Goal: Task Accomplishment & Management: Contribute content

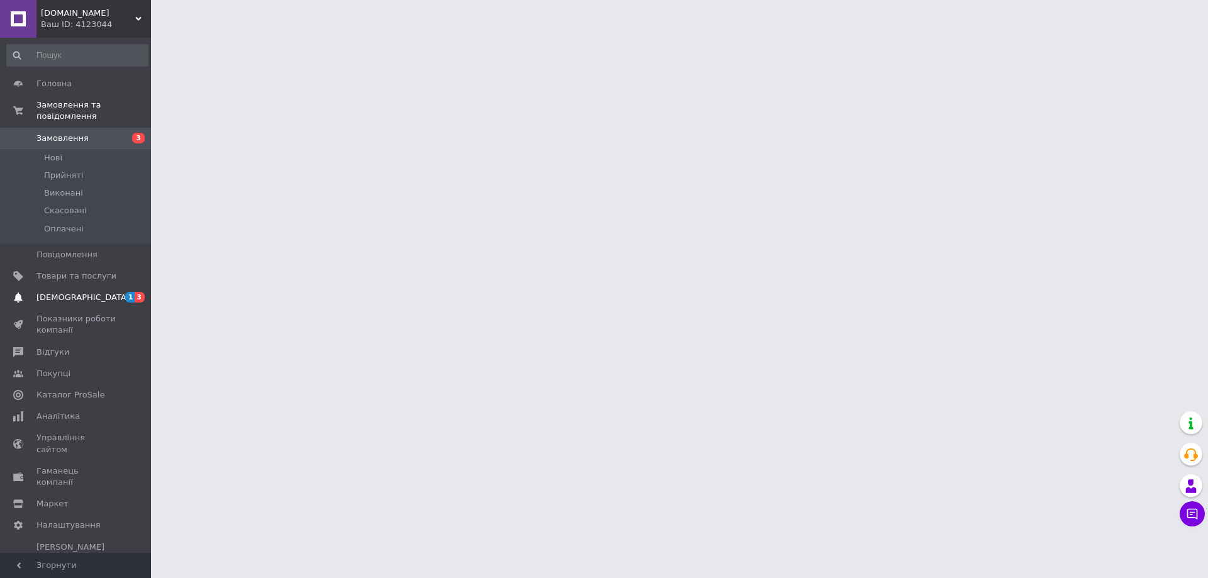
click at [136, 292] on span "3" at bounding box center [140, 297] width 10 height 11
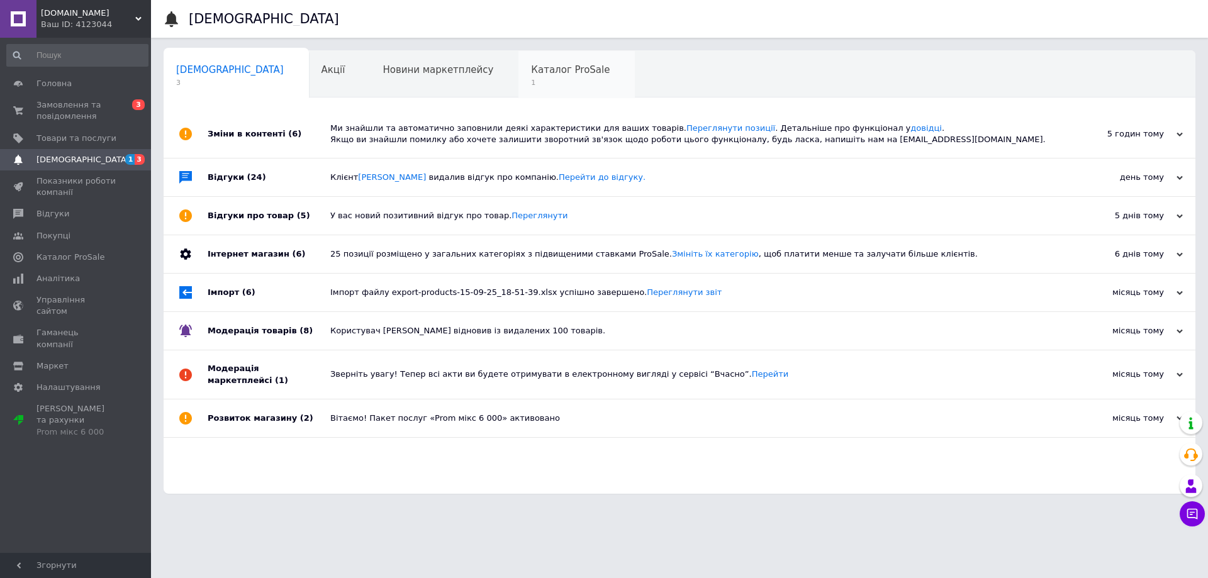
click at [518, 67] on div "Каталог ProSale 1" at bounding box center [576, 75] width 116 height 48
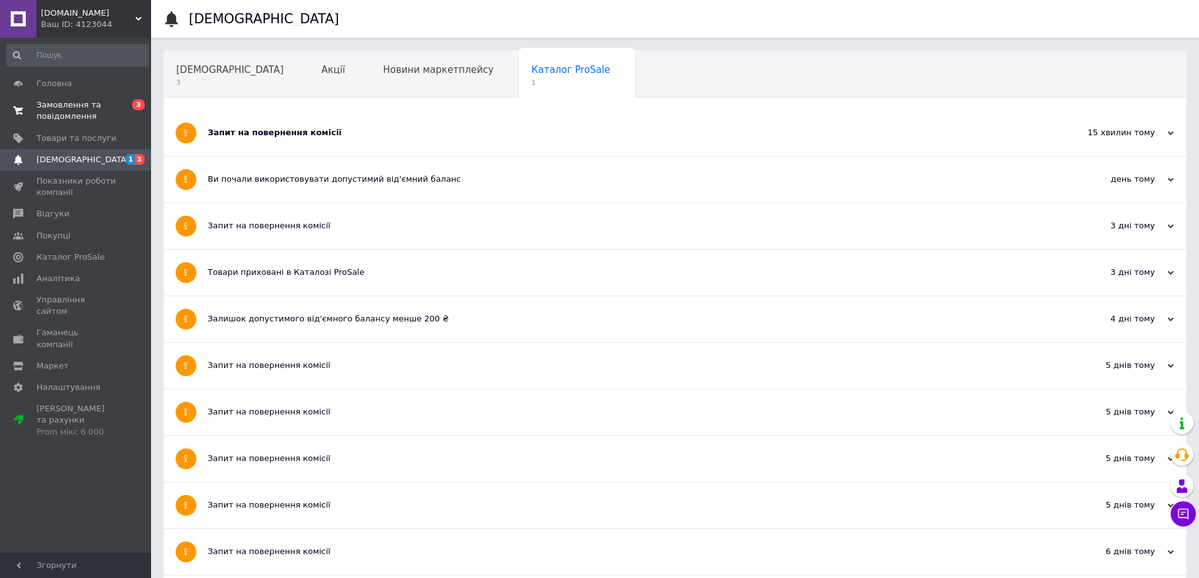
click at [110, 105] on span "Замовлення та повідомлення" at bounding box center [76, 110] width 80 height 23
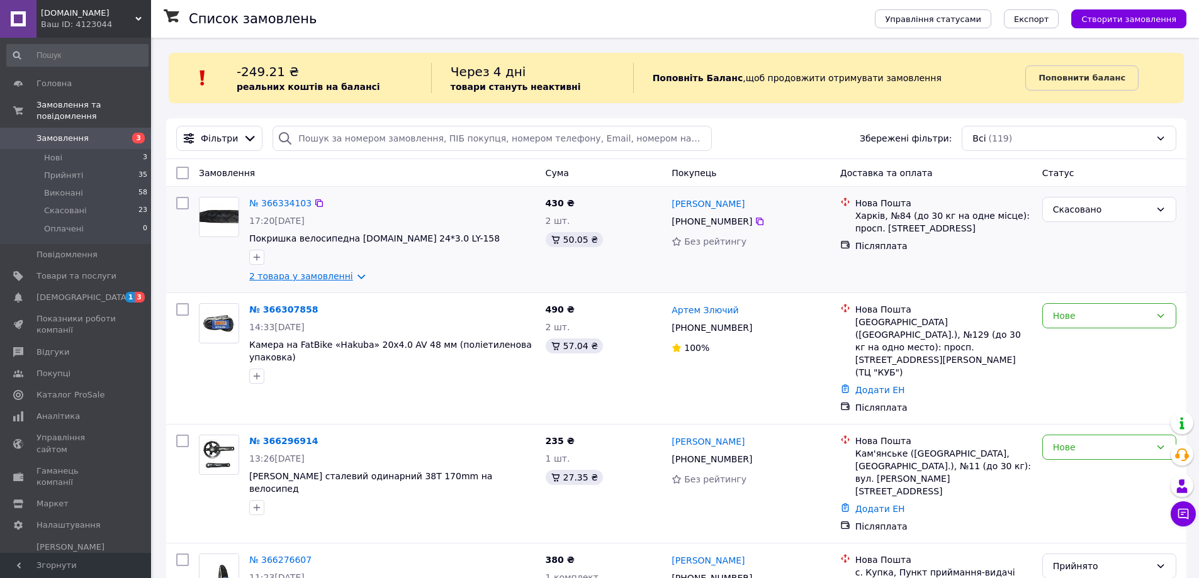
click at [302, 279] on link "2 товара у замовленні" at bounding box center [301, 276] width 104 height 10
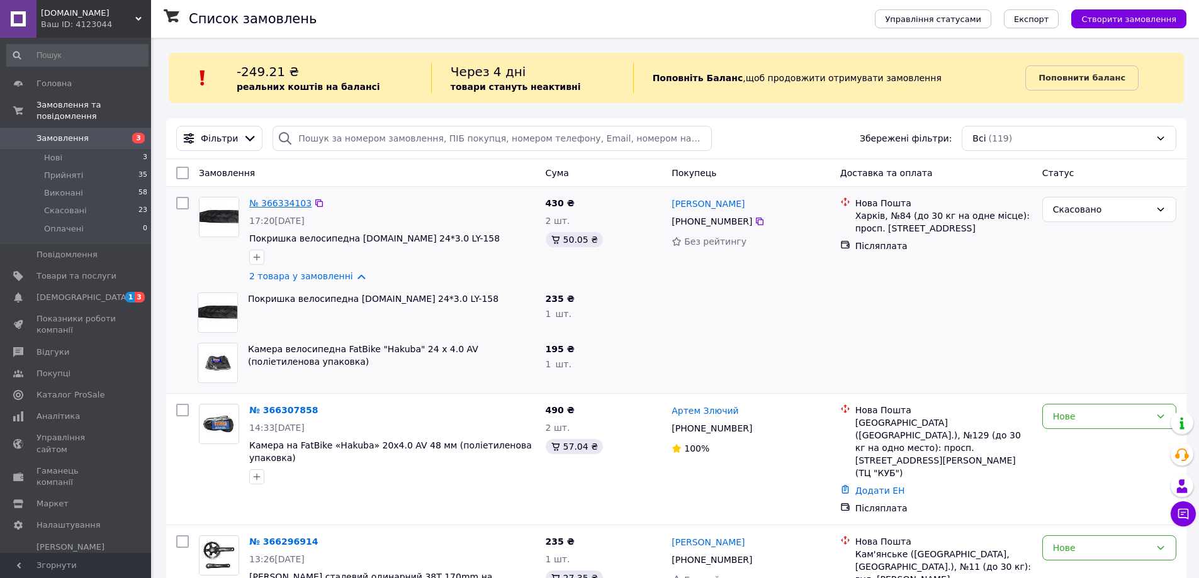
click at [292, 201] on link "№ 366334103" at bounding box center [280, 203] width 62 height 10
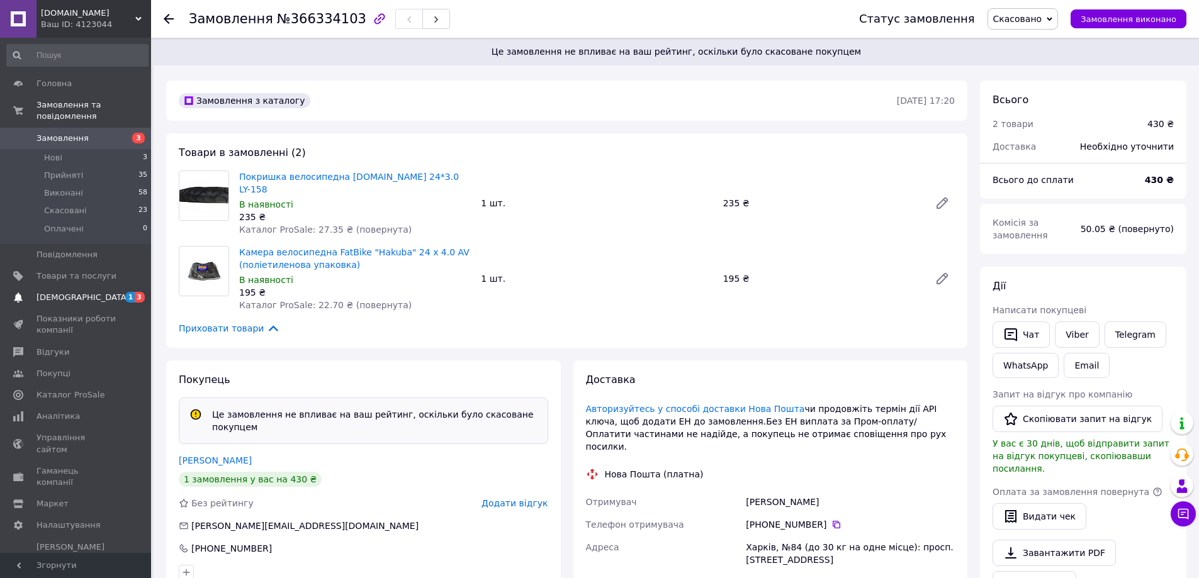
click at [123, 292] on span "1 3" at bounding box center [133, 297] width 35 height 11
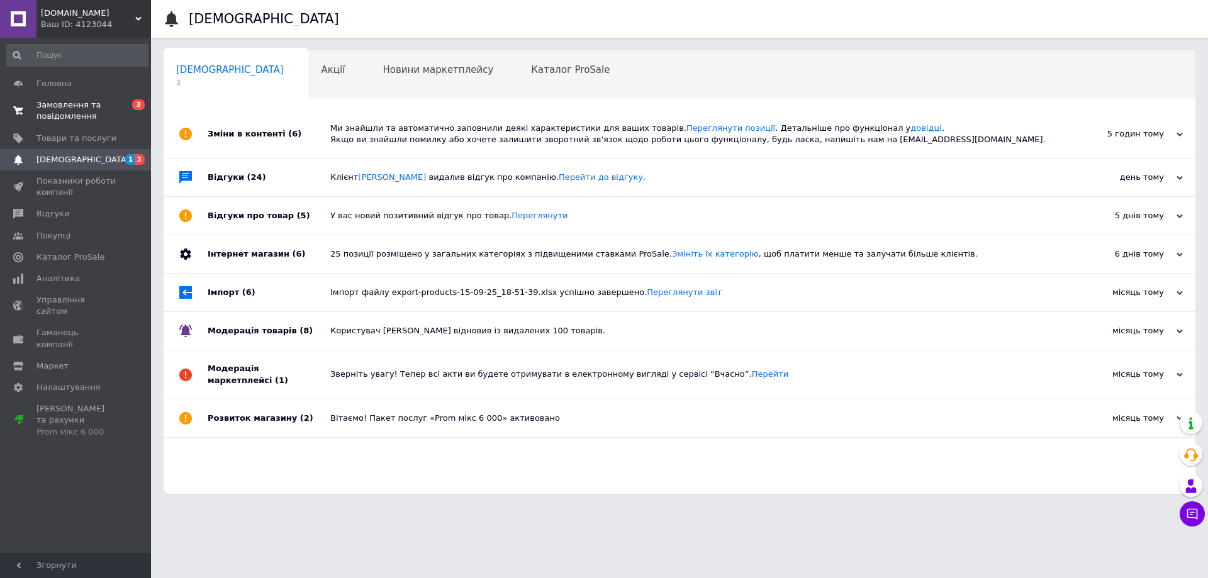
click at [60, 111] on span "Замовлення та повідомлення" at bounding box center [76, 110] width 80 height 23
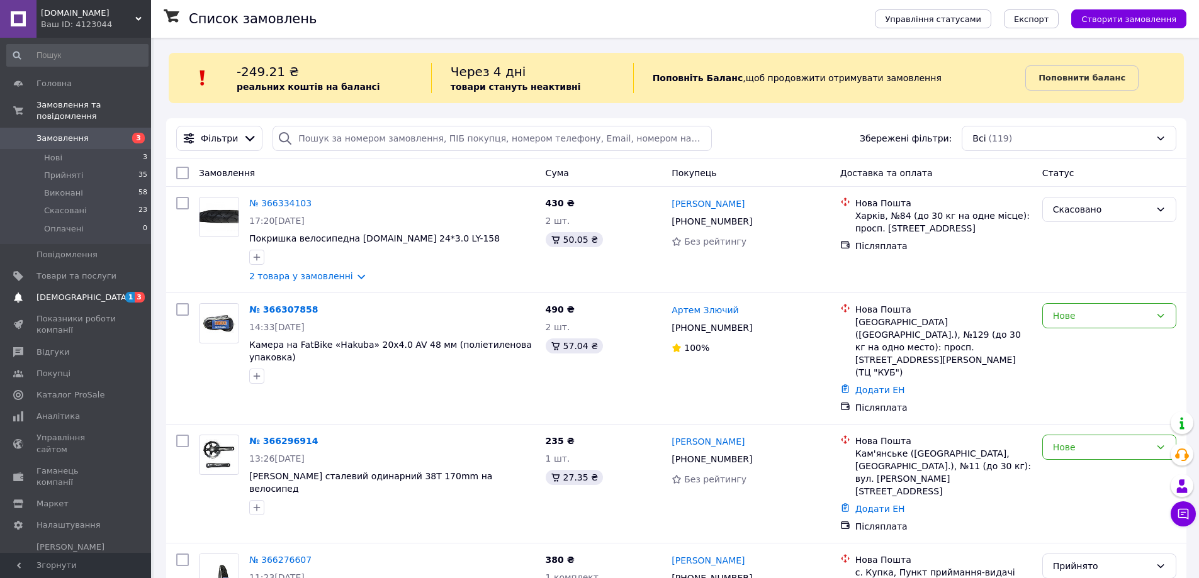
click at [125, 292] on span "1 3" at bounding box center [133, 297] width 35 height 11
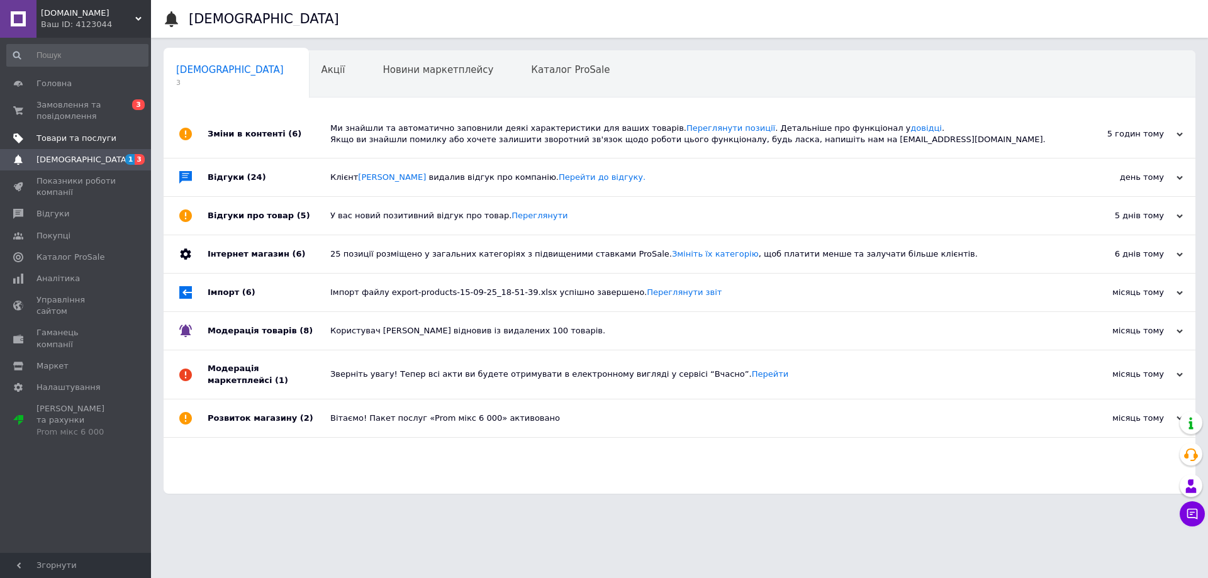
click at [119, 134] on span at bounding box center [133, 138] width 35 height 11
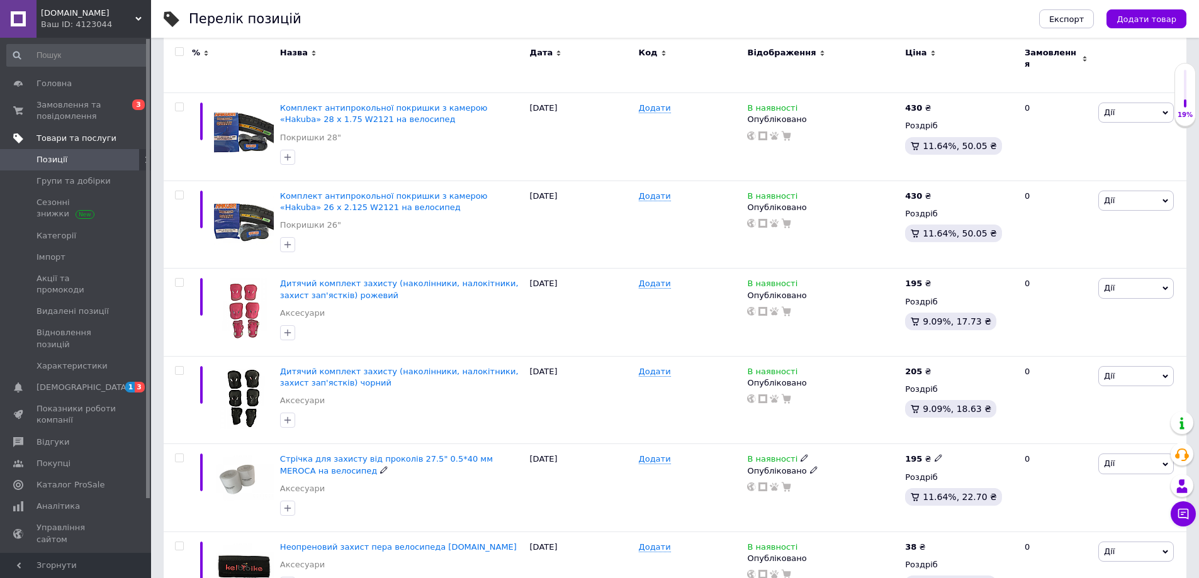
scroll to position [8210, 0]
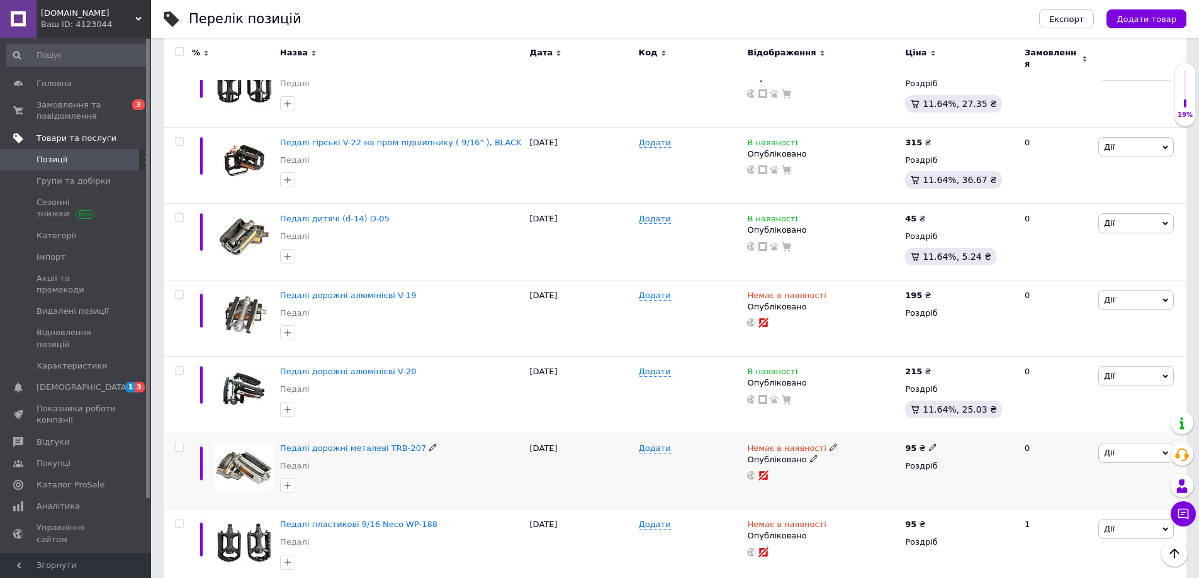
scroll to position [3083, 0]
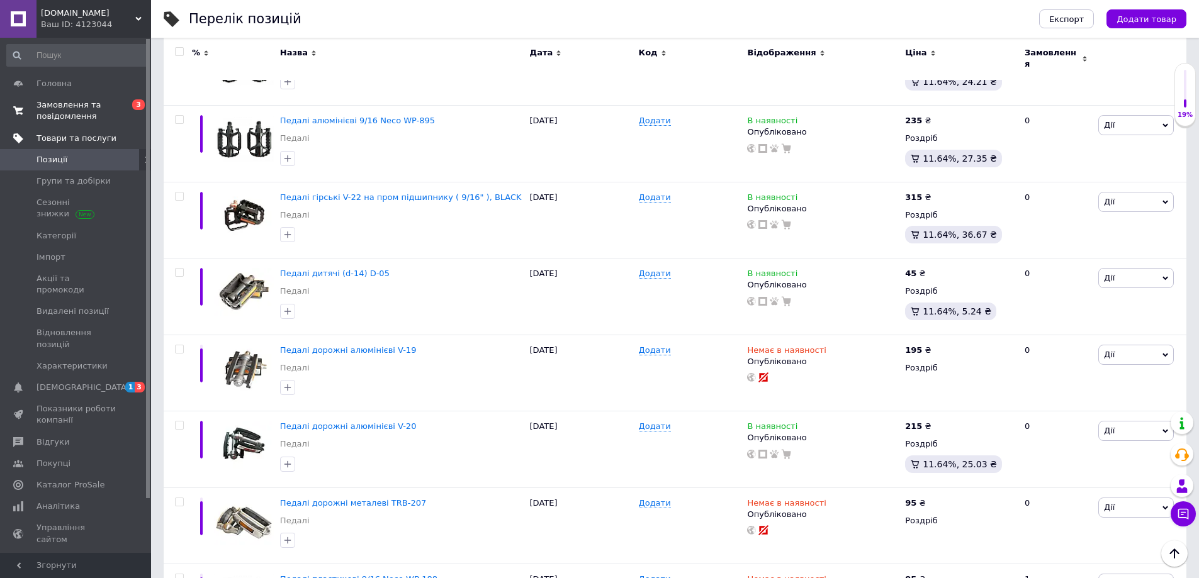
click at [125, 111] on span "0 3" at bounding box center [133, 110] width 35 height 23
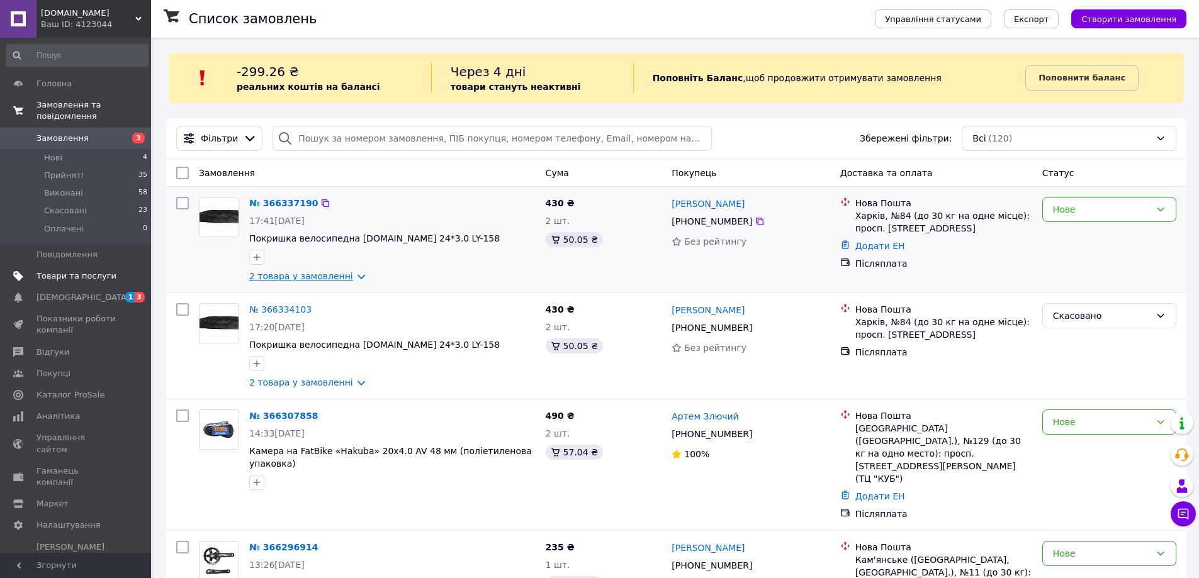
click at [316, 275] on link "2 товара у замовленні" at bounding box center [301, 276] width 104 height 10
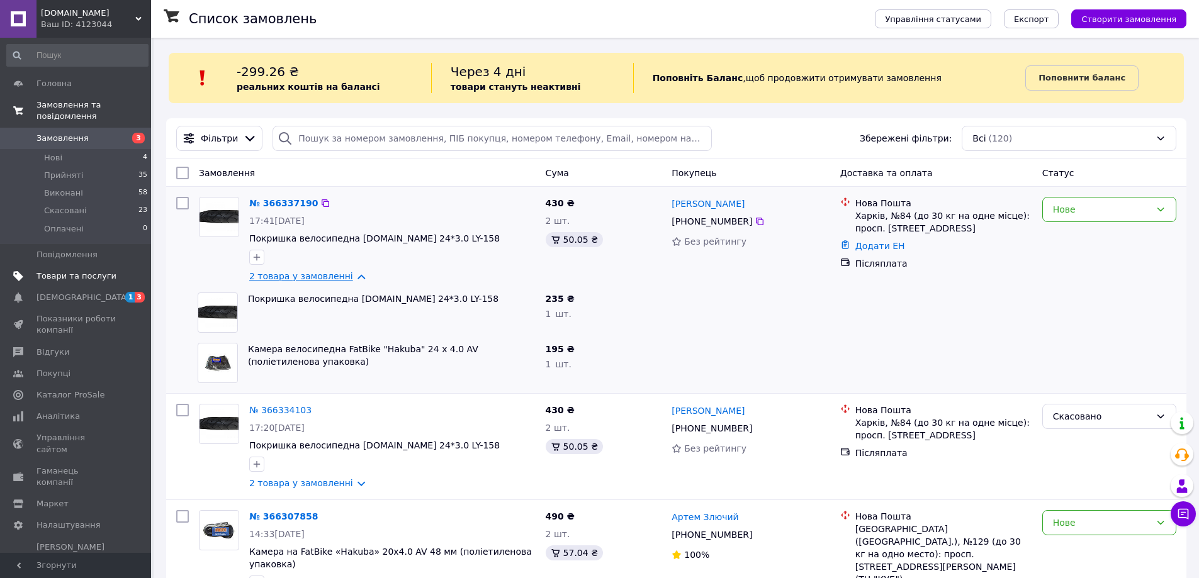
click at [316, 275] on link "2 товара у замовленні" at bounding box center [301, 276] width 104 height 10
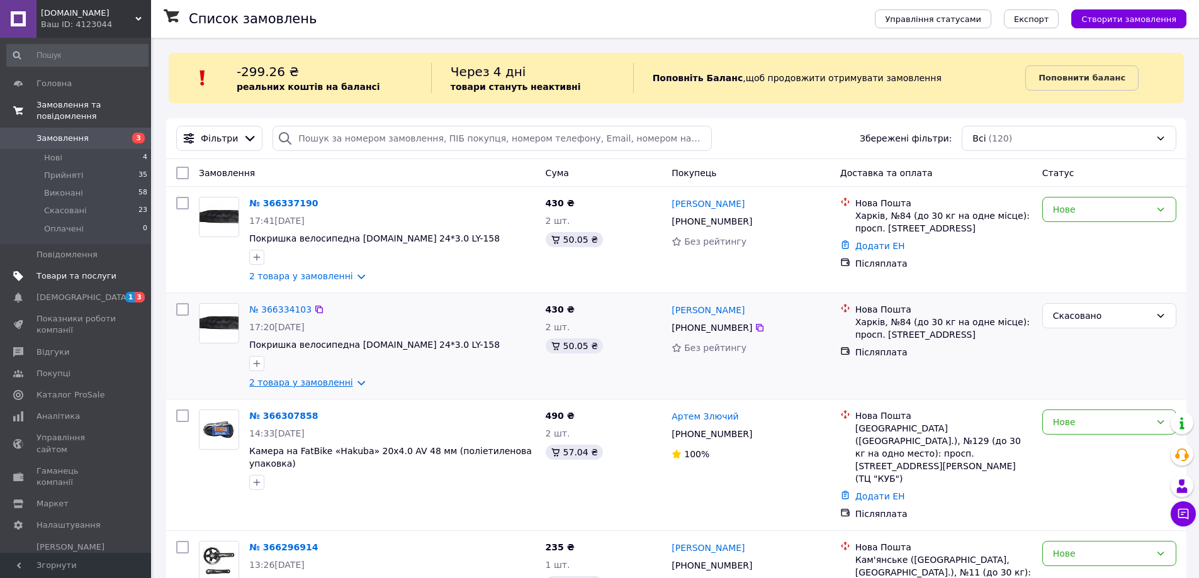
click at [290, 384] on link "2 товара у замовленні" at bounding box center [301, 383] width 104 height 10
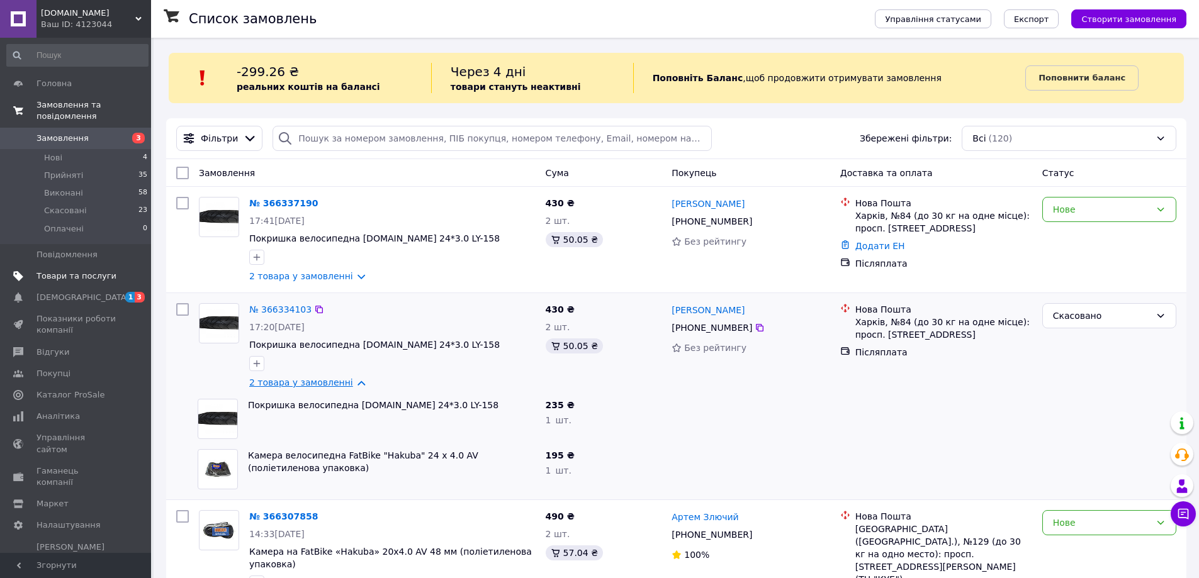
click at [290, 384] on link "2 товара у замовленні" at bounding box center [301, 383] width 104 height 10
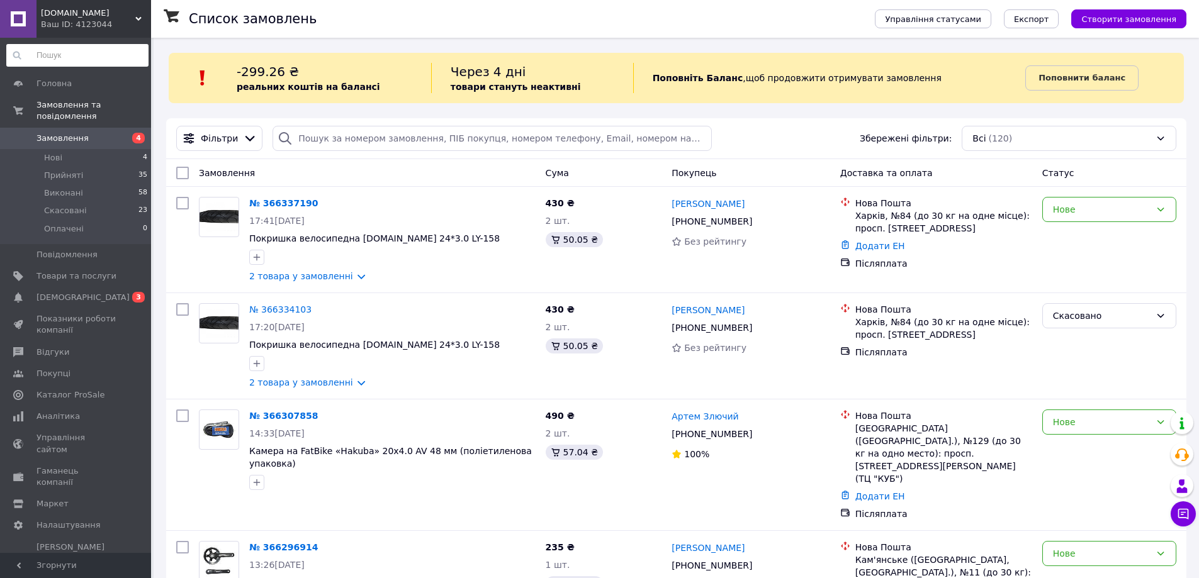
drag, startPoint x: 103, startPoint y: 42, endPoint x: 93, endPoint y: -38, distance: 80.5
click at [105, 271] on span "Товари та послуги" at bounding box center [76, 276] width 80 height 11
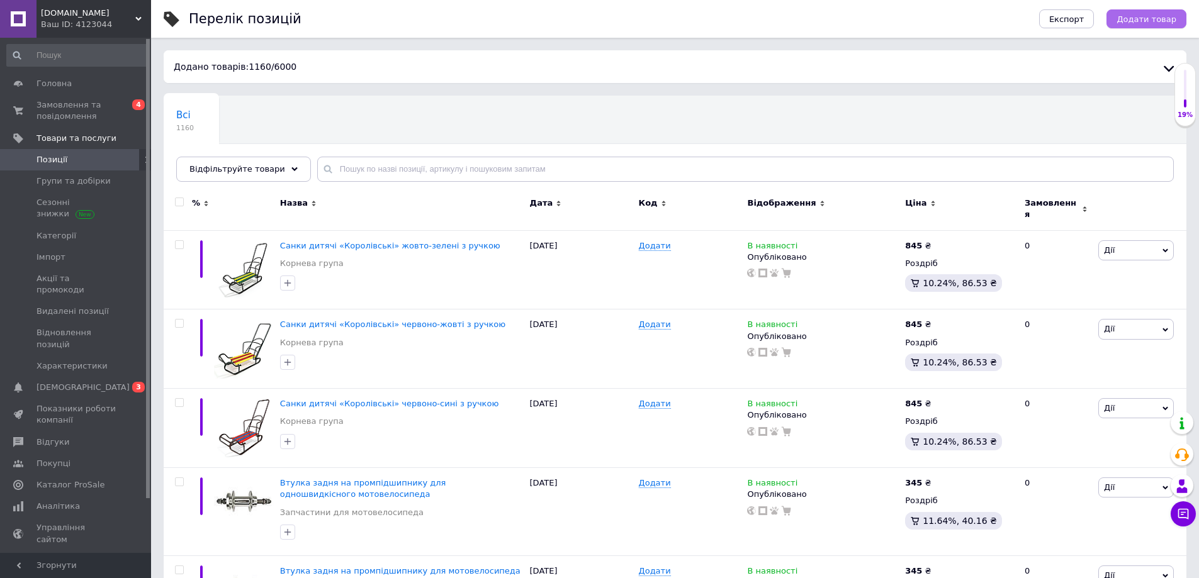
click at [1130, 18] on span "Додати товар" at bounding box center [1146, 18] width 60 height 9
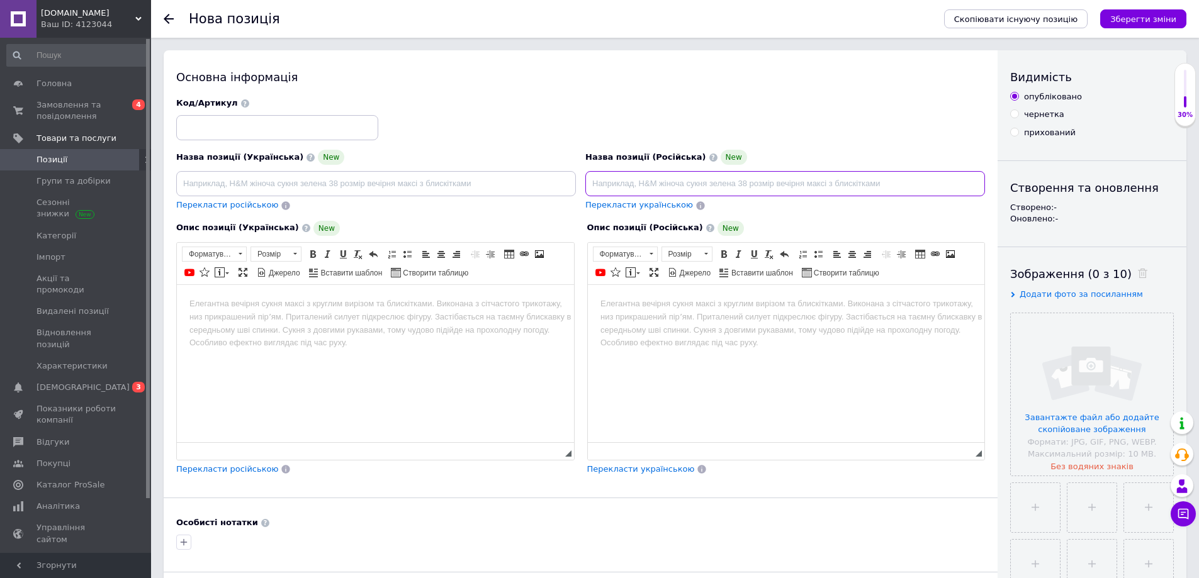
click at [628, 181] on input at bounding box center [785, 183] width 400 height 25
type input "Колесо 4.80/4.00-8 TT для тачек и садовой техники"
click at [451, 99] on div "Код/Артикул" at bounding box center [581, 119] width 818 height 52
click at [666, 203] on span "Перекласти українською" at bounding box center [639, 204] width 108 height 9
click at [656, 208] on span "Перекласти українською" at bounding box center [639, 204] width 108 height 9
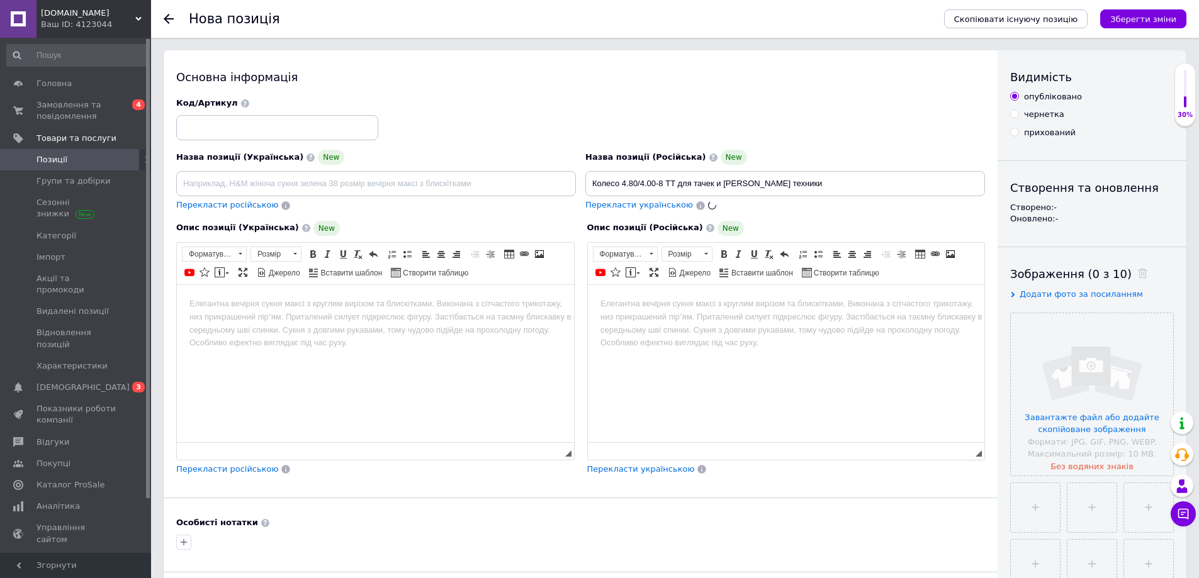
type input "Колесо 4.80/4.00-8 TT для тачок і садової техніки"
click at [671, 323] on html at bounding box center [785, 303] width 397 height 38
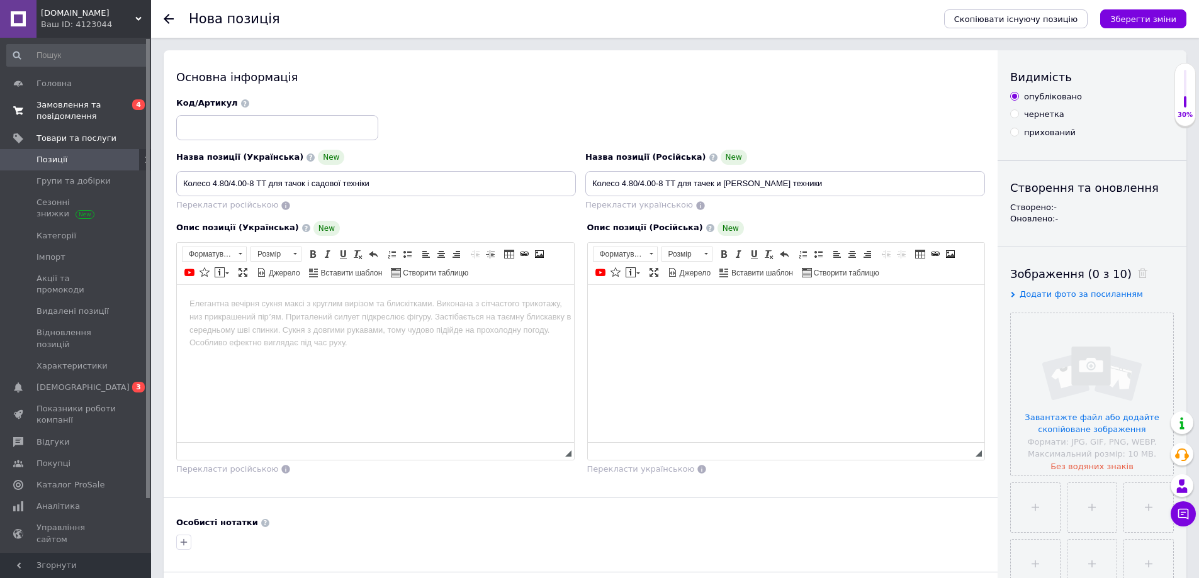
click at [130, 112] on span "0 4" at bounding box center [133, 110] width 35 height 23
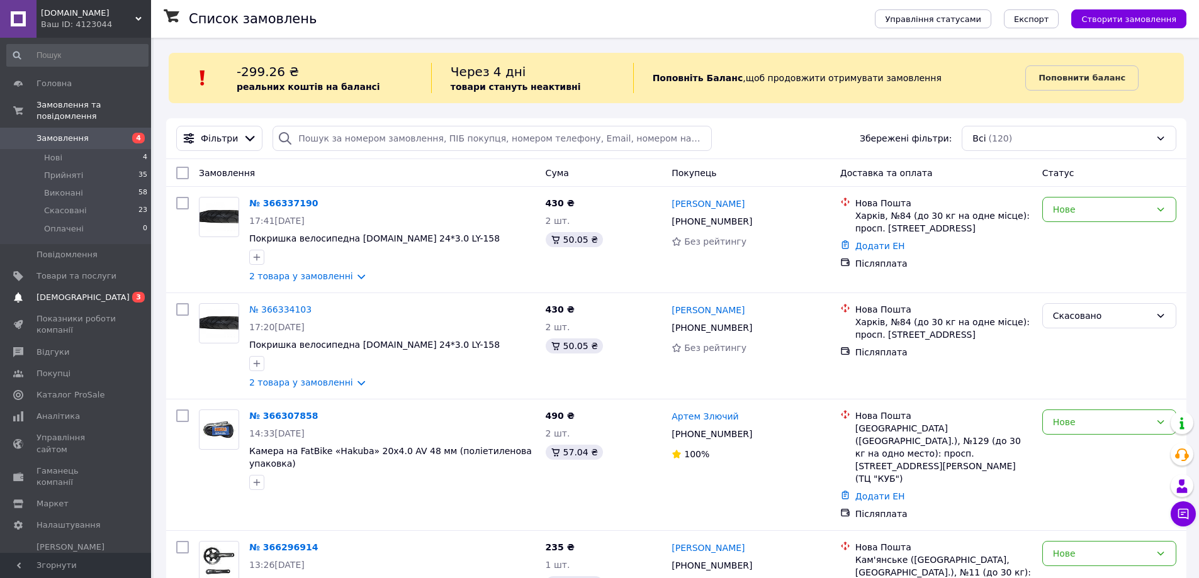
click at [135, 292] on span "3" at bounding box center [138, 297] width 13 height 11
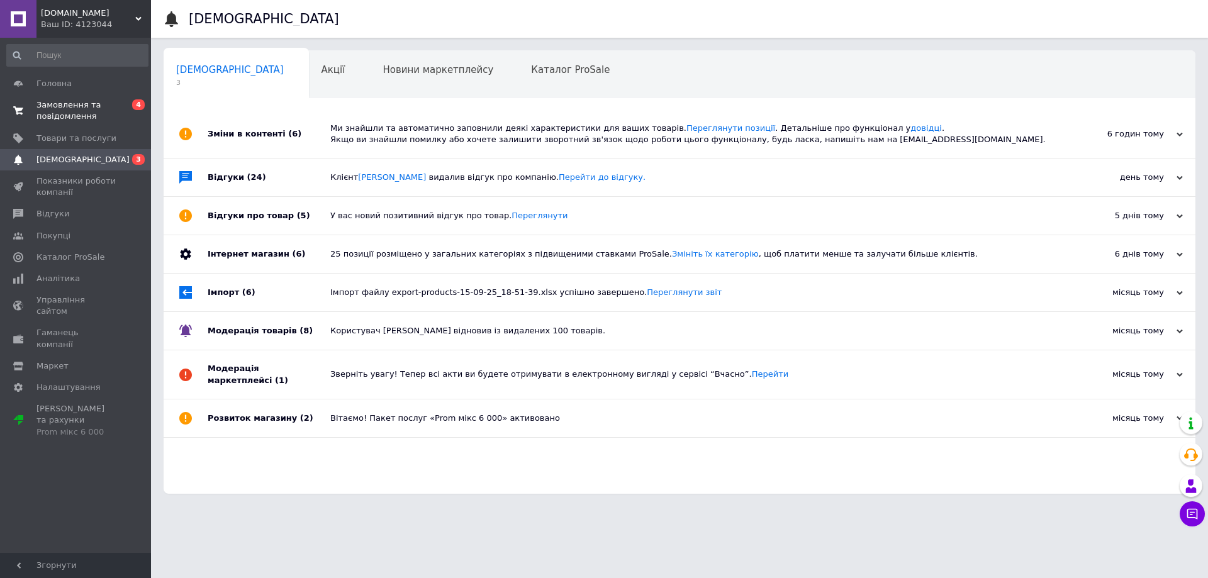
click at [134, 113] on span "0 4" at bounding box center [133, 110] width 35 height 23
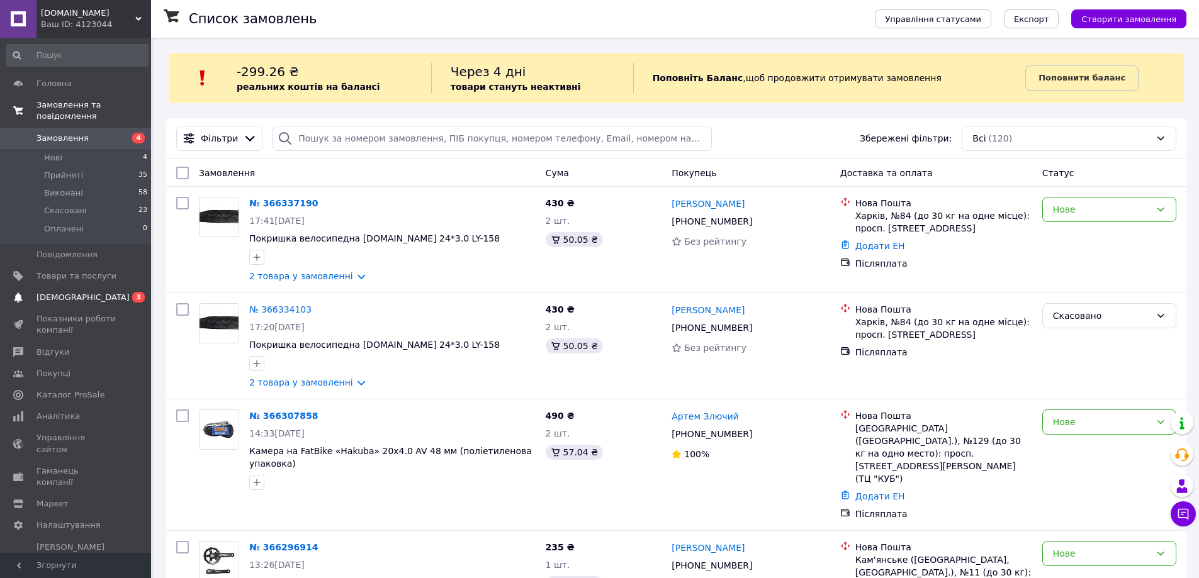
click at [142, 292] on span "3" at bounding box center [138, 297] width 13 height 11
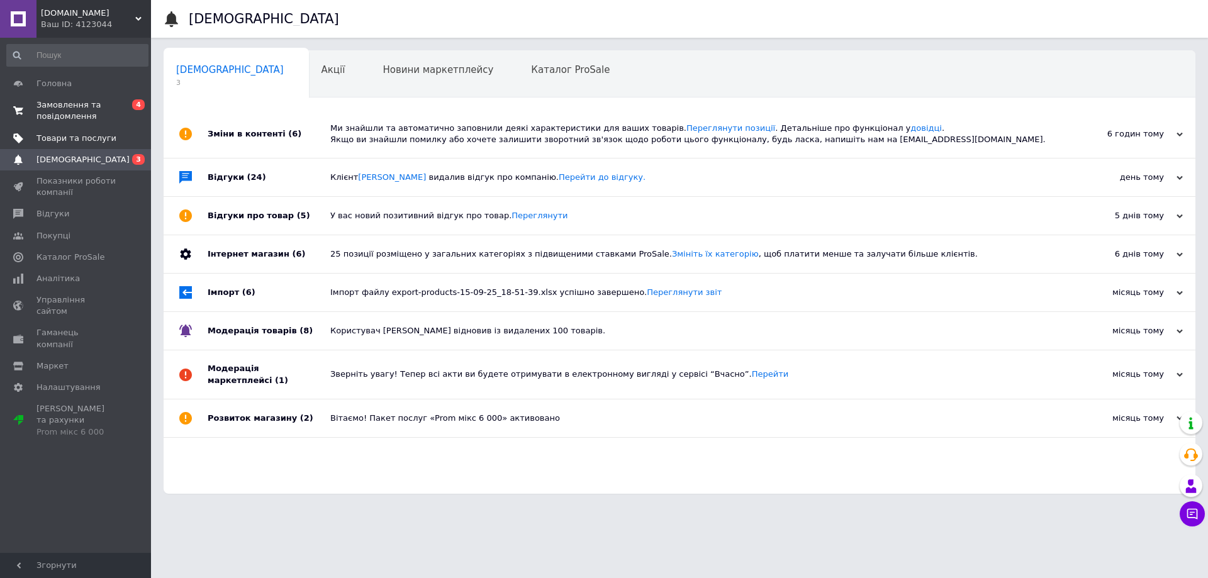
click at [114, 143] on span "Товари та послуги" at bounding box center [76, 138] width 80 height 11
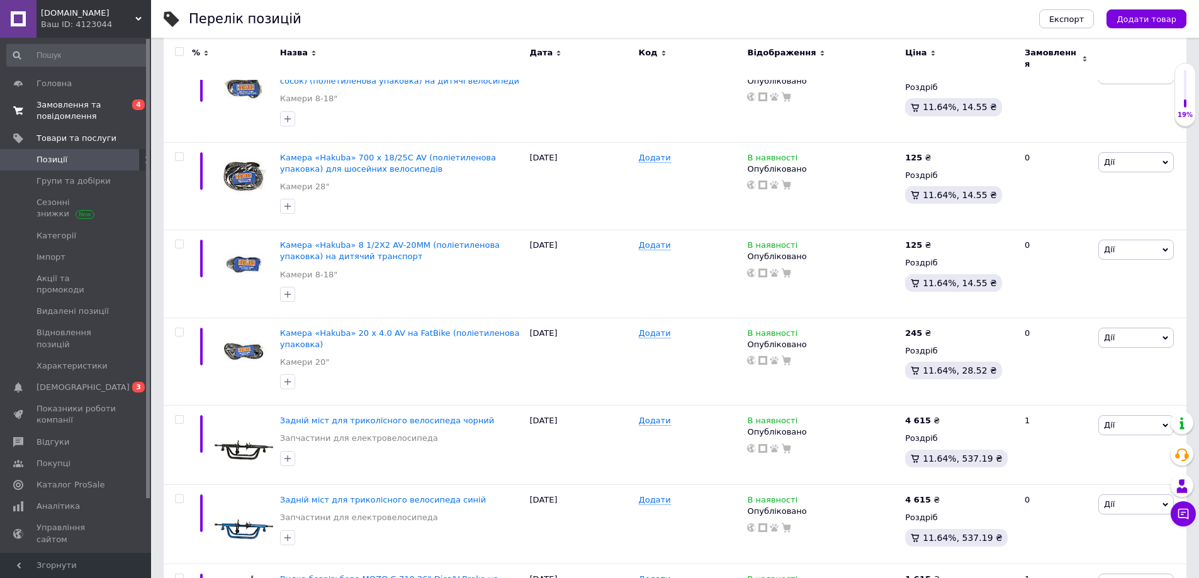
scroll to position [8210, 0]
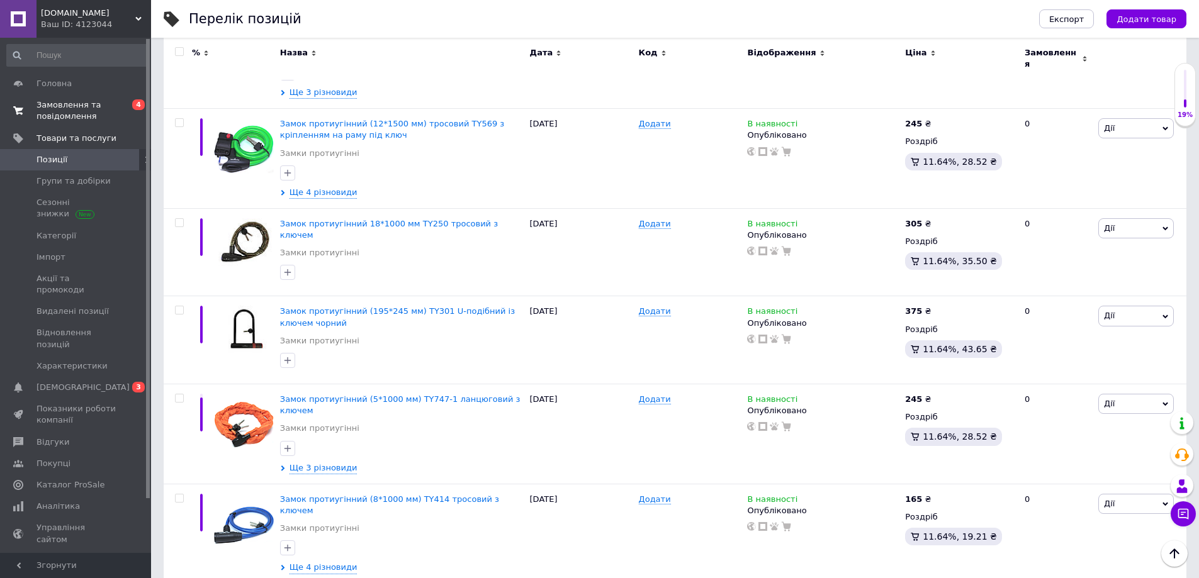
scroll to position [7594, 0]
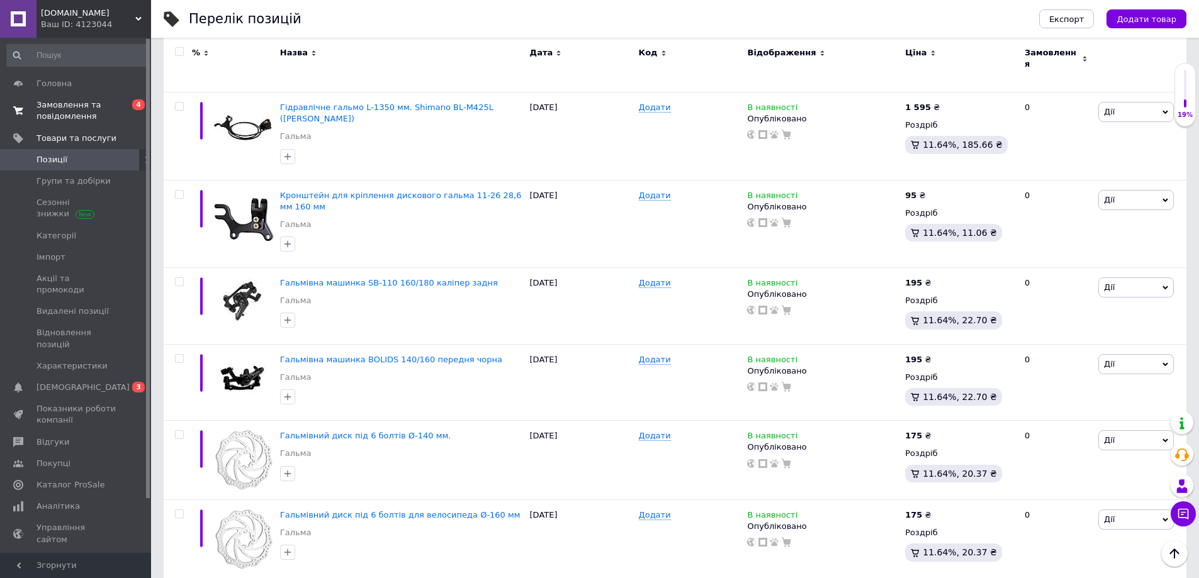
scroll to position [6642, 0]
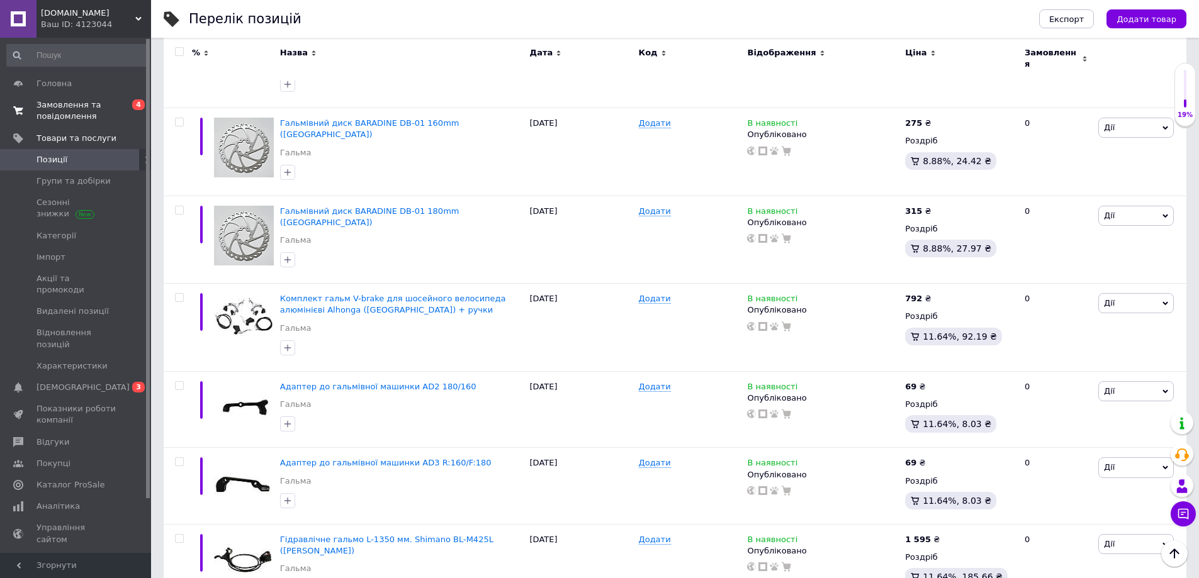
scroll to position [6202, 0]
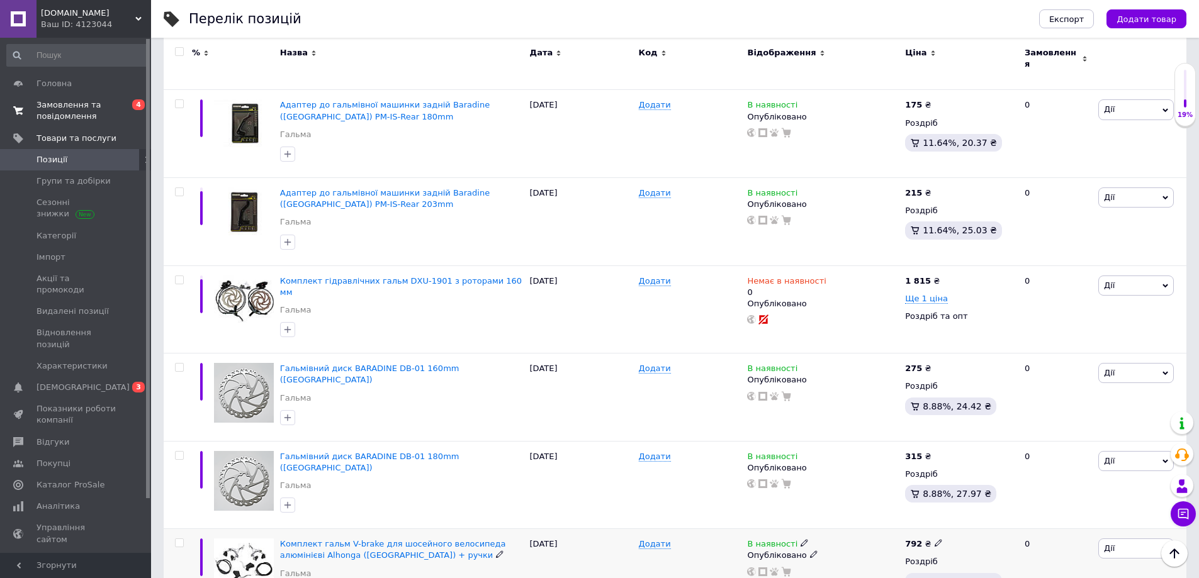
scroll to position [5825, 0]
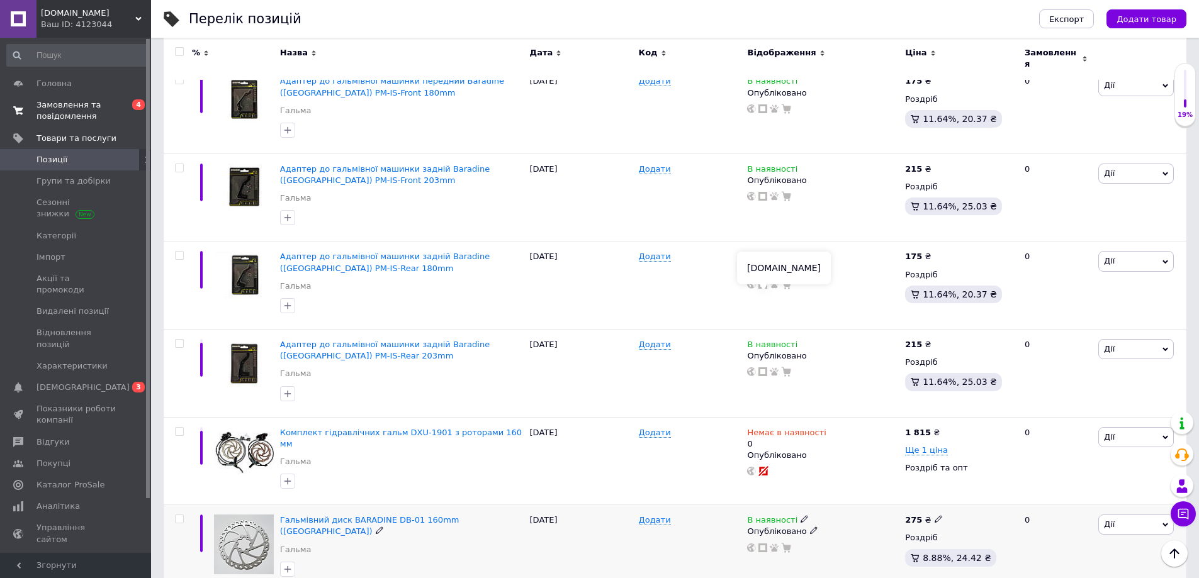
click at [763, 544] on use at bounding box center [762, 548] width 9 height 9
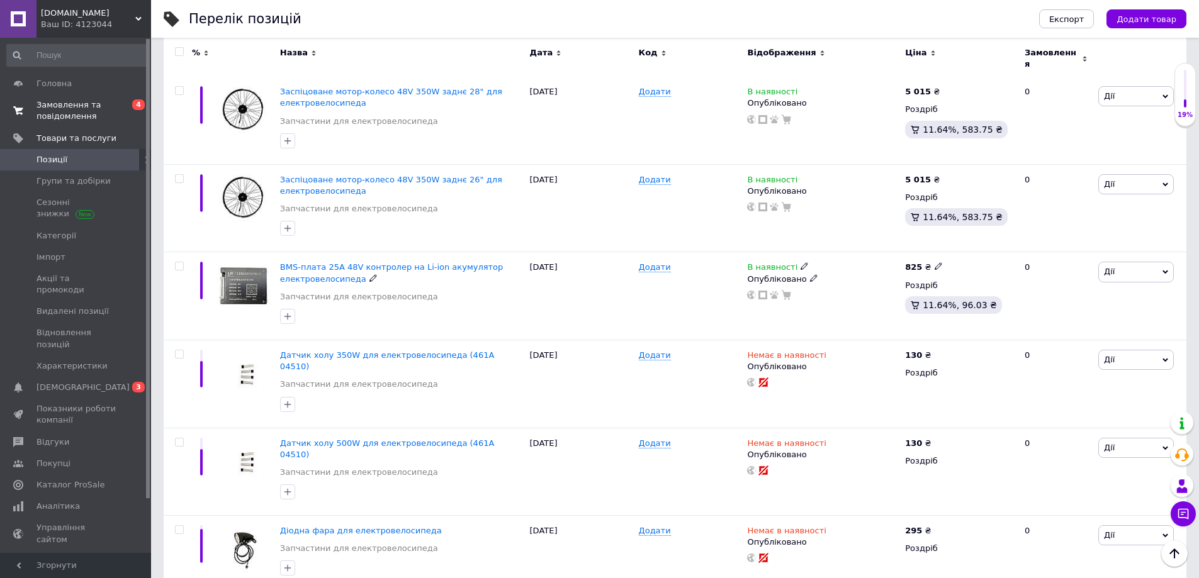
scroll to position [3308, 0]
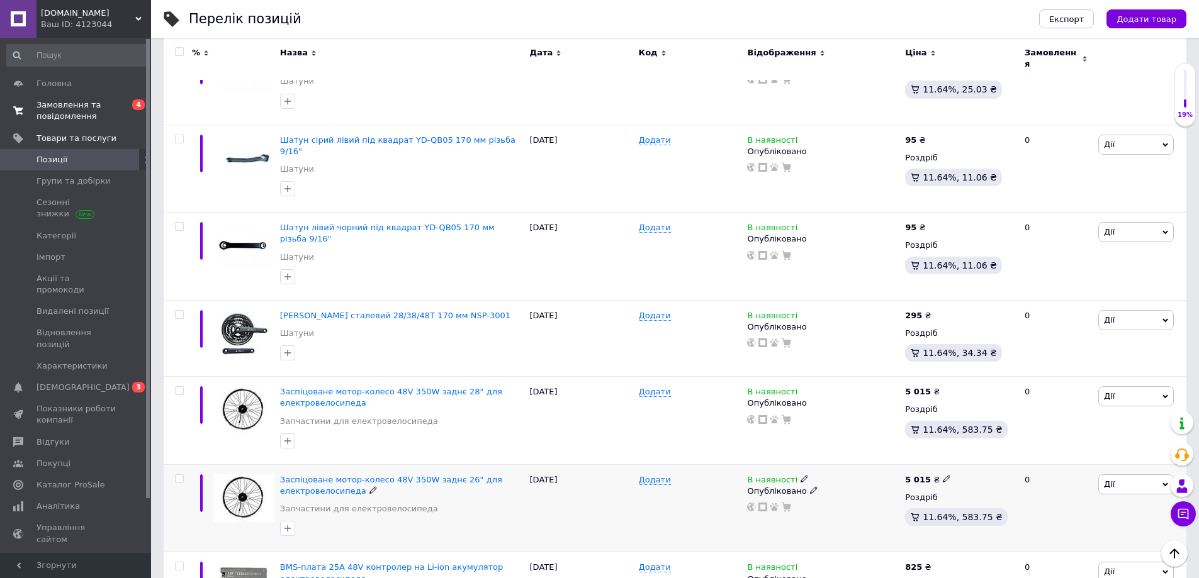
scroll to position [2804, 0]
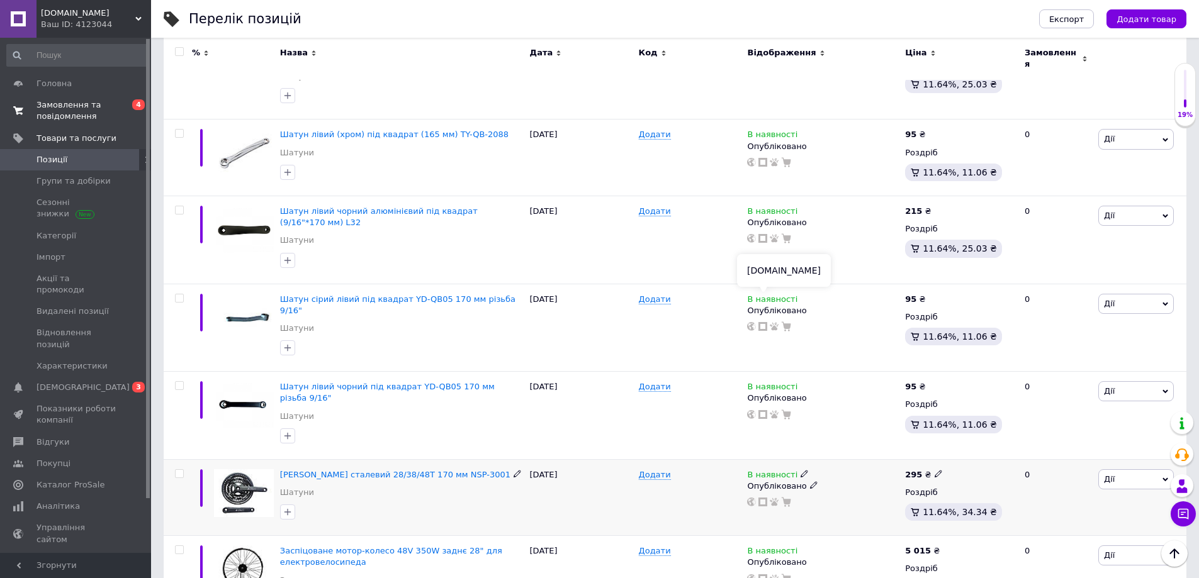
click at [761, 498] on icon at bounding box center [762, 502] width 9 height 9
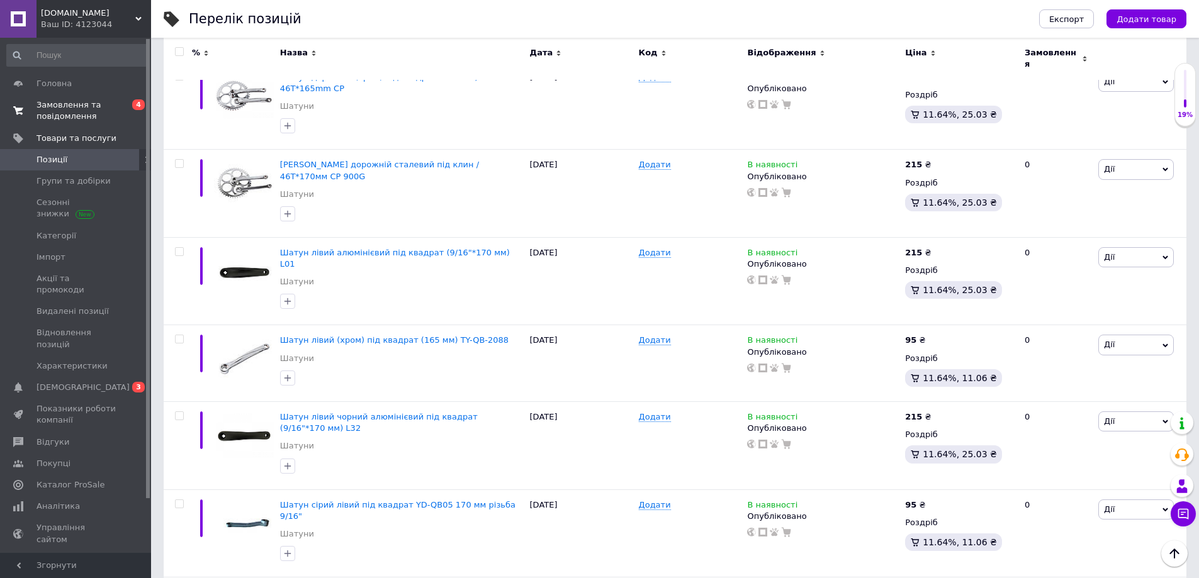
scroll to position [2553, 0]
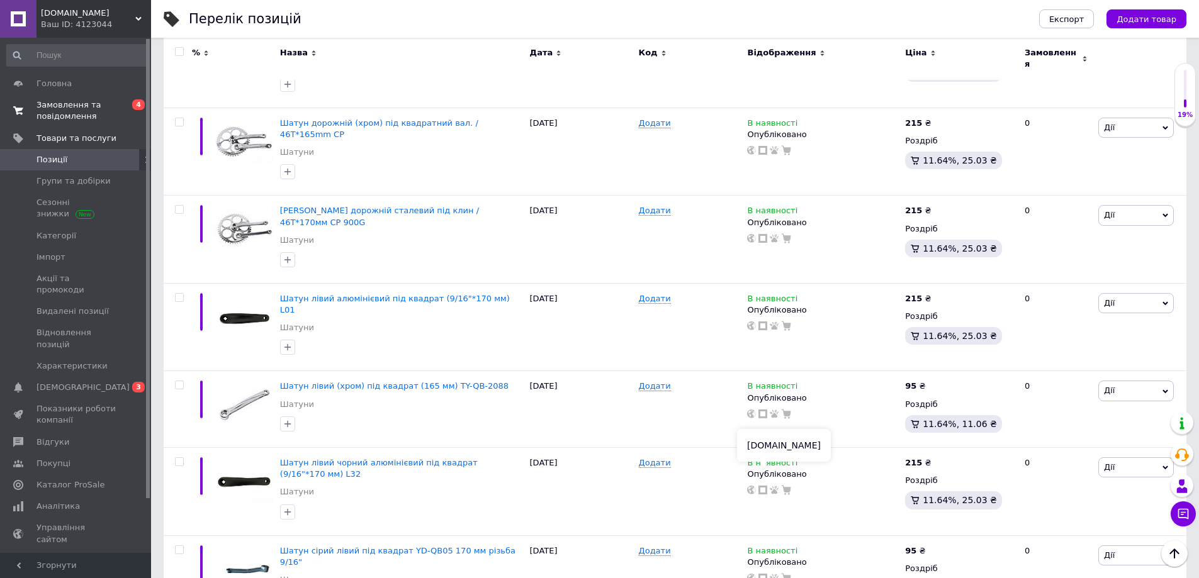
click at [115, 111] on span "Замовлення та повідомлення" at bounding box center [76, 110] width 80 height 23
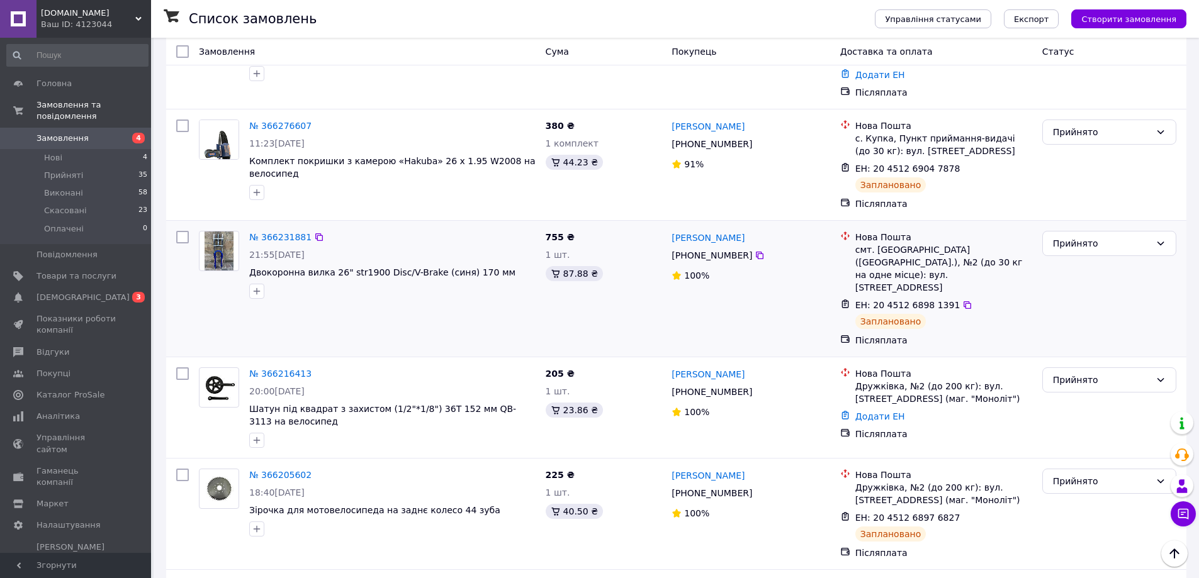
scroll to position [566, 0]
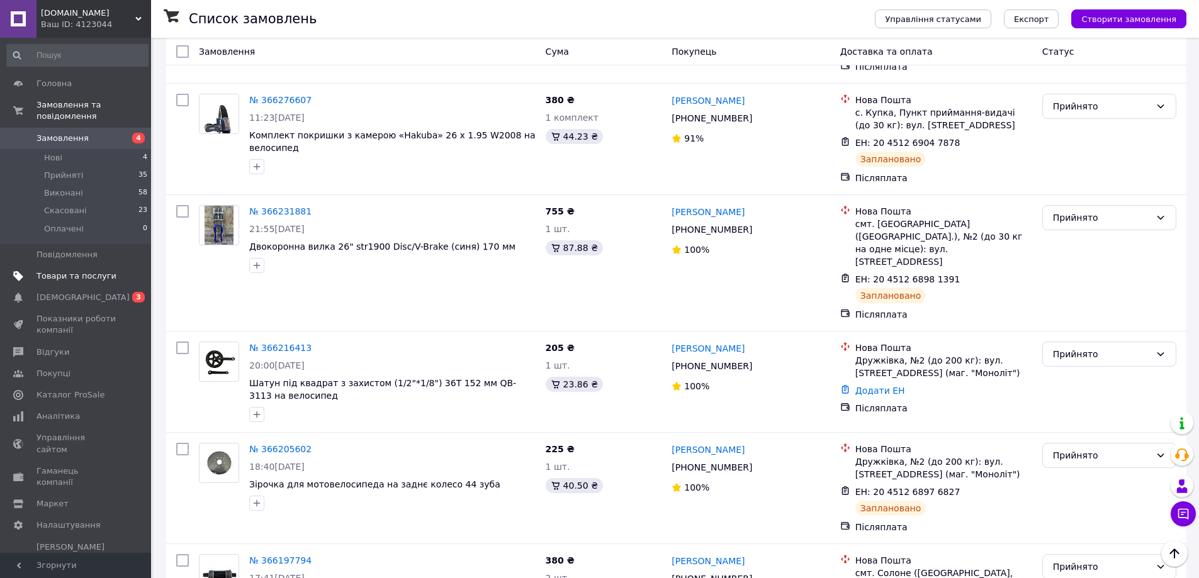
click at [113, 273] on link "Товари та послуги" at bounding box center [77, 276] width 155 height 21
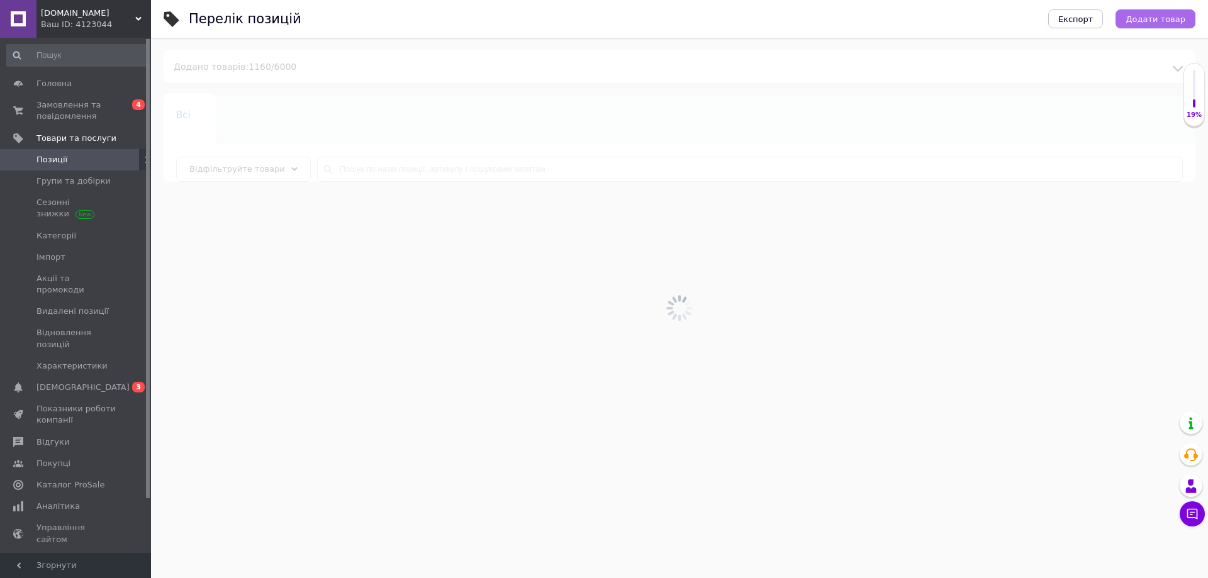
click at [1141, 14] on span "Додати товар" at bounding box center [1156, 18] width 60 height 9
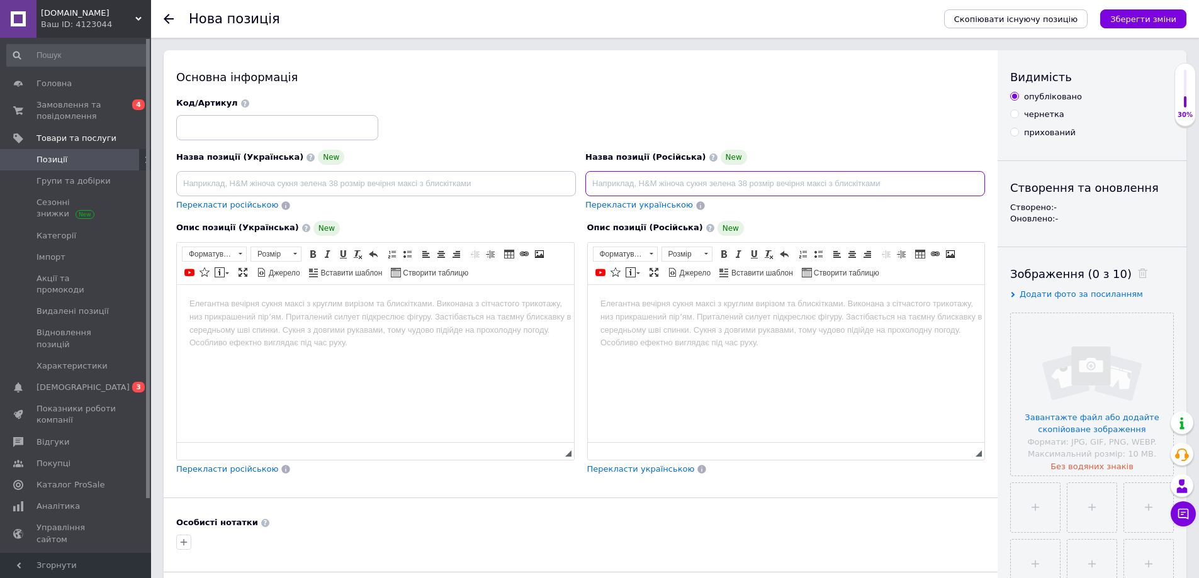
click at [653, 182] on input at bounding box center [785, 183] width 400 height 25
click at [618, 184] on input at bounding box center [785, 183] width 400 height 25
type input "Колесо 4.80/4.00-8 TT (пневматическое) для тачек и садовой техники под ось 12 мм"
click at [826, 74] on div "Основна інформація" at bounding box center [580, 77] width 809 height 16
click at [654, 205] on span "Перекласти українською" at bounding box center [639, 204] width 108 height 9
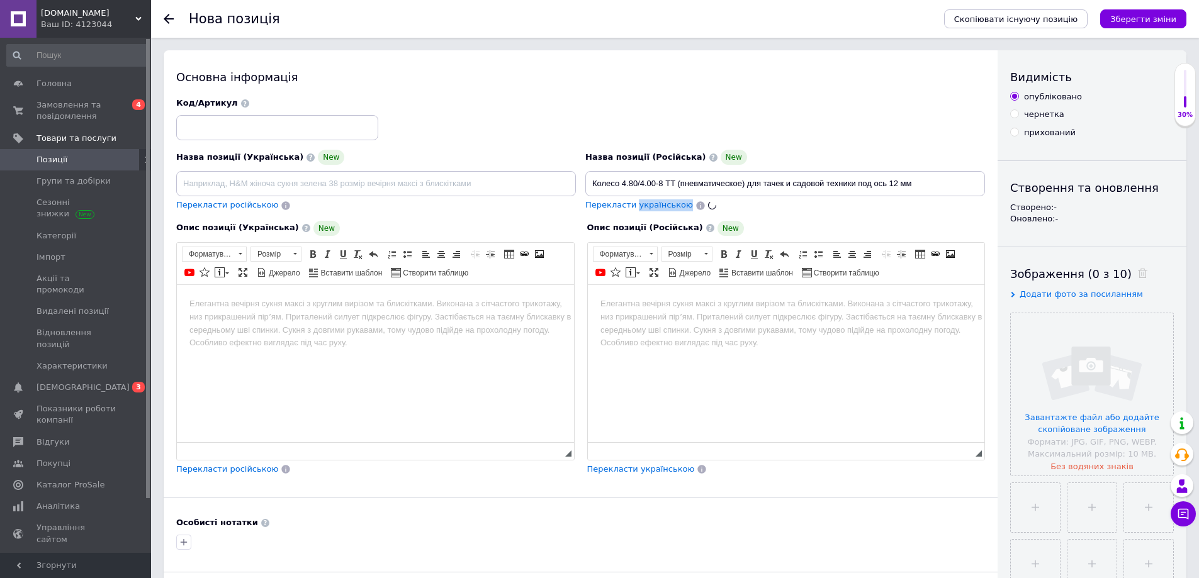
type input "Колесо 4.80/4.00-8 TT (пневматичне) для тачок і садової техніки під вісь 12 мм"
click at [540, 150] on div "Назва позиції (Українська) New" at bounding box center [376, 157] width 400 height 15
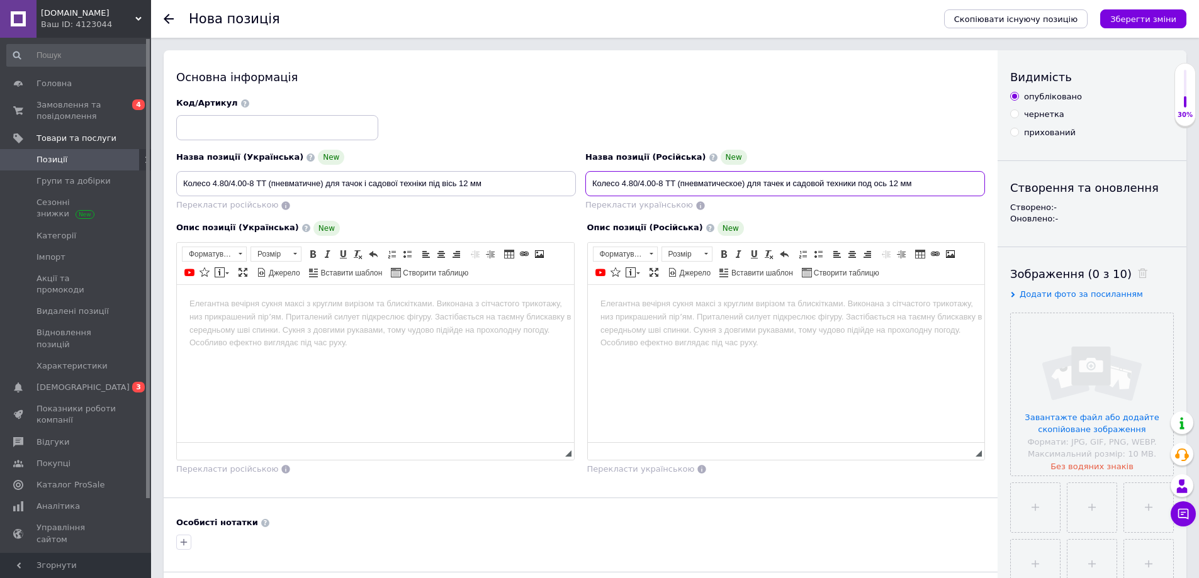
click at [619, 179] on input "Колесо 4.80/4.00-8 TT (пневматическое) для тачек и садовой техники под ось 12 мм" at bounding box center [785, 183] width 400 height 25
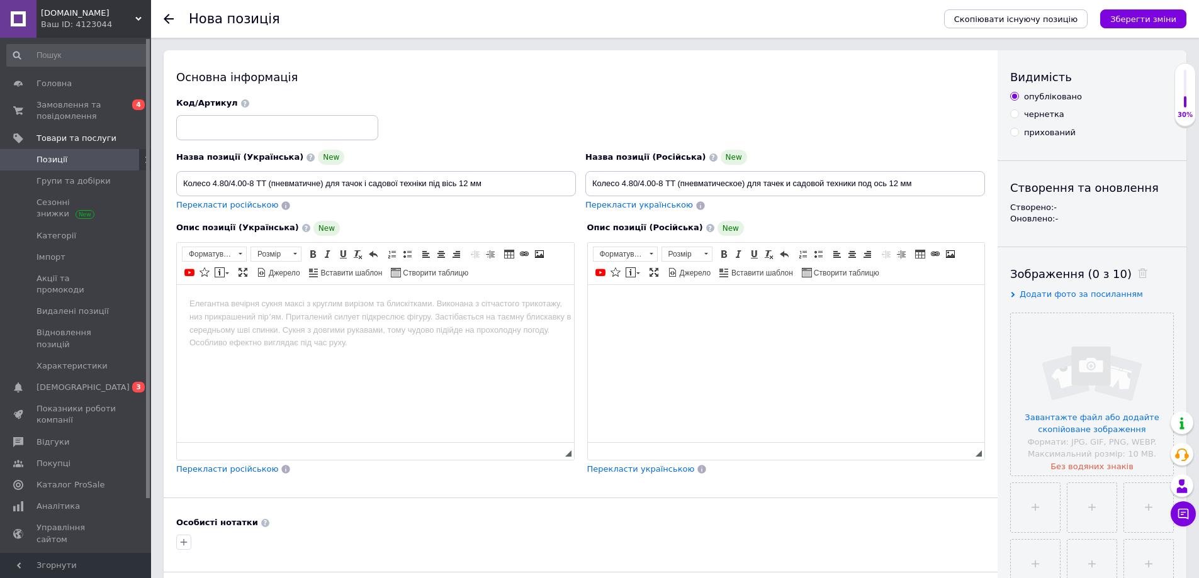
click at [653, 323] on html at bounding box center [785, 303] width 397 height 38
click at [629, 302] on body "Колесо в сборе на тачку" at bounding box center [786, 303] width 372 height 13
click at [690, 305] on body "Колесо в сборе на тачку" at bounding box center [786, 303] width 372 height 13
click at [629, 181] on input "Колесо 4.80/4.00-8 TT (пневматическое) для тачек и садовой техники под ось 12 мм" at bounding box center [785, 183] width 400 height 25
click at [626, 181] on input "Колесо 4.80/4.00-8 TT (пневматическое) для тачек и садовой техники под ось 12 мм" at bounding box center [785, 183] width 400 height 25
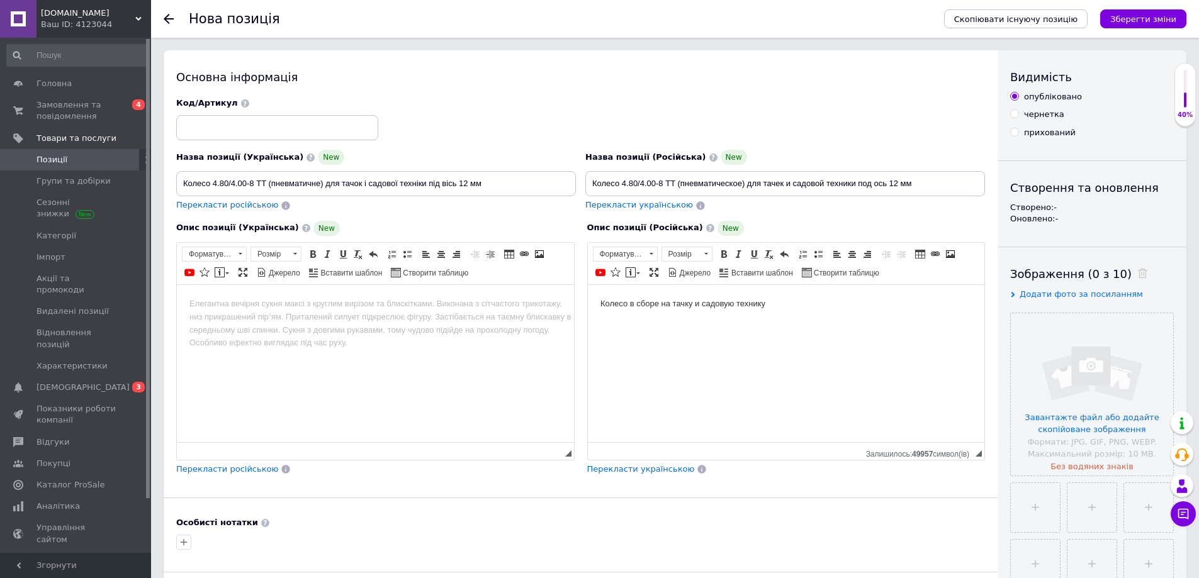
drag, startPoint x: 620, startPoint y: 182, endPoint x: 674, endPoint y: 184, distance: 53.5
click at [674, 184] on input "Колесо 4.80/4.00-8 TT (пневматическое) для тачек и садовой техники под ось 12 мм" at bounding box center [785, 183] width 400 height 25
click at [806, 303] on body "Колесо в сборе на тачку и садовую технику" at bounding box center [786, 303] width 372 height 13
click at [848, 313] on html "Колесо в сборе на тачку и садовую технику 4.80/4.00-8 TT" at bounding box center [785, 303] width 397 height 38
click at [870, 306] on body "Колесо в сборе на тачку и садовую технику 4.80/4.00-8 TT под ось d-12 mm" at bounding box center [786, 303] width 372 height 13
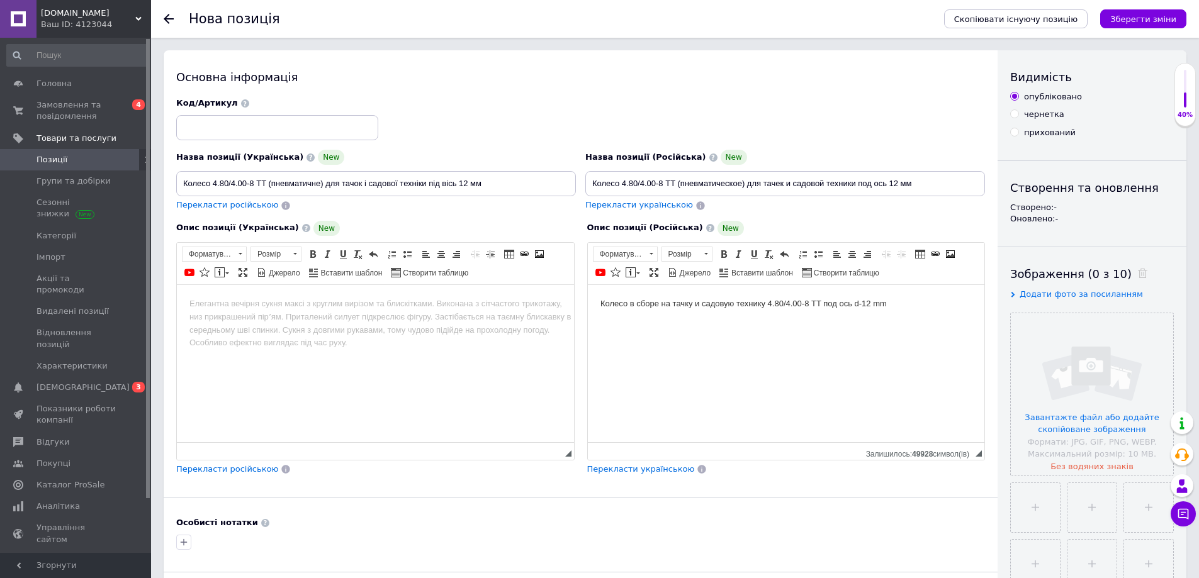
click at [871, 306] on body "Колесо в сборе на тачку и садовую технику 4.80/4.00-8 TT под ось d-12 mm" at bounding box center [786, 303] width 372 height 13
click at [892, 323] on html "Колесо в сборе на тачку и садовую технику 4.80/4.00-8 TT под ось d-12mm" at bounding box center [785, 303] width 397 height 38
drag, startPoint x: 880, startPoint y: 303, endPoint x: 579, endPoint y: 296, distance: 300.8
click at [587, 296] on html "Колесо в сборе на тачку и садовую технику 4.80/4.00-8 TT под ось d-12mm" at bounding box center [785, 303] width 397 height 38
click at [629, 259] on span "Форматування" at bounding box center [619, 254] width 52 height 14
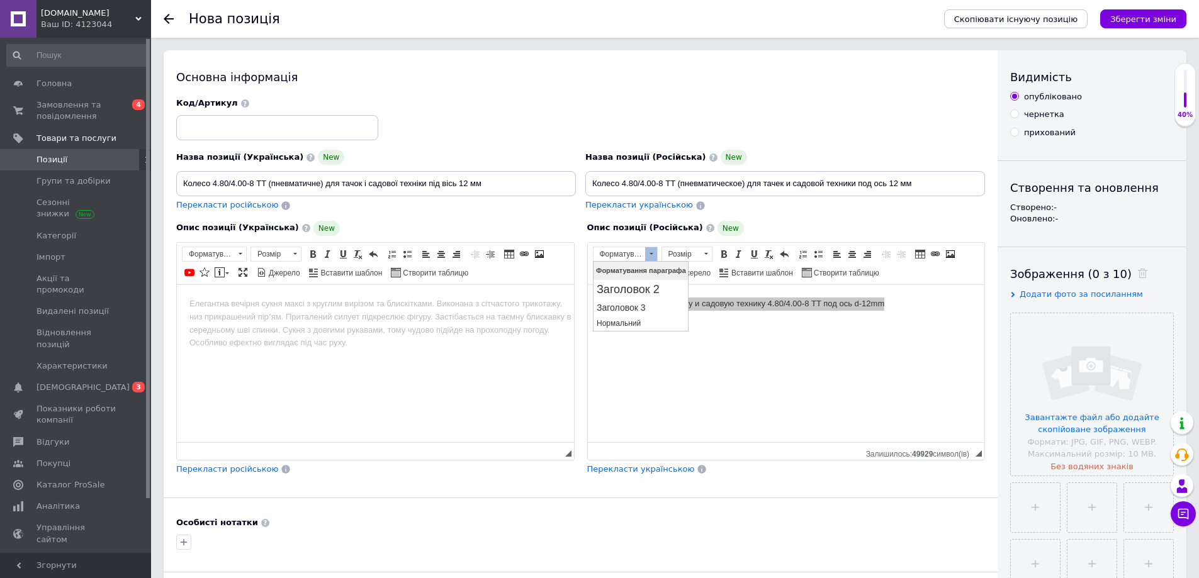
click at [637, 282] on link "Заголовок 2" at bounding box center [640, 289] width 94 height 19
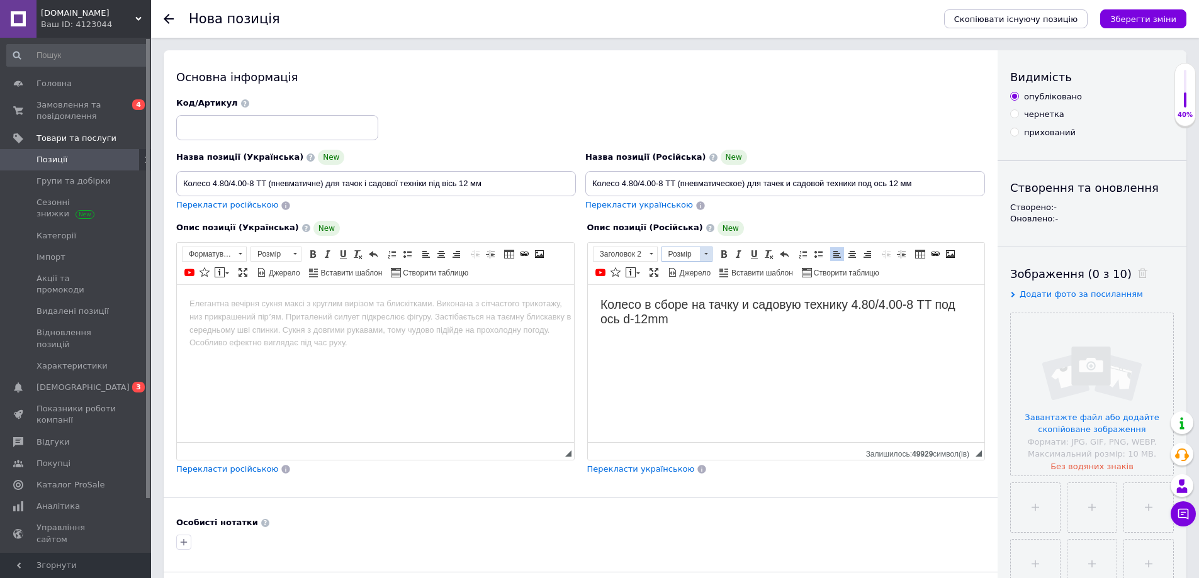
click at [668, 247] on span "Розмір" at bounding box center [681, 254] width 38 height 14
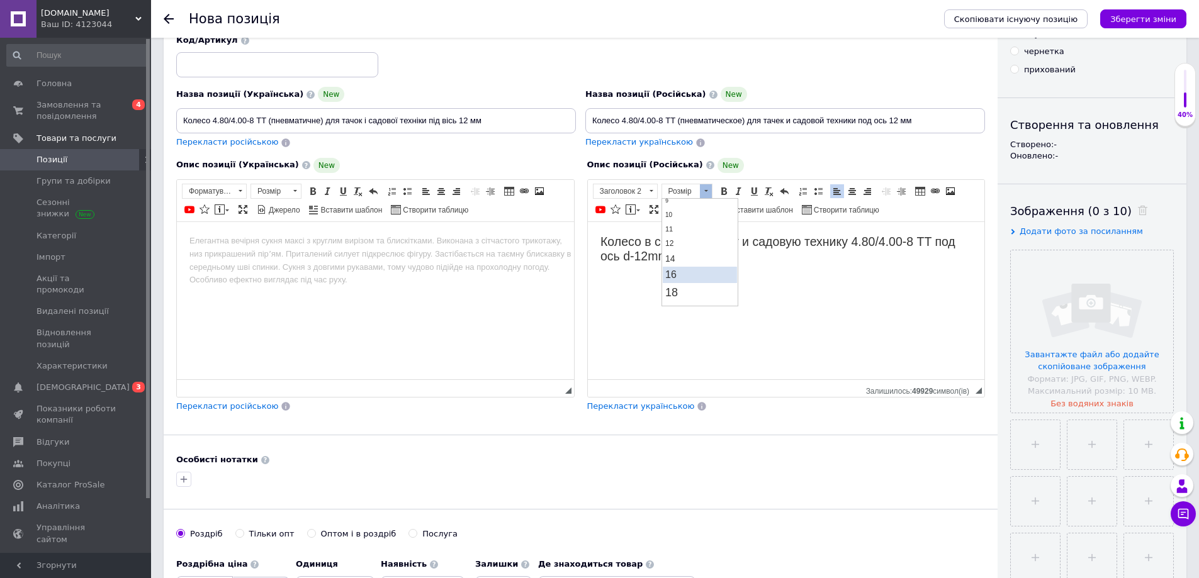
scroll to position [63, 0]
drag, startPoint x: 761, startPoint y: 238, endPoint x: 686, endPoint y: 262, distance: 78.6
click at [686, 262] on link "16" at bounding box center [699, 265] width 74 height 16
click at [725, 184] on span "Жирний Сполучення клавіш Ctrl+B Курсив Сполучення клавіш Ctrl+I Підкреслений Сп…" at bounding box center [754, 191] width 76 height 15
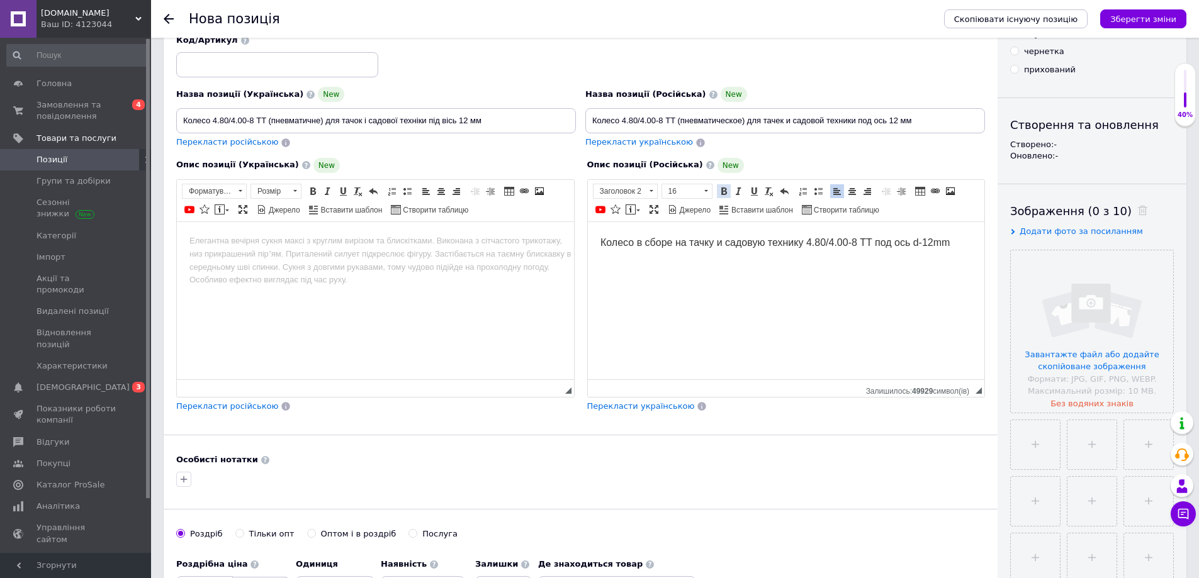
click at [720, 189] on span at bounding box center [724, 191] width 10 height 10
click at [708, 262] on html "Колесо в сборе на тачку и садовую технику 4.80/4.00-8 TT под ось d-12mm" at bounding box center [785, 241] width 397 height 40
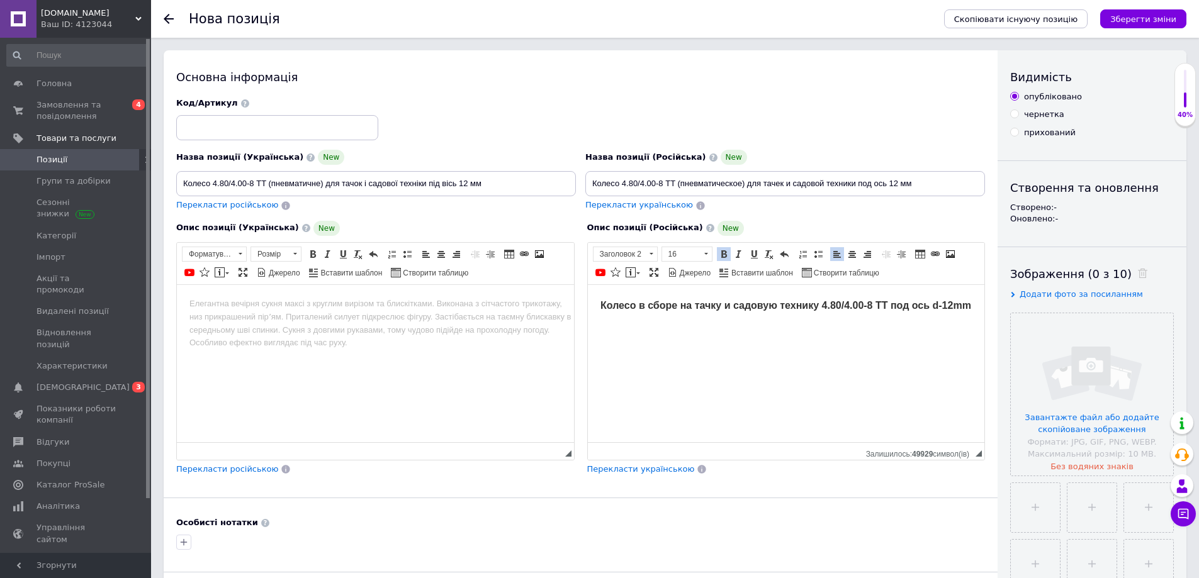
click at [977, 308] on html "Колесо в сборе на тачку и садовую технику 4.80/4.00-8 TT под ось d-12mm" at bounding box center [785, 304] width 397 height 40
click at [725, 376] on p "тип: пневматическое" at bounding box center [786, 371] width 372 height 13
click at [639, 311] on h2 "Колесо в сборе на тачку и садовую технику 4.80/4.00-8 TT под ось d-12mm" at bounding box center [786, 304] width 372 height 15
click at [715, 318] on h2 "Колесо камерное в сборе на тачку и садовую технику 4.80/4.00-8 TT под ось d-12mm" at bounding box center [786, 312] width 372 height 31
drag, startPoint x: 774, startPoint y: 309, endPoint x: 873, endPoint y: 311, distance: 99.4
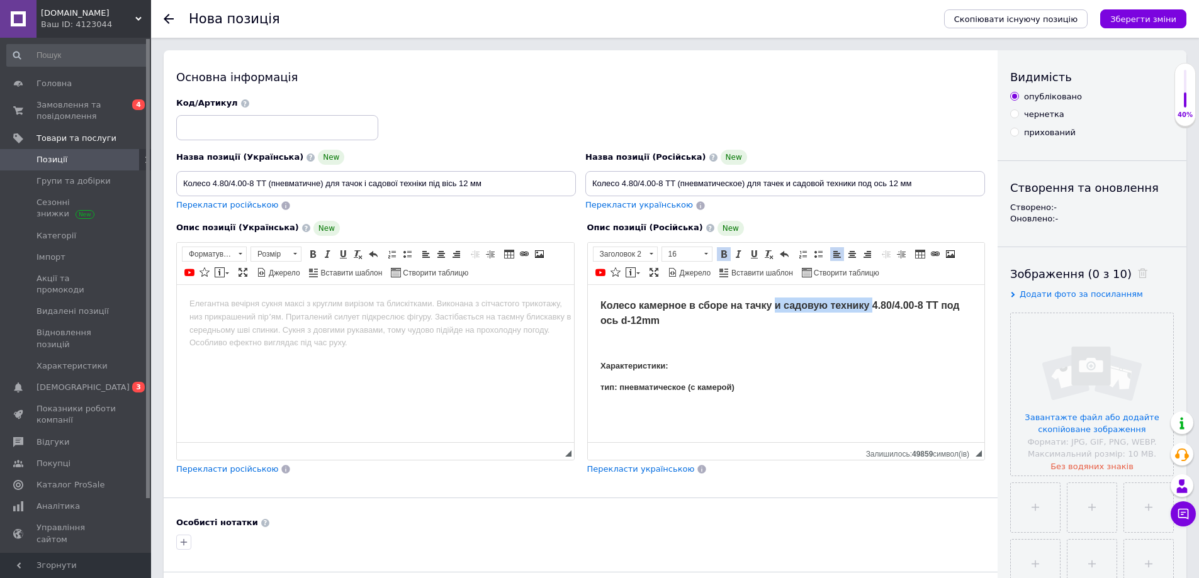
click at [873, 311] on h2 "Колесо камерное в сборе на тачку и садовую технику 4.80/4.00-8 TT под ось d-12mm" at bounding box center [786, 312] width 372 height 31
click at [850, 362] on body "Колесо камерное в сборе на тачку 4.80/4.00-8 TT под ось d-12mm Характеристики: …" at bounding box center [786, 359] width 372 height 124
click at [841, 308] on span "Колесо камерное в сборе на тачку 4.80/4.00-8 TT под ось d-12mm" at bounding box center [761, 304] width 323 height 11
drag, startPoint x: 846, startPoint y: 310, endPoint x: 828, endPoint y: 311, distance: 18.3
click at [828, 311] on h2 "Колесо камерное в сборе на тачку (4.80/4.00-8 TT) под ось d-12mm" at bounding box center [786, 304] width 372 height 15
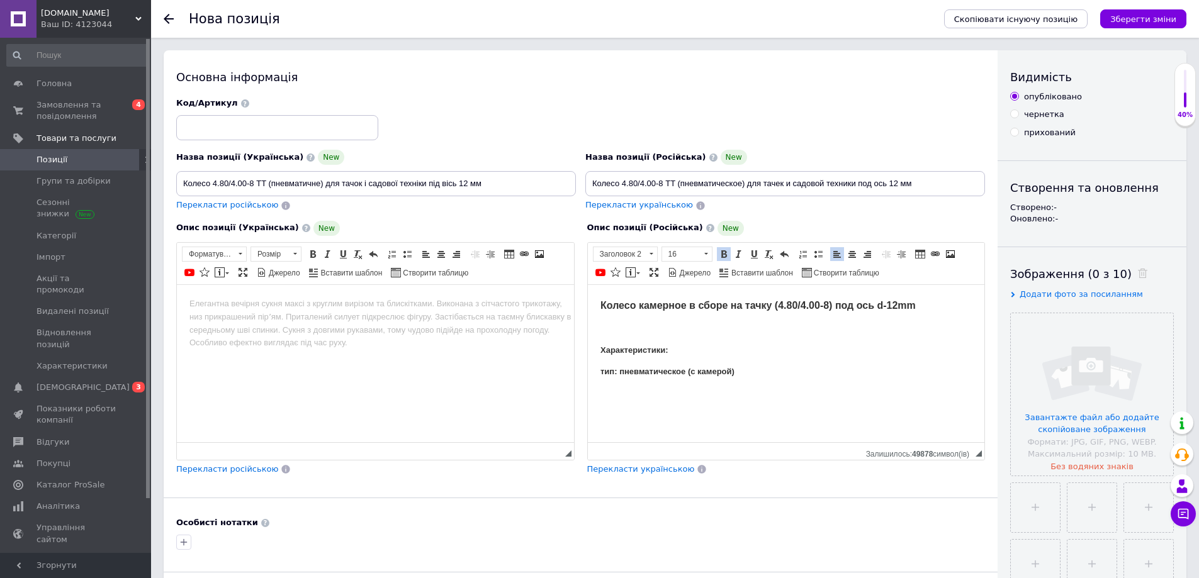
click at [851, 386] on p "Редактор, DEBDA6EA-FD22-4496-8FF2-1A9153B8B54A" at bounding box center [786, 392] width 372 height 13
click at [650, 420] on p "материал диска: сталь" at bounding box center [786, 414] width 372 height 13
click at [681, 417] on p "материал диска: сталь" at bounding box center [786, 414] width 372 height 13
click at [698, 417] on p "материал диска: сталь" at bounding box center [786, 414] width 372 height 13
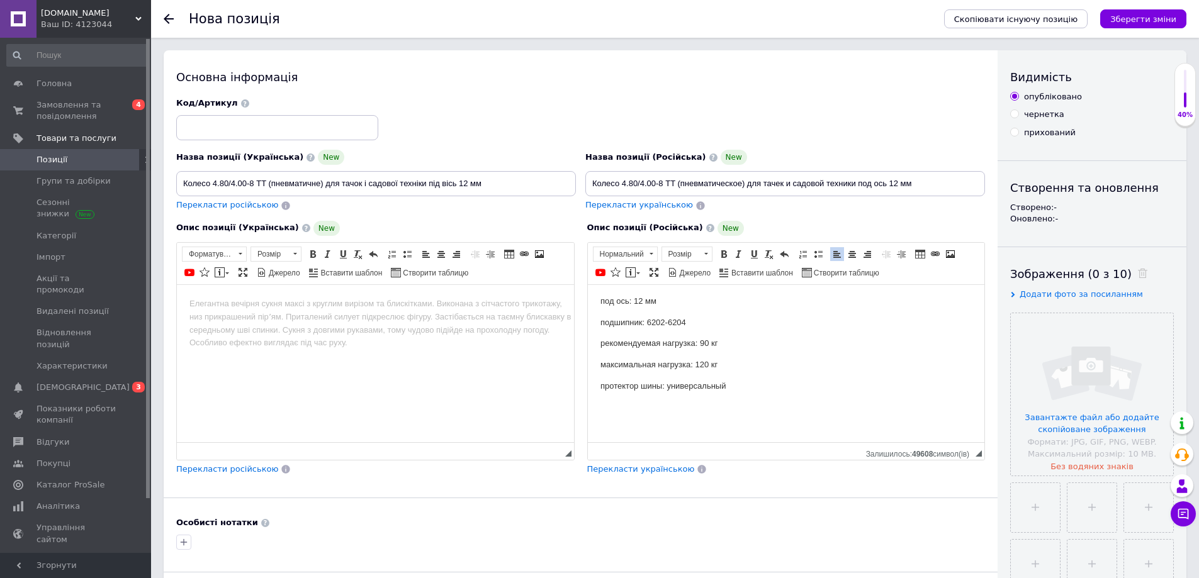
scroll to position [225, 0]
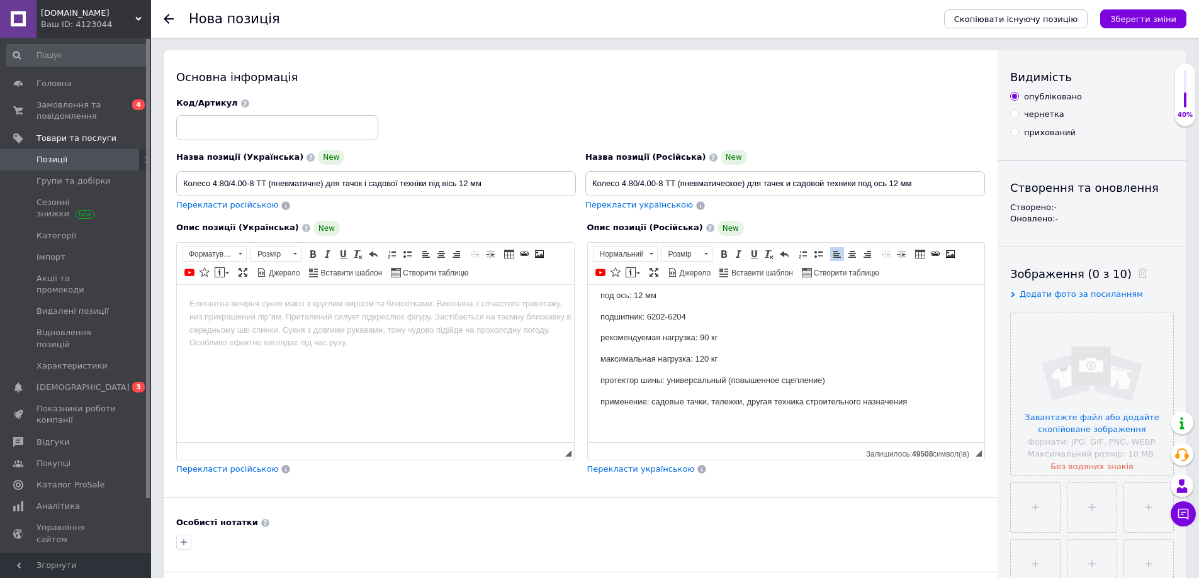
click at [696, 419] on p "Редактор, DEBDA6EA-FD22-4496-8FF2-1A9153B8B54A" at bounding box center [786, 423] width 372 height 13
click at [761, 424] on p "Редактор, DEBDA6EA-FD22-4496-8FF2-1A9153B8B54A" at bounding box center [786, 423] width 372 height 13
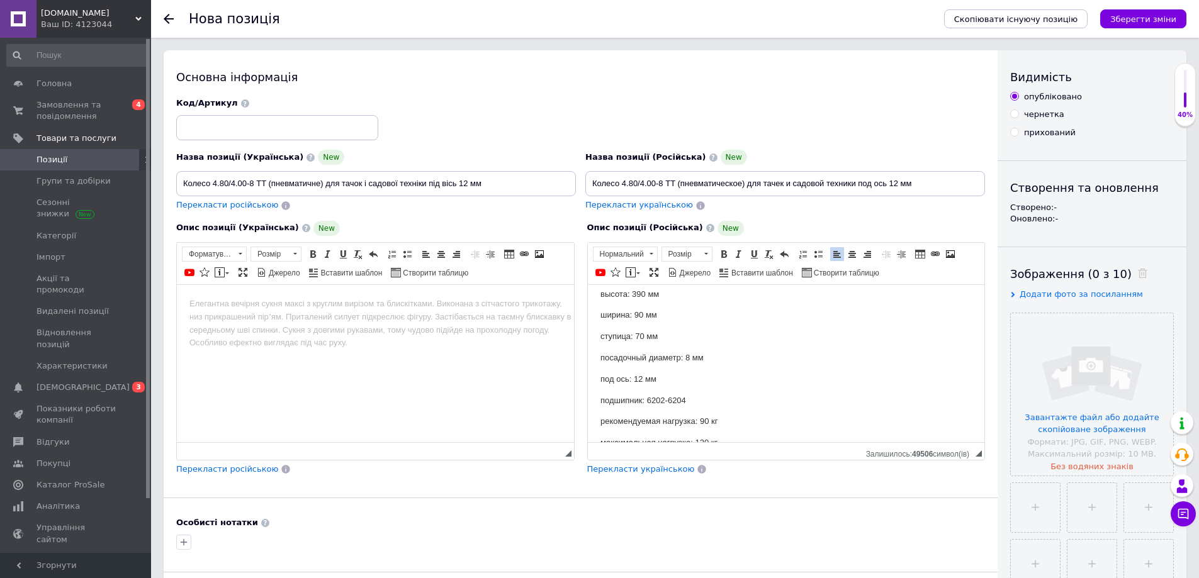
scroll to position [79, 0]
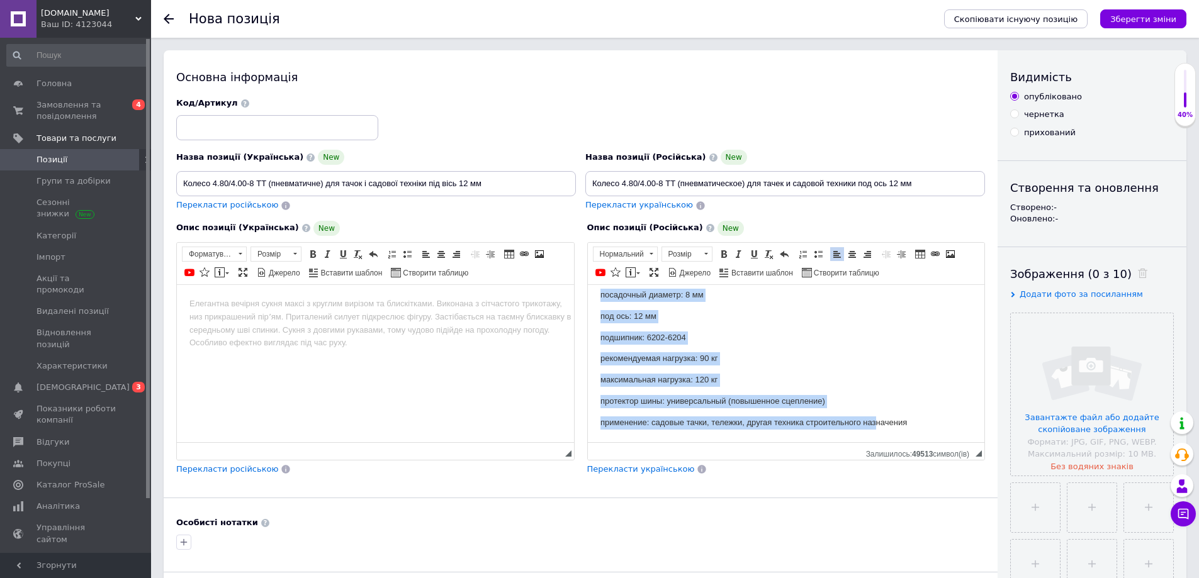
drag, startPoint x: 589, startPoint y: 310, endPoint x: 860, endPoint y: 399, distance: 285.5
click at [873, 442] on html "Колесо камерное в сборе на тачку (4.80/4.00-8) под ось d-12mm Характеристики: т…" at bounding box center [785, 261] width 397 height 362
click at [856, 384] on p "максимальная нагрузка: 120 кг" at bounding box center [786, 379] width 372 height 13
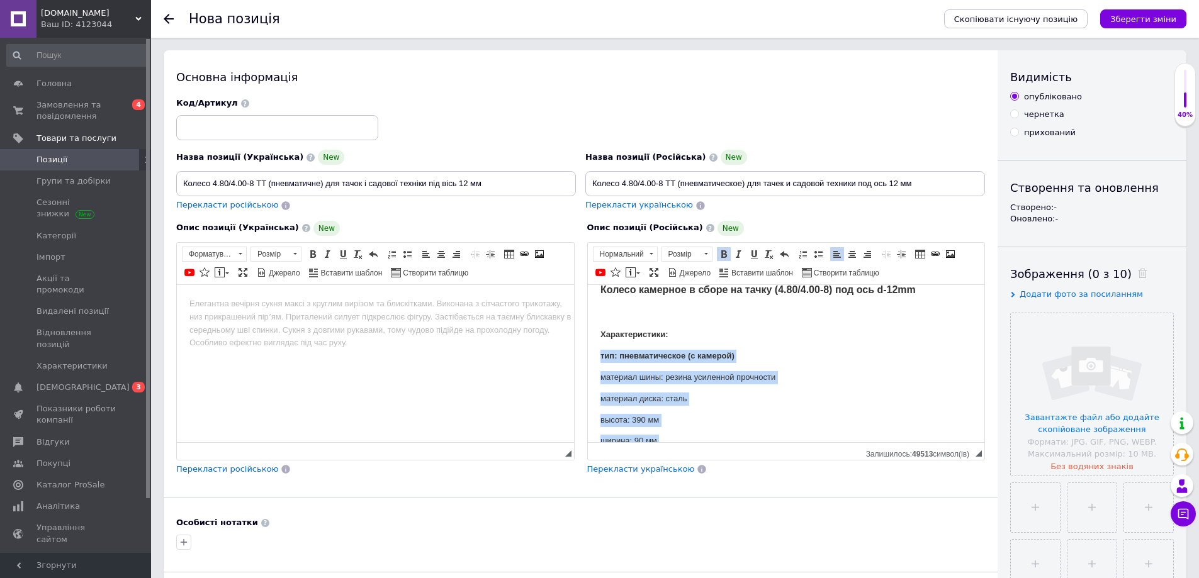
scroll to position [204, 0]
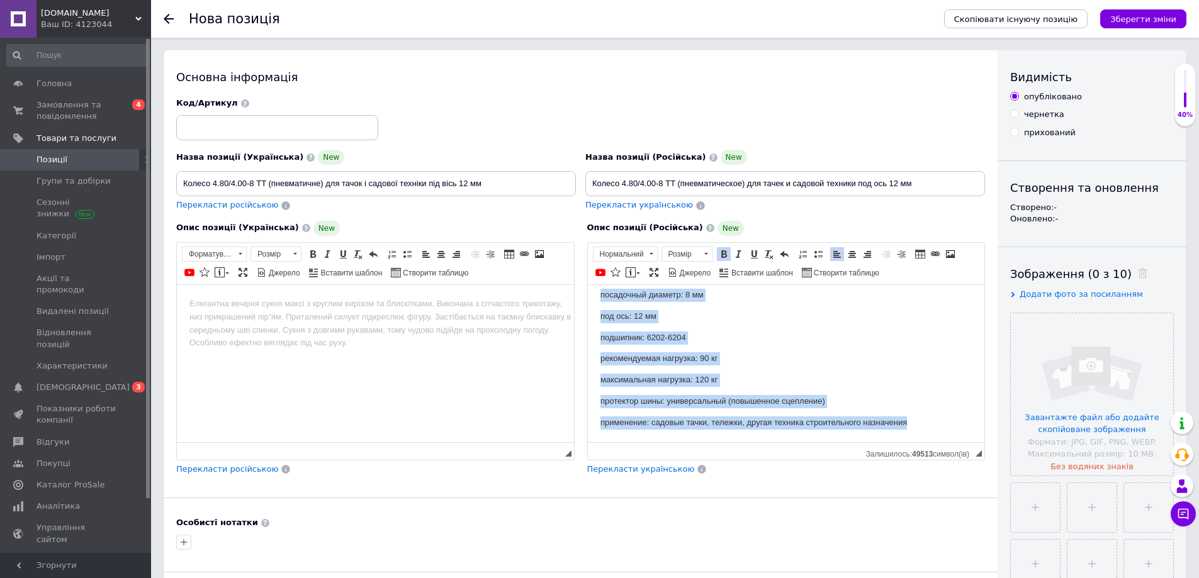
drag, startPoint x: 605, startPoint y: 361, endPoint x: 950, endPoint y: 430, distance: 352.4
click at [954, 441] on html "Колесо камерное в сборе на тачку (4.80/4.00-8) под ось d-12mm Характеристики: т…" at bounding box center [785, 261] width 397 height 362
click at [818, 253] on span at bounding box center [818, 254] width 10 height 10
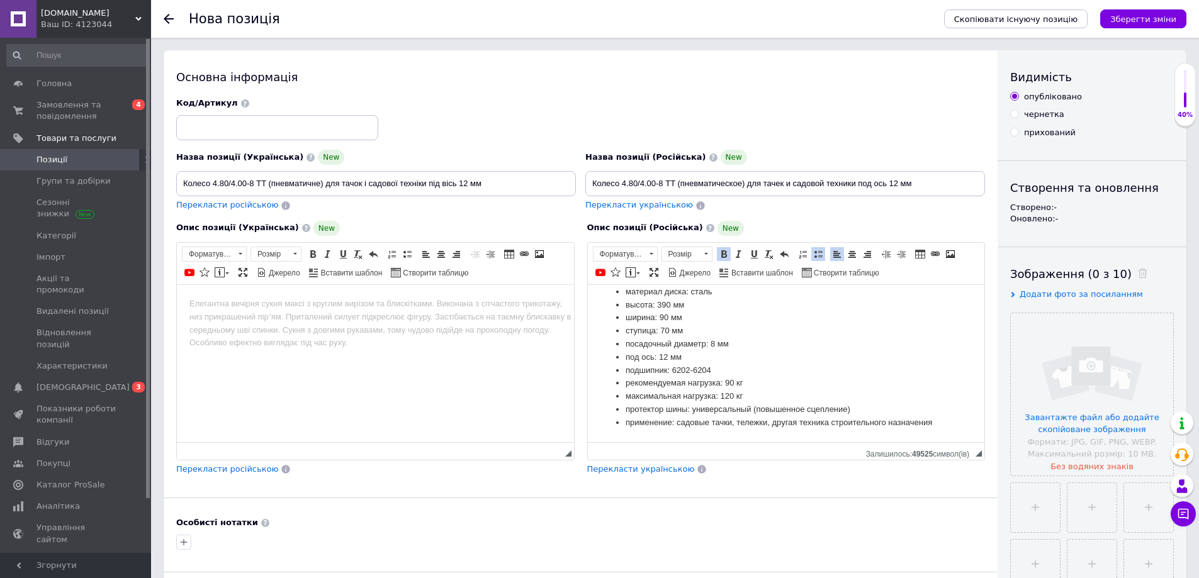
click at [719, 250] on span at bounding box center [724, 254] width 10 height 10
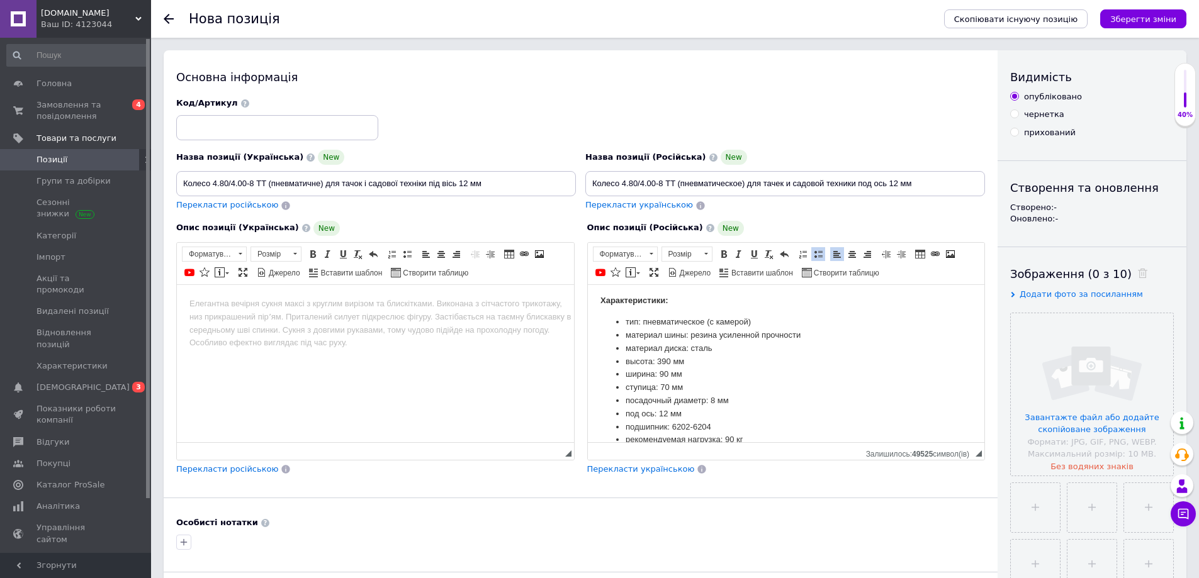
scroll to position [43, 0]
click at [727, 323] on li "тип: пневматическое (с камерой)" at bounding box center [786, 328] width 322 height 13
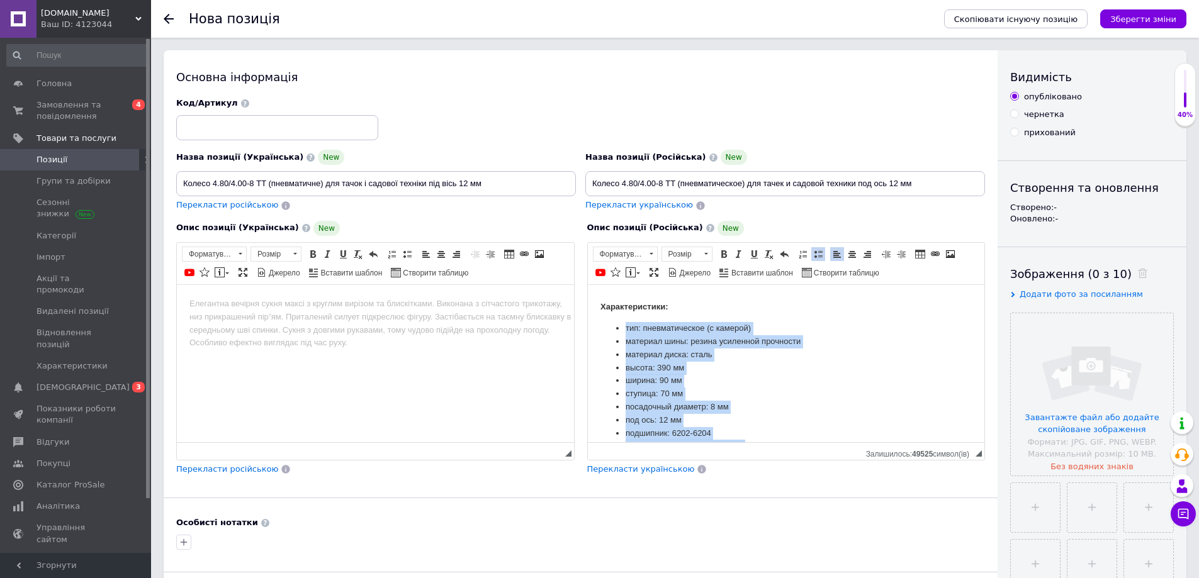
scroll to position [106, 0]
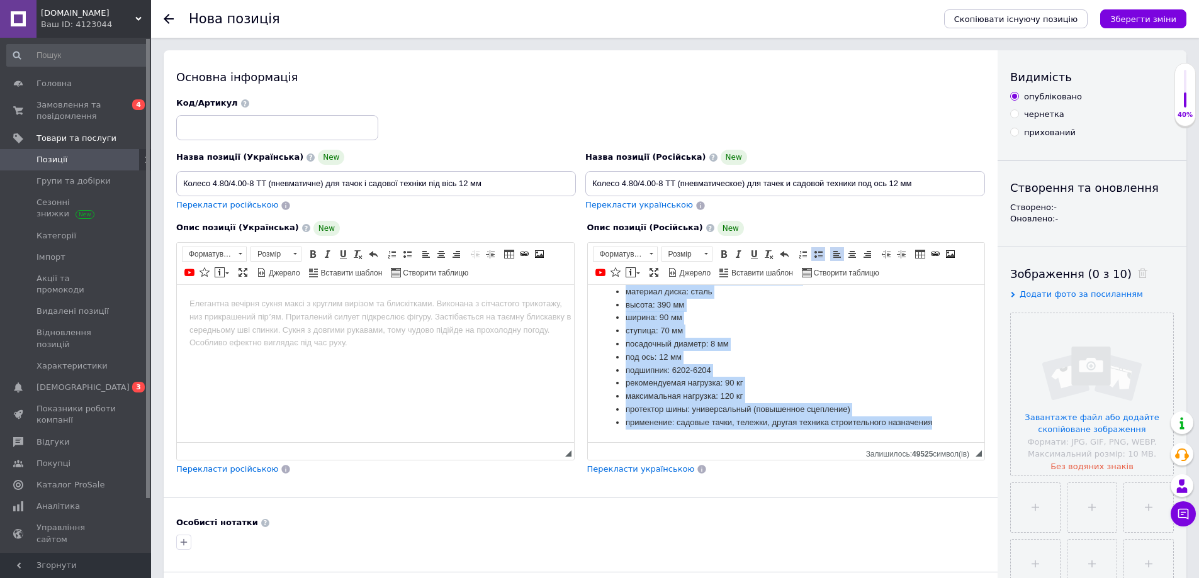
drag, startPoint x: 620, startPoint y: 325, endPoint x: 931, endPoint y: 437, distance: 330.4
click at [940, 442] on html "Колесо камерное в сборе на тачку (4.80/4.00-8) под ось d-12mm Характеристики: т…" at bounding box center [785, 310] width 397 height 264
click at [686, 252] on span "Розмір" at bounding box center [681, 254] width 38 height 14
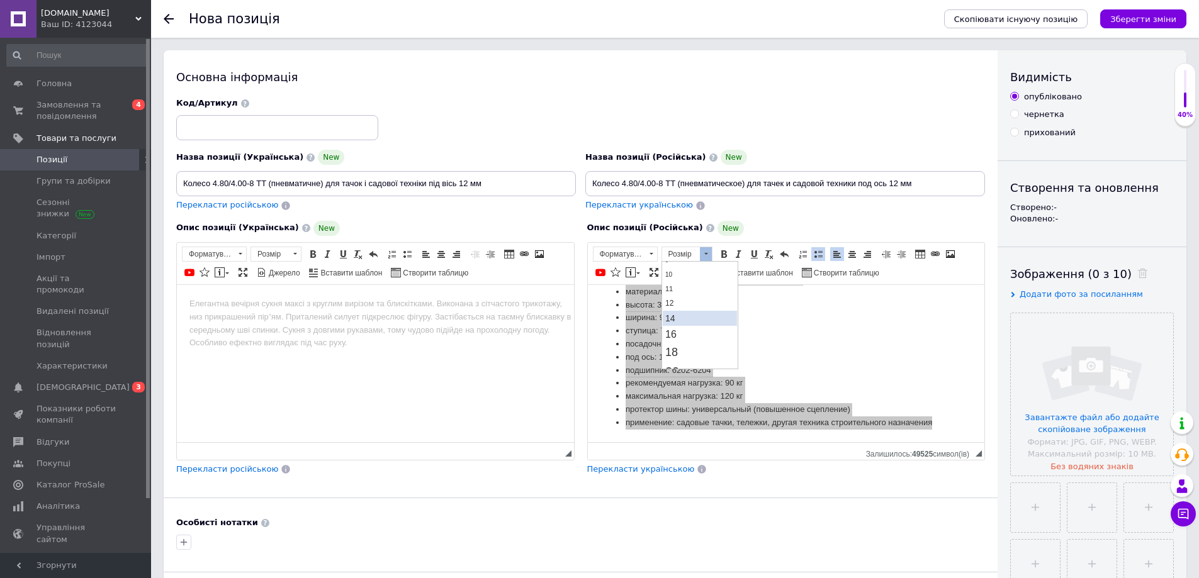
scroll to position [63, 0]
drag, startPoint x: 681, startPoint y: 310, endPoint x: 768, endPoint y: 294, distance: 89.0
click at [681, 310] on link "14" at bounding box center [699, 311] width 74 height 15
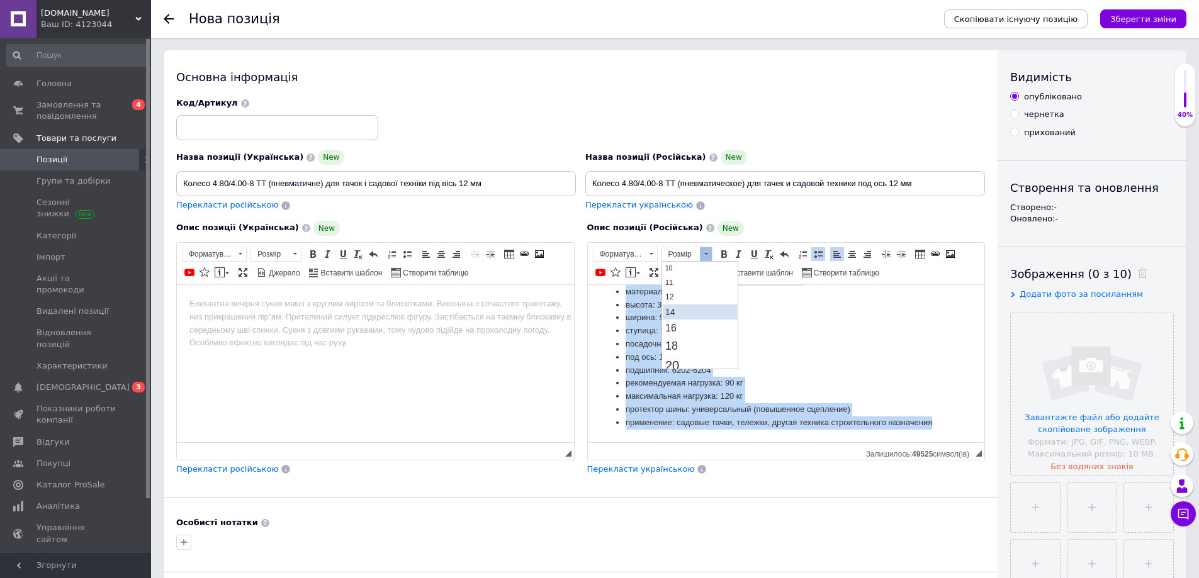
scroll to position [0, 0]
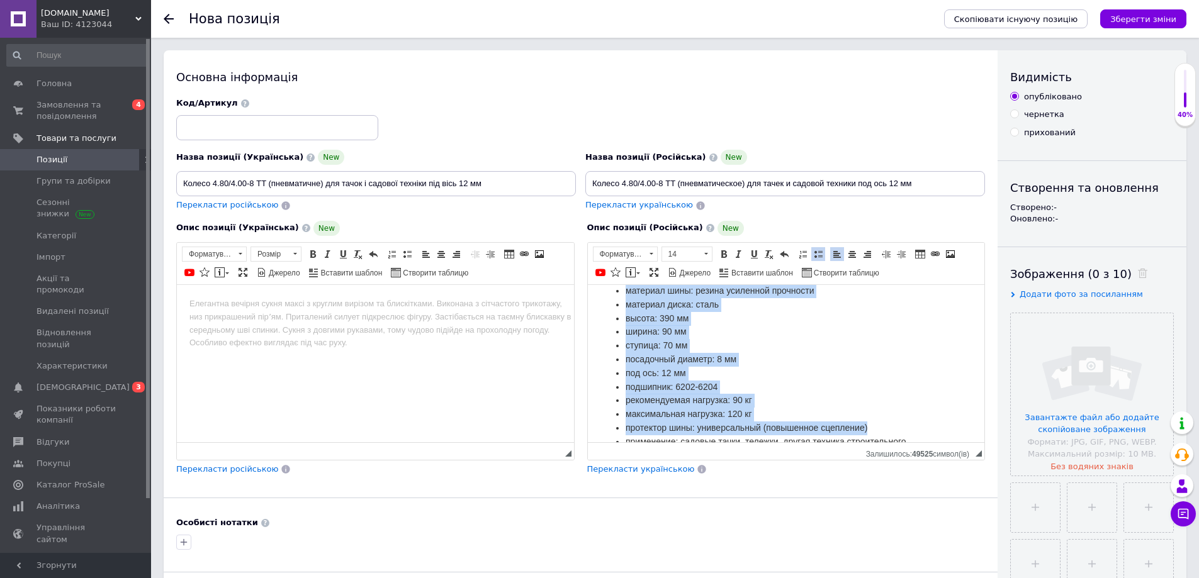
click at [784, 354] on li "посадочный диаметр: 8 мм" at bounding box center [786, 359] width 322 height 14
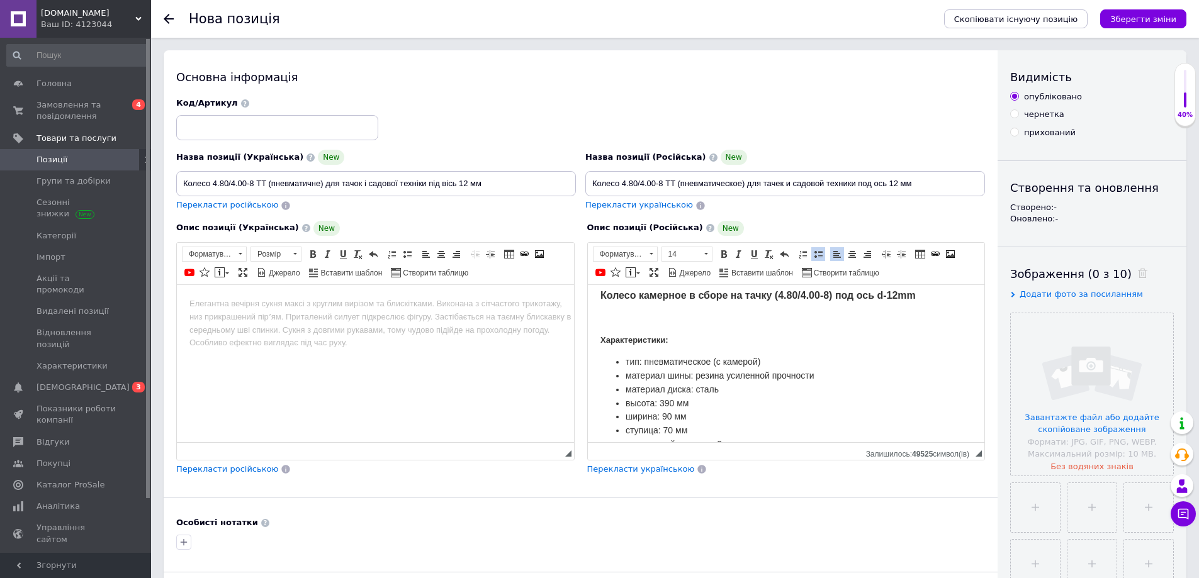
scroll to position [2, 0]
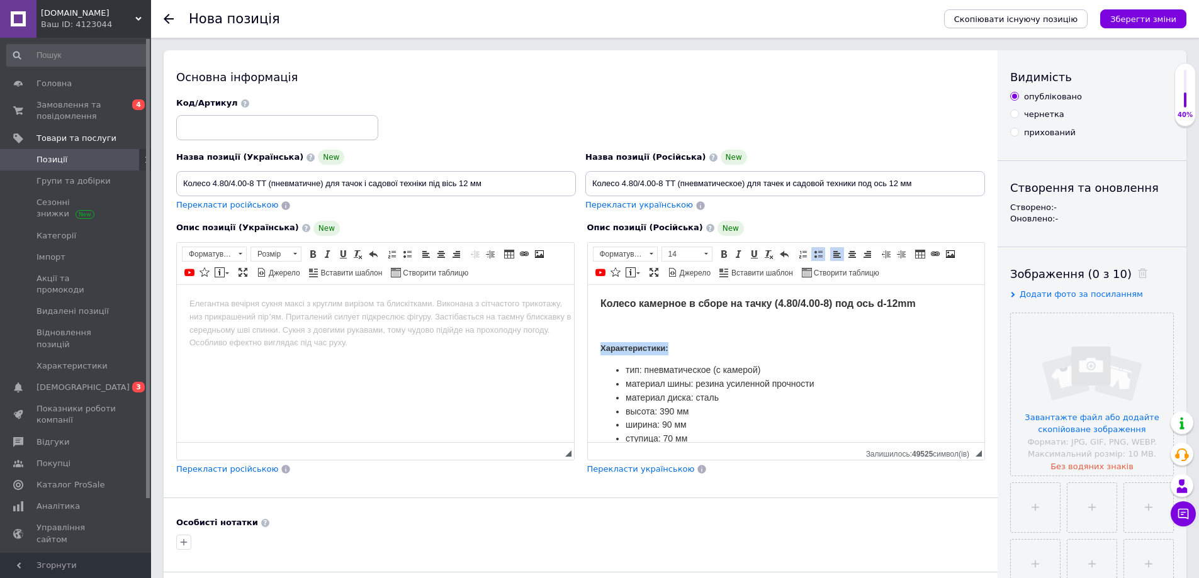
drag, startPoint x: 665, startPoint y: 347, endPoint x: 613, endPoint y: 284, distance: 81.4
click at [591, 342] on html "Колесо камерное в сборе на тачку (4.80/4.00-8) под ось d-12mm Характеристики: т…" at bounding box center [785, 425] width 397 height 285
drag, startPoint x: 629, startPoint y: 255, endPoint x: 632, endPoint y: 266, distance: 10.4
click at [630, 257] on span "Нормальний" at bounding box center [619, 254] width 52 height 14
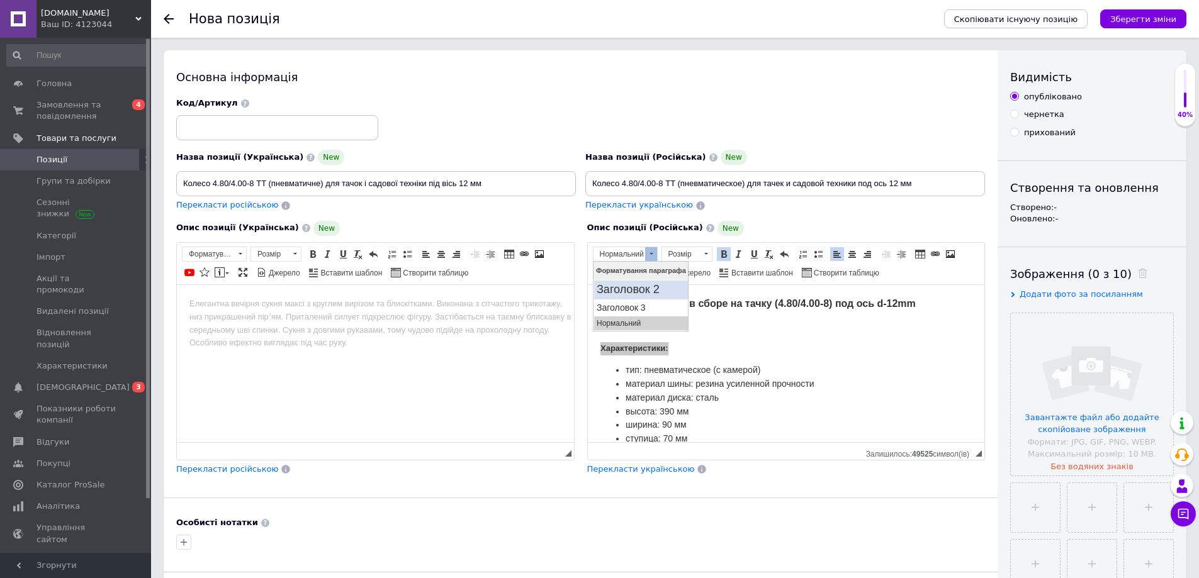
drag, startPoint x: 635, startPoint y: 283, endPoint x: 1265, endPoint y: 522, distance: 672.9
click at [635, 283] on h2 "Заголовок 2" at bounding box center [640, 290] width 89 height 14
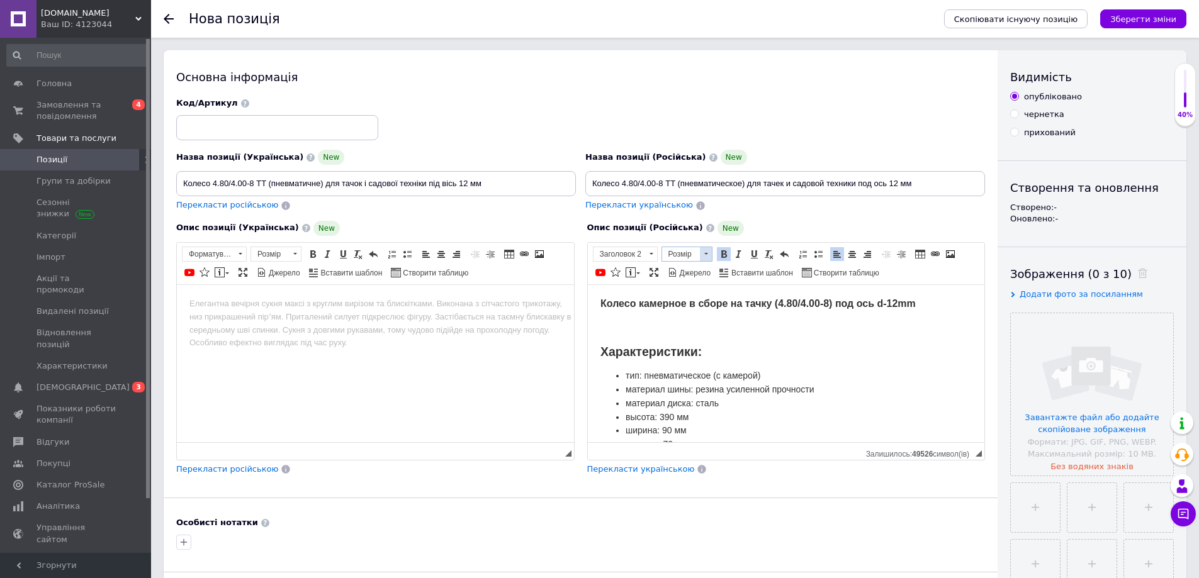
click at [680, 254] on span "Розмір" at bounding box center [681, 254] width 38 height 14
click at [674, 313] on span "14" at bounding box center [669, 311] width 10 height 10
click at [676, 318] on body "Колесо камерное в сборе на тачку (4.80/4.00-8) под ось d-12mm Характеристики: т…" at bounding box center [786, 428] width 372 height 267
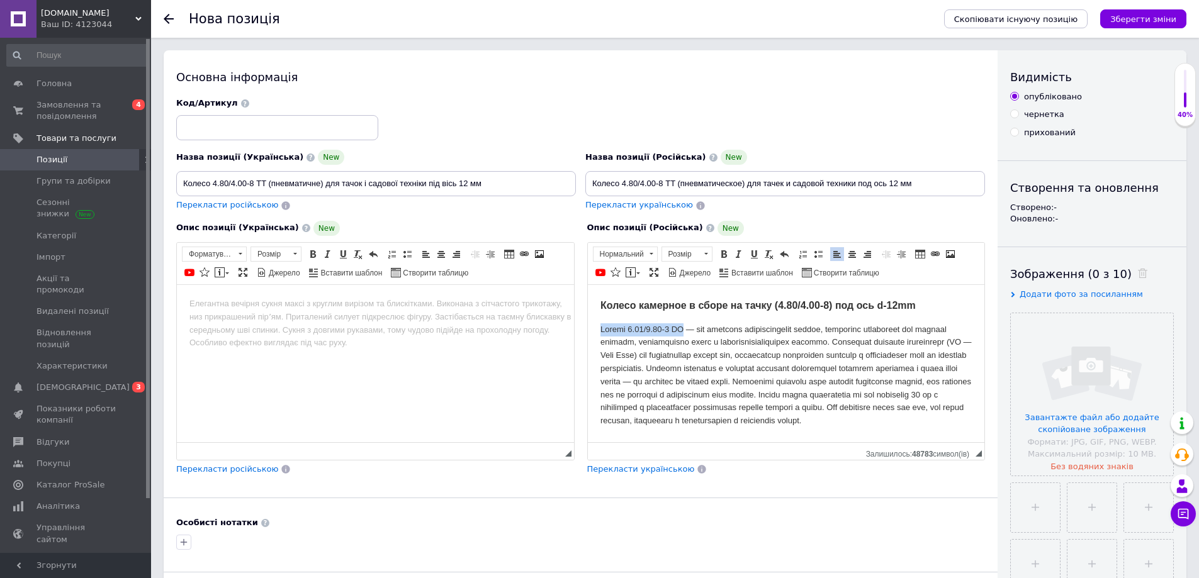
drag, startPoint x: 595, startPoint y: 322, endPoint x: 681, endPoint y: 326, distance: 86.3
click at [681, 326] on html "Колесо камерное в сборе на тачку (4.80/4.00-8) под ось d-12mm Характеристики: т…" at bounding box center [785, 476] width 397 height 384
click at [827, 364] on p "Редактор, DEBDA6EA-FD22-4496-8FF2-1A9153B8B54A" at bounding box center [786, 375] width 372 height 104
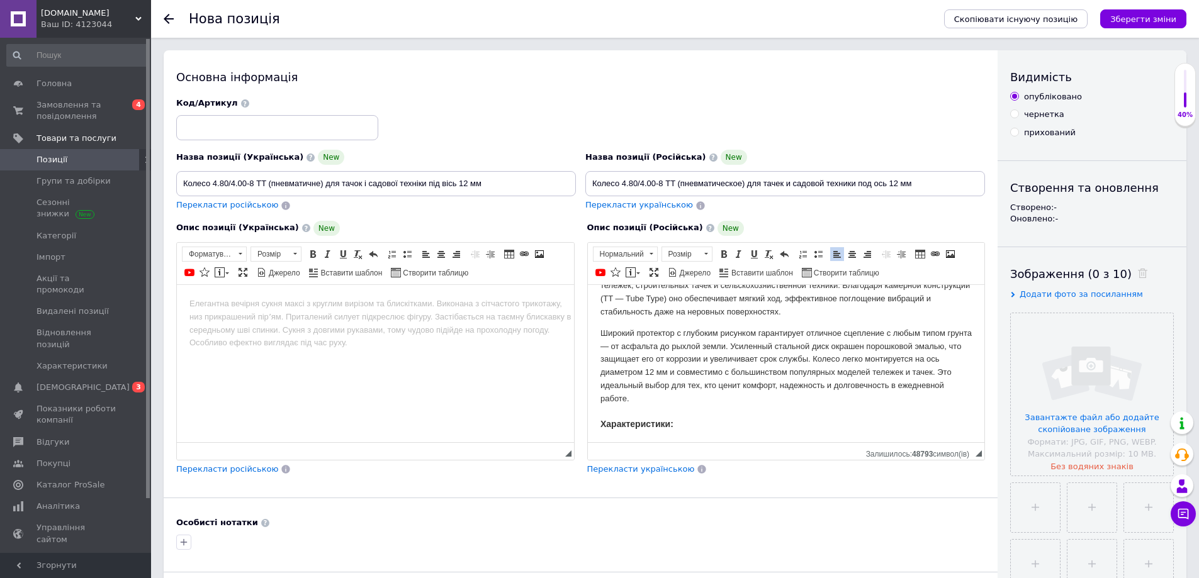
scroll to position [63, 0]
click at [862, 354] on p "Широкий протектор с глубоким рисунком гарантирует отличное сцепление с любым ти…" at bounding box center [786, 359] width 372 height 79
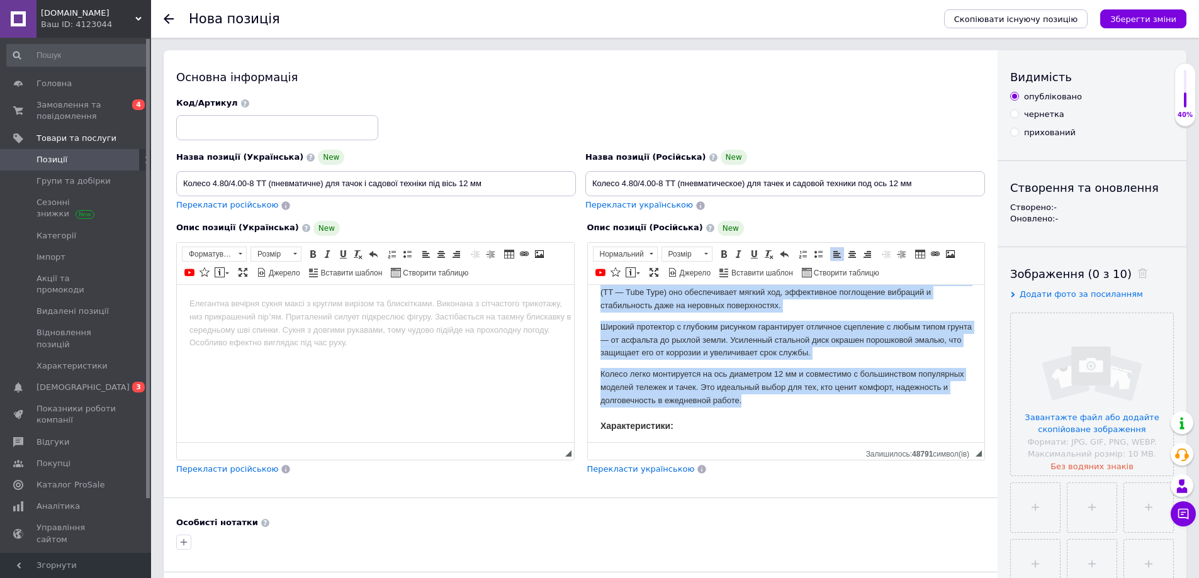
scroll to position [0, 0]
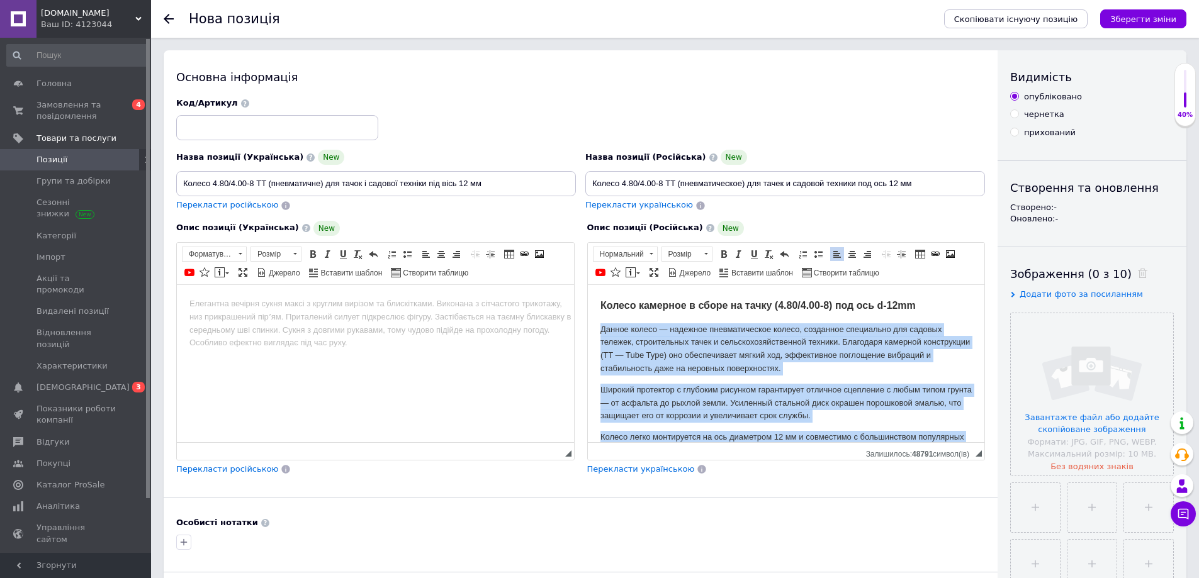
drag, startPoint x: 795, startPoint y: 396, endPoint x: 596, endPoint y: 328, distance: 210.7
click at [596, 328] on html "Колесо камерное в сборе на тачку (4.80/4.00-8) под ось d-12mm Данное колесо — н…" at bounding box center [785, 497] width 397 height 426
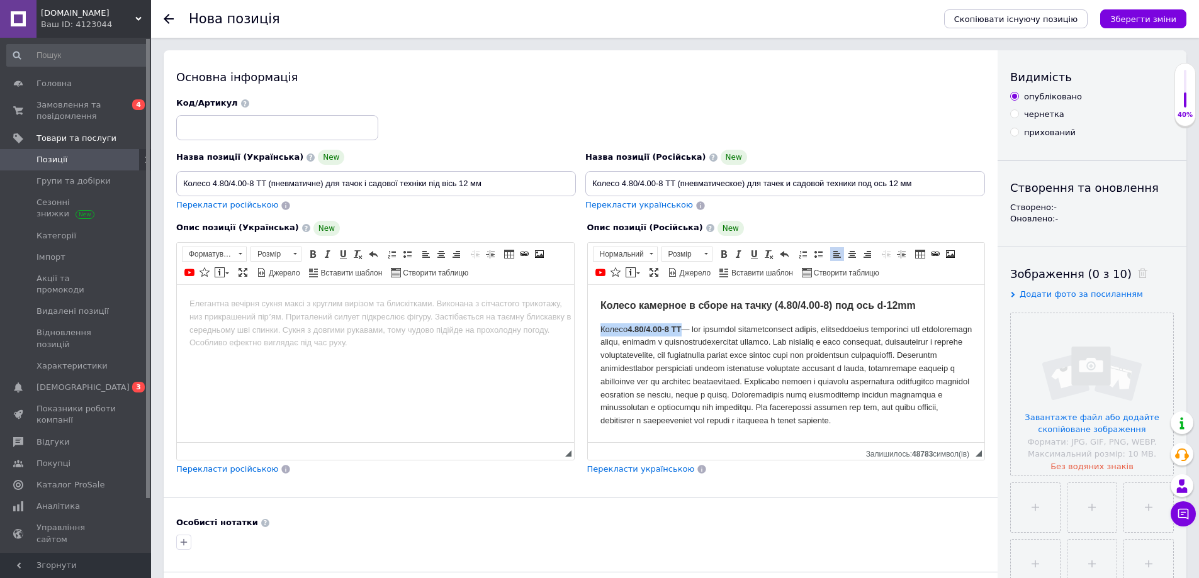
drag, startPoint x: 596, startPoint y: 327, endPoint x: 681, endPoint y: 328, distance: 85.6
click at [681, 328] on html "Колесо камерное в сборе на тачку (4.80/4.00-8) под ось d-12mm Колесо 4.80/4.00-…" at bounding box center [785, 476] width 397 height 384
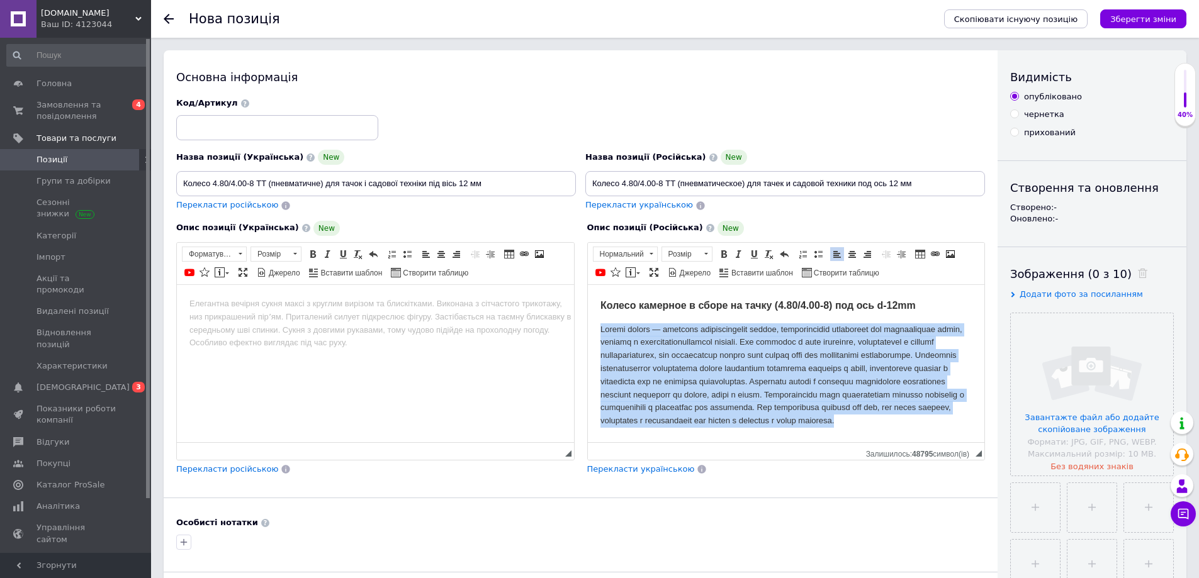
drag, startPoint x: 912, startPoint y: 369, endPoint x: 973, endPoint y: 322, distance: 77.1
click at [587, 322] on html "Колесо камерное в сборе на тачку (4.80/4.00-8) под ось d-12mm Характеристики: т…" at bounding box center [785, 476] width 397 height 384
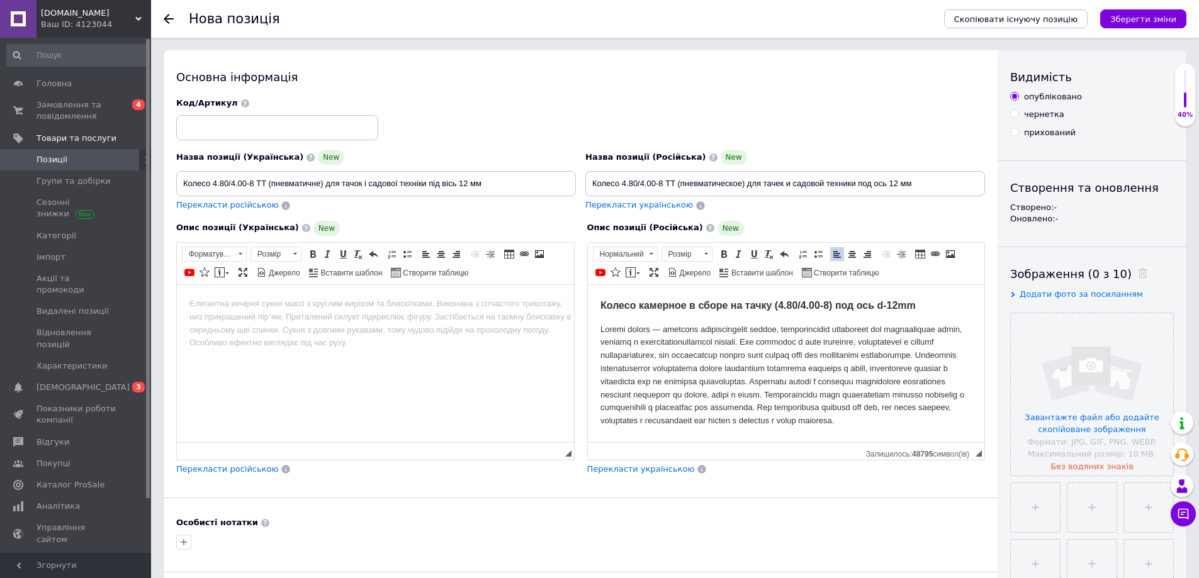
scroll to position [23, 0]
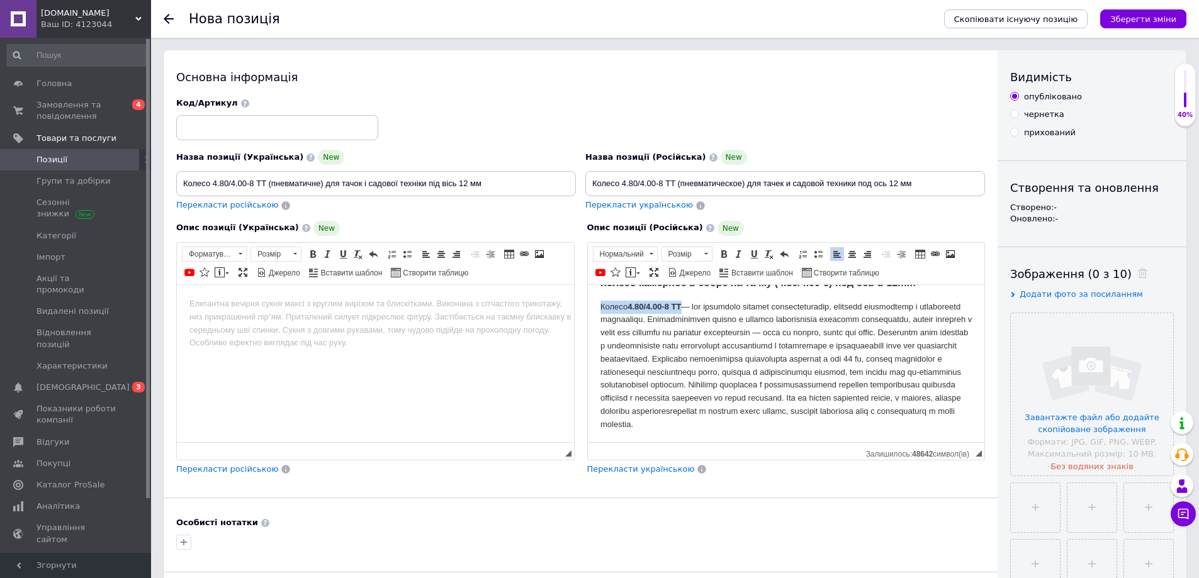
drag, startPoint x: 599, startPoint y: 305, endPoint x: 681, endPoint y: 305, distance: 82.4
click at [681, 305] on p "Колесо 4.80/4.00-8 TT" at bounding box center [786, 365] width 372 height 131
click at [685, 305] on p "Редактор, DEBDA6EA-FD22-4496-8FF2-1A9153B8B54A" at bounding box center [786, 365] width 372 height 131
click at [625, 342] on p "Редактор, DEBDA6EA-FD22-4496-8FF2-1A9153B8B54A" at bounding box center [786, 365] width 372 height 131
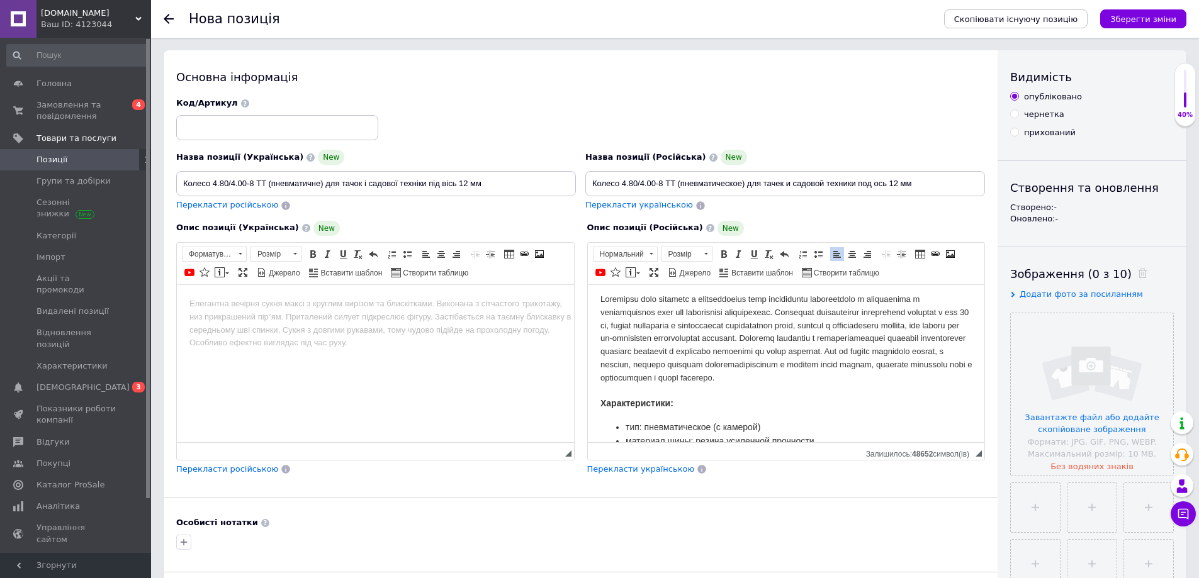
scroll to position [86, 0]
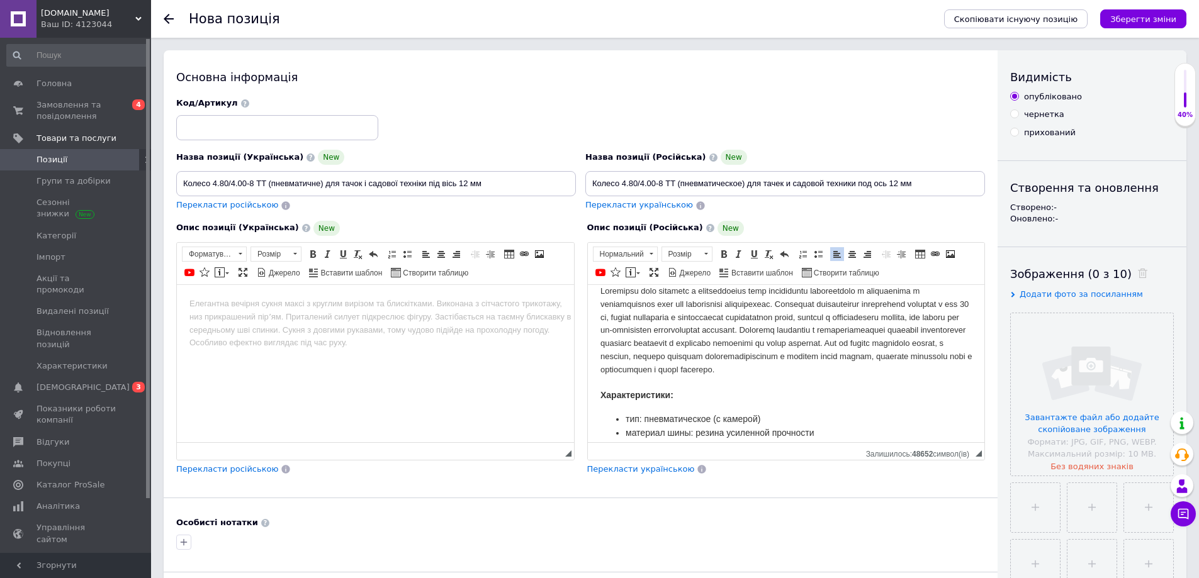
click at [917, 342] on p "Редактор, DEBDA6EA-FD22-4496-8FF2-1A9153B8B54A" at bounding box center [786, 330] width 372 height 92
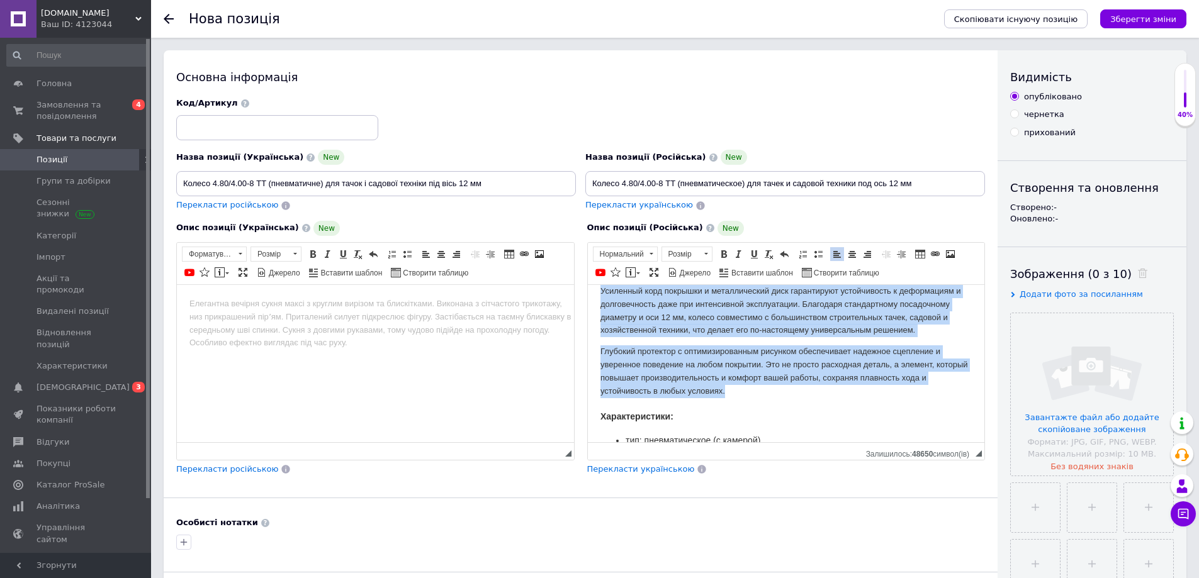
scroll to position [0, 0]
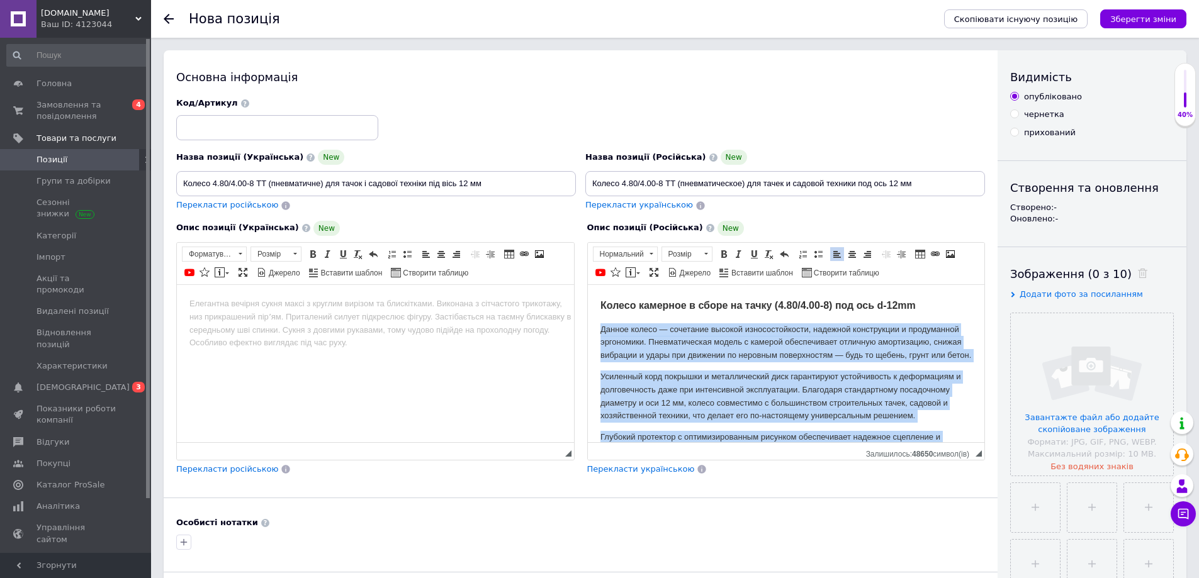
drag, startPoint x: 743, startPoint y: 402, endPoint x: 578, endPoint y: 318, distance: 185.4
click at [587, 318] on html "Колесо камерное в сборе на тачку (4.80/4.00-8) под ось d-12mm Данное колесо — с…" at bounding box center [785, 503] width 397 height 439
click at [676, 264] on span "Розмір Розмір" at bounding box center [688, 256] width 55 height 18
click at [677, 261] on link "Розмір" at bounding box center [686, 254] width 51 height 15
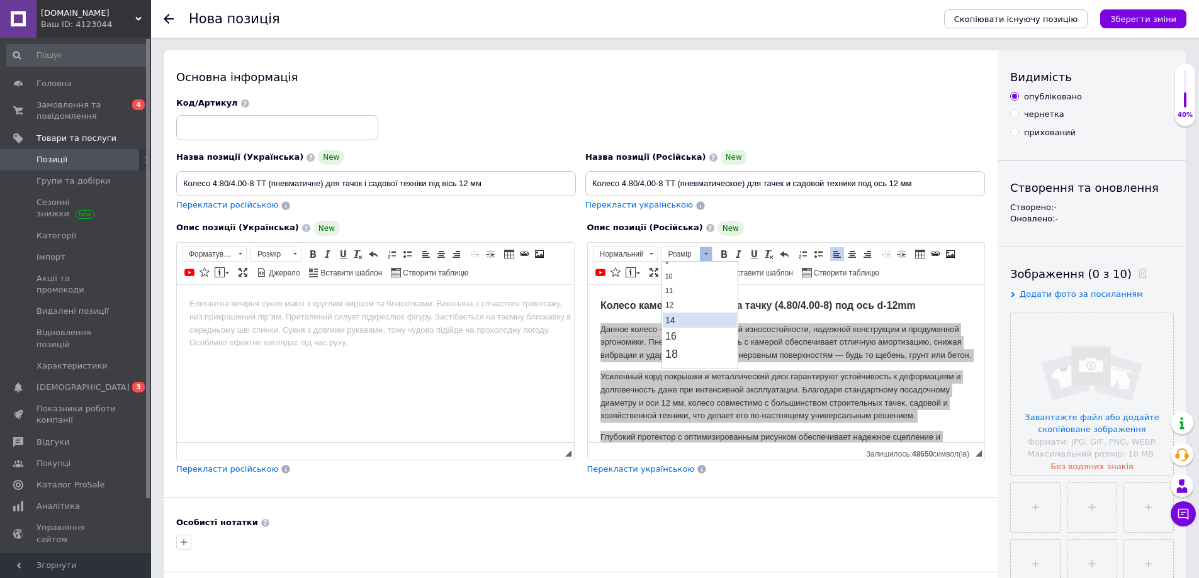
scroll to position [63, 0]
click at [686, 311] on link "14" at bounding box center [699, 311] width 74 height 15
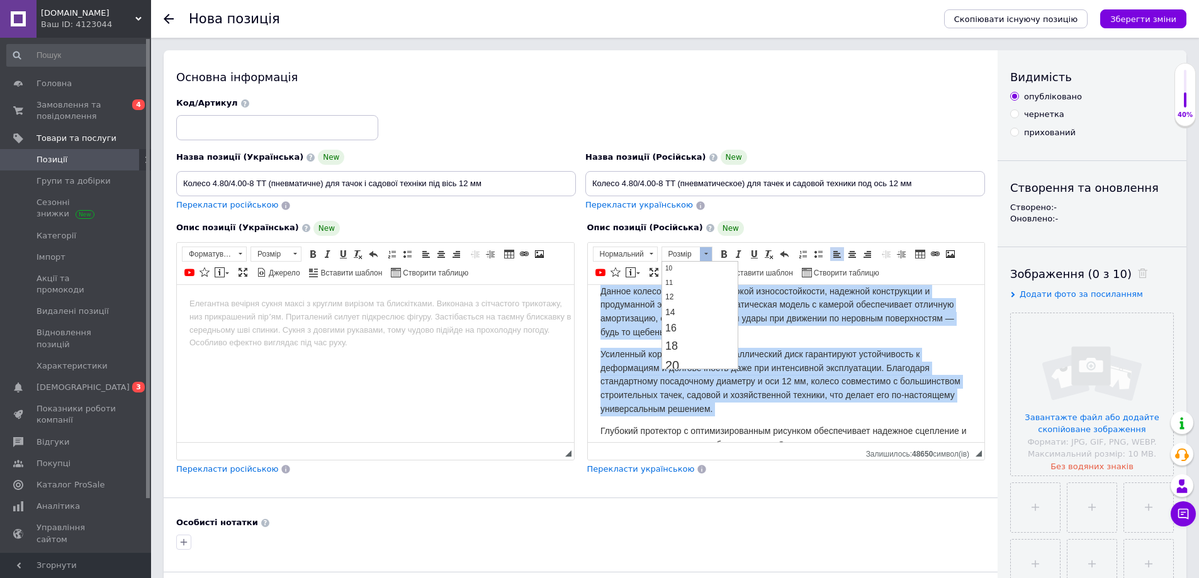
scroll to position [0, 0]
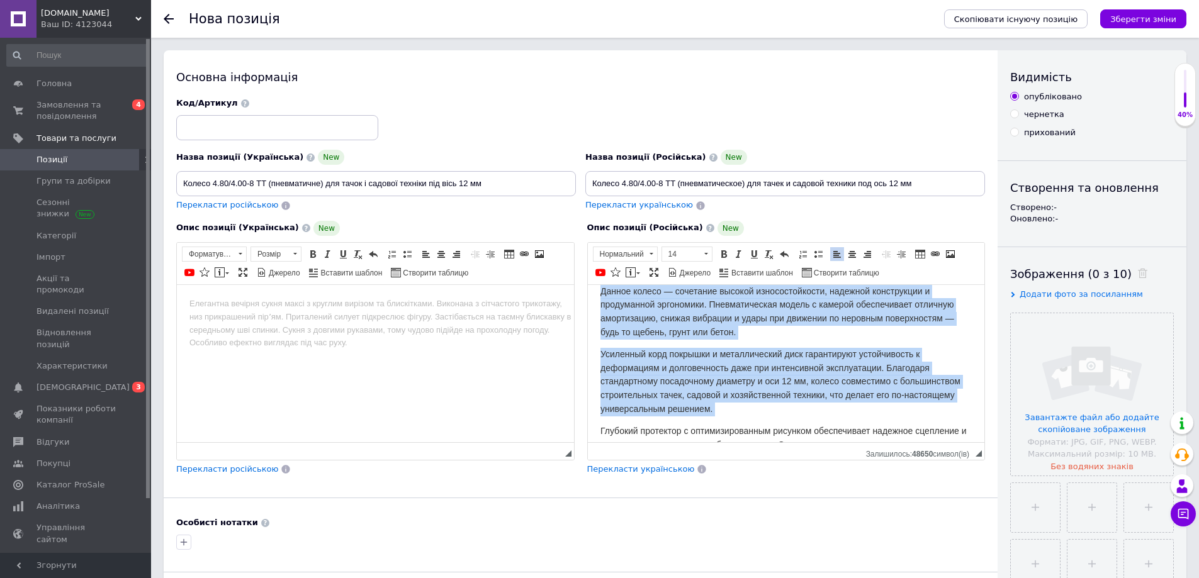
click at [689, 320] on span "Данное колесо — сочетание высокой износостойкости, надежной конструкции и проду…" at bounding box center [777, 311] width 354 height 51
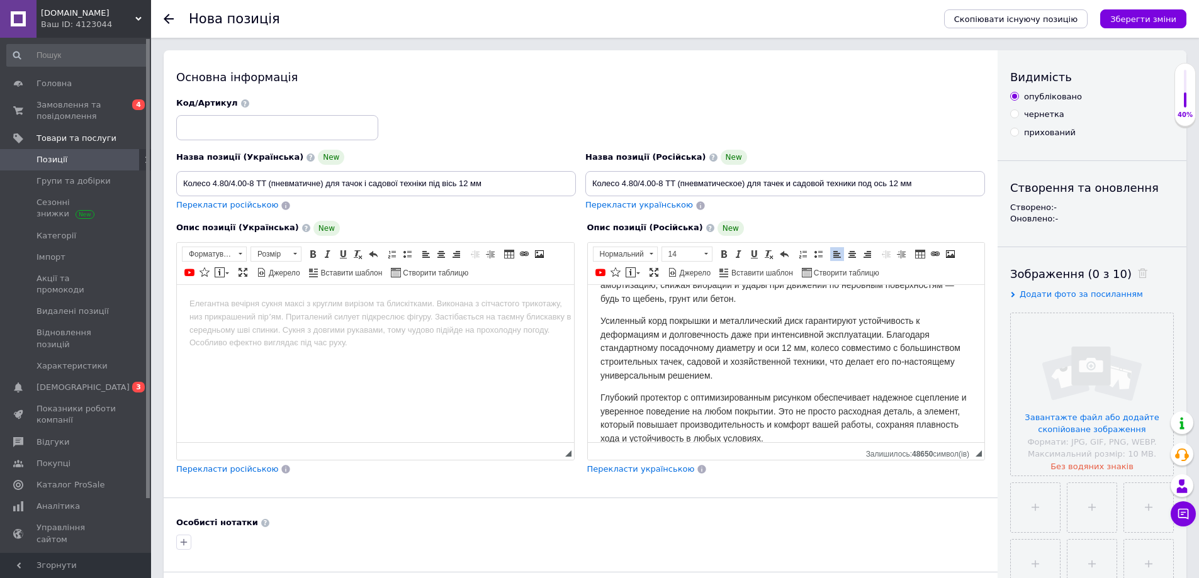
scroll to position [63, 0]
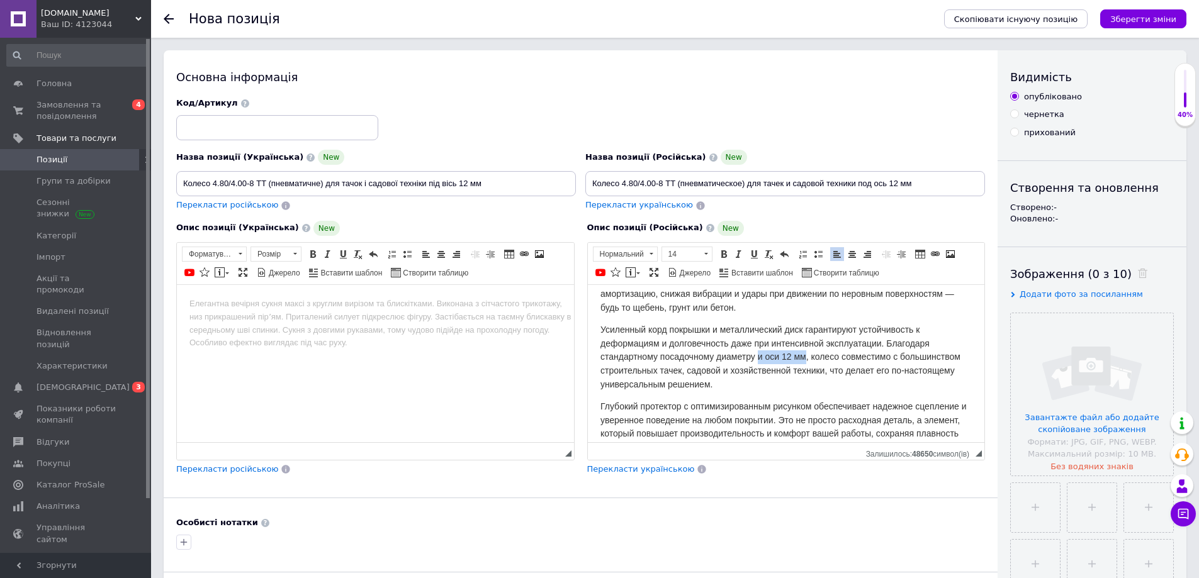
drag, startPoint x: 757, startPoint y: 355, endPoint x: 803, endPoint y: 355, distance: 45.9
click at [803, 355] on span "Усиленный корд покрышки и металлический диск гарантируют устойчивость к деформа…" at bounding box center [780, 356] width 360 height 65
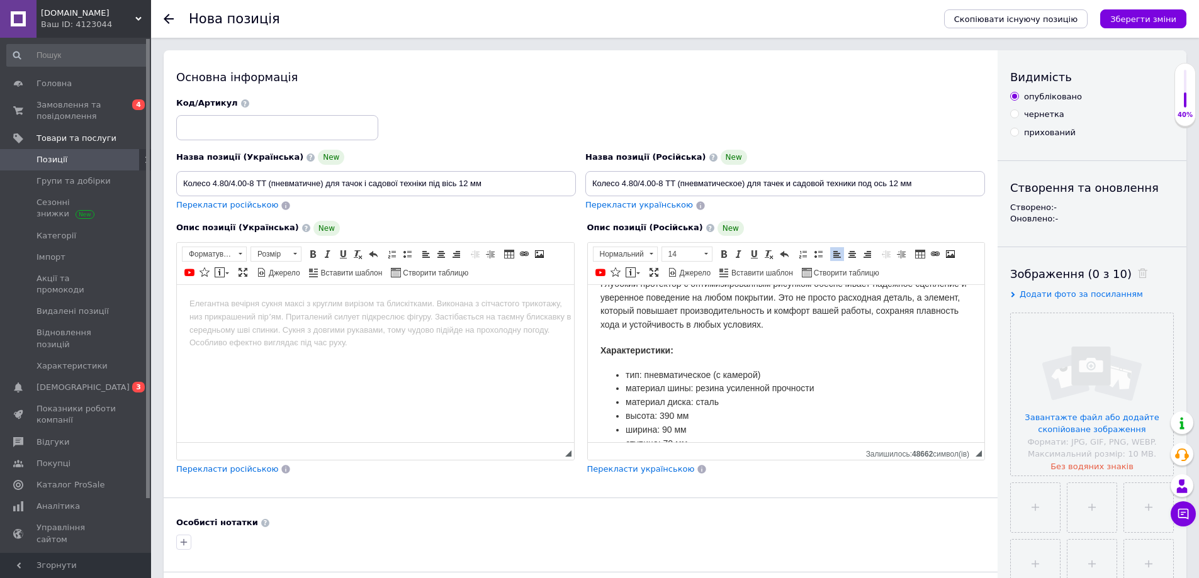
scroll to position [189, 0]
click at [634, 469] on span "Перекласти українською" at bounding box center [641, 468] width 108 height 9
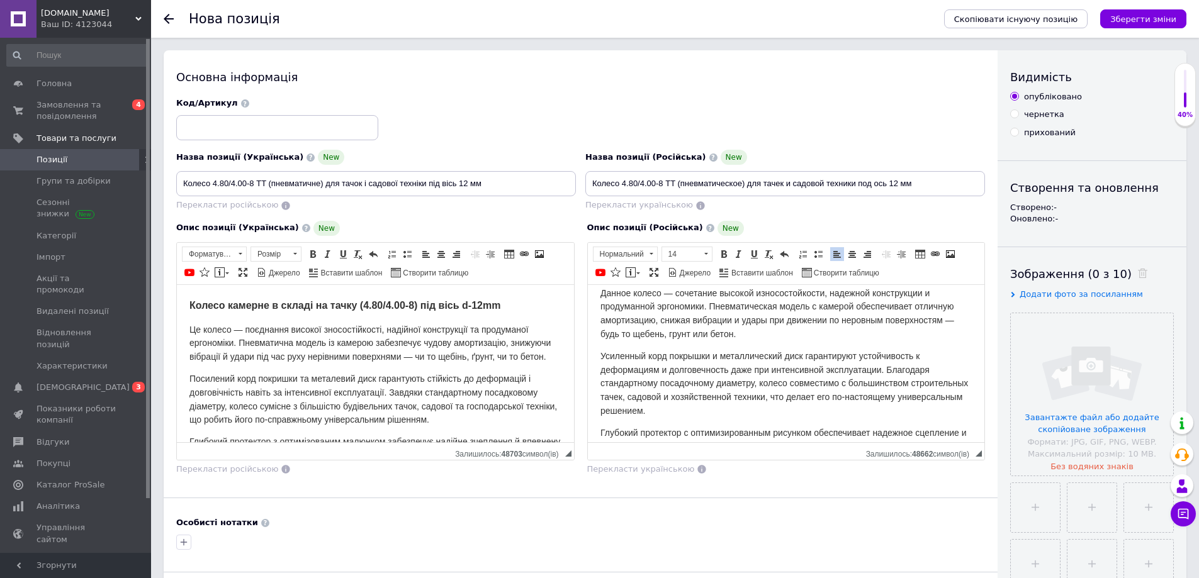
scroll to position [0, 0]
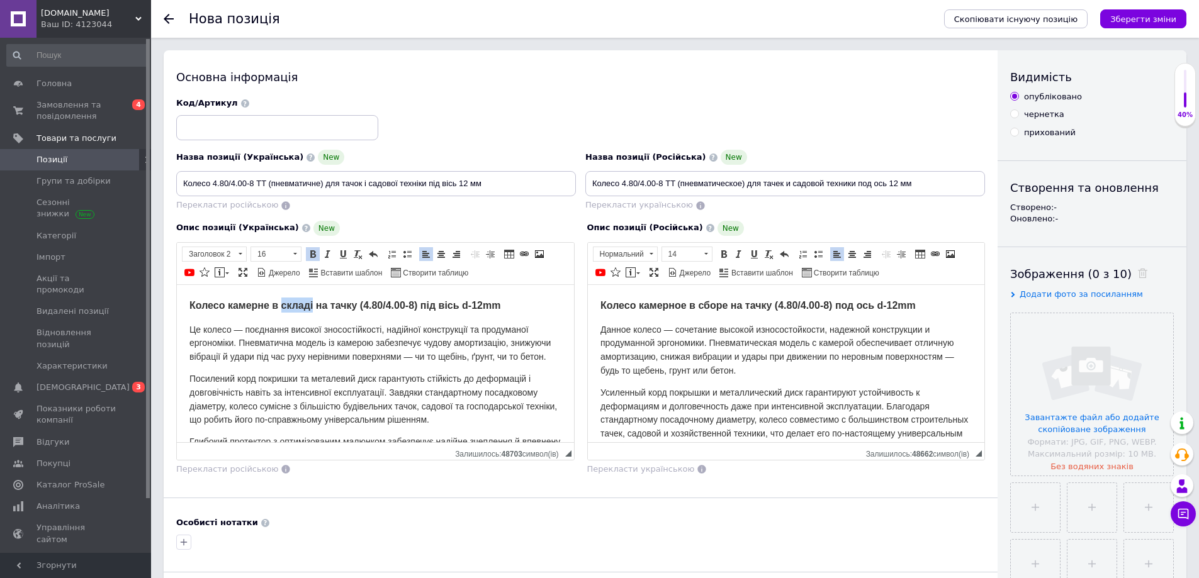
drag, startPoint x: 313, startPoint y: 303, endPoint x: 281, endPoint y: 301, distance: 32.8
click at [281, 301] on span "Колесо камерне в складі на тачку (4.80/4.00-8) під вісь d-12mm" at bounding box center [344, 304] width 311 height 11
drag, startPoint x: 520, startPoint y: 293, endPoint x: 509, endPoint y: 359, distance: 66.3
click at [509, 359] on span "Це колесо — поєднання високої зносостійкості, надійної конструкції та продумано…" at bounding box center [369, 343] width 361 height 38
drag, startPoint x: 510, startPoint y: 292, endPoint x: 498, endPoint y: 356, distance: 65.2
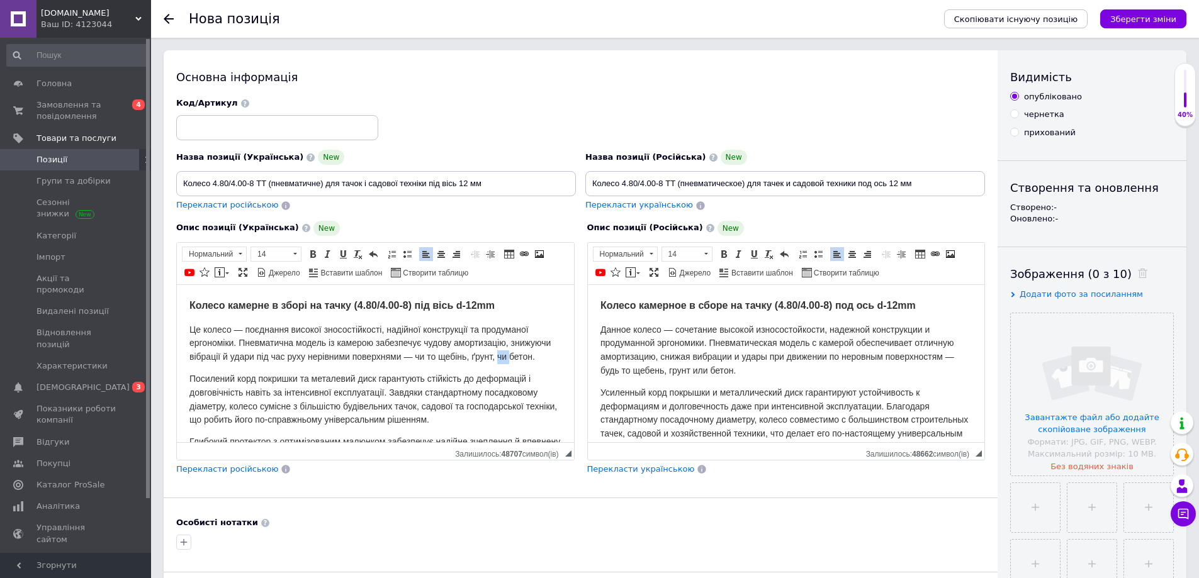
click at [498, 356] on span "Це колесо — поєднання високої зносостійкості, надійної конструкції та продумано…" at bounding box center [369, 343] width 361 height 38
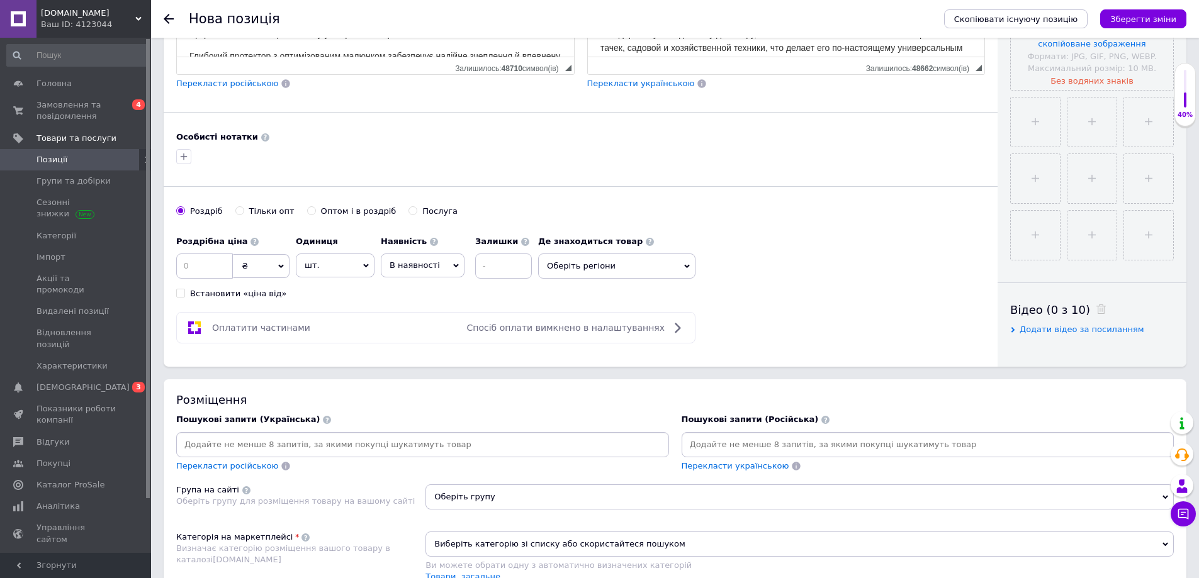
scroll to position [378, 0]
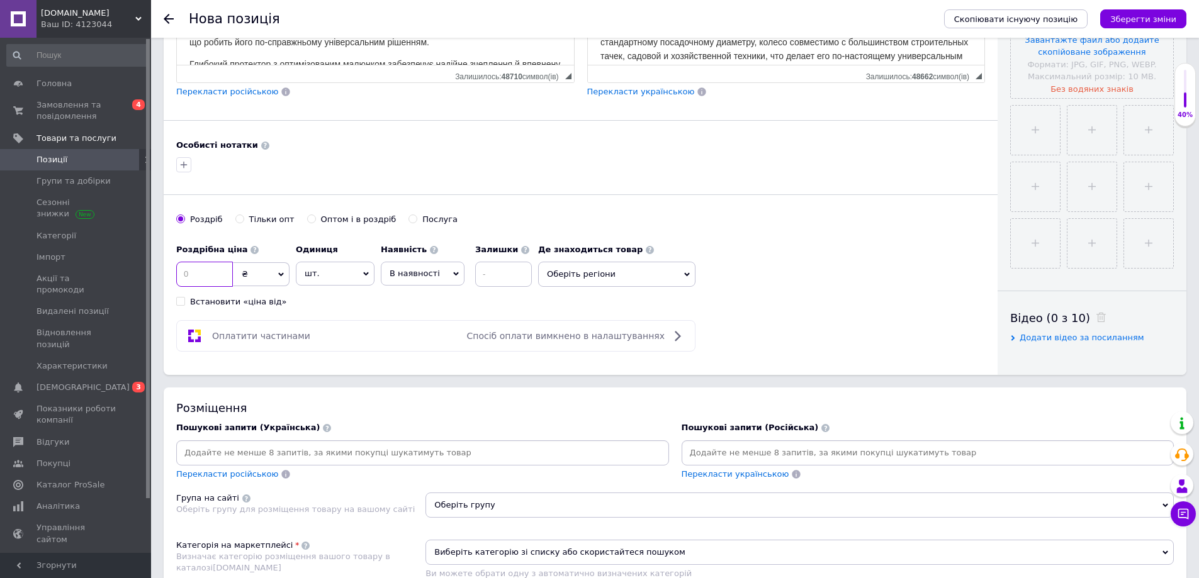
click at [205, 280] on input at bounding box center [204, 274] width 57 height 25
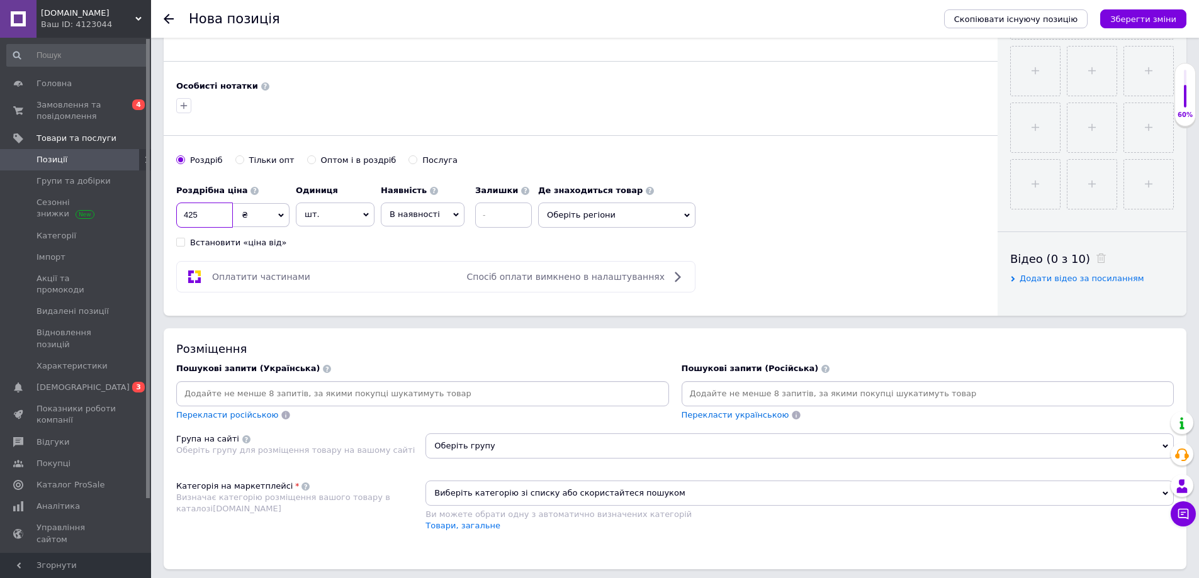
scroll to position [440, 0]
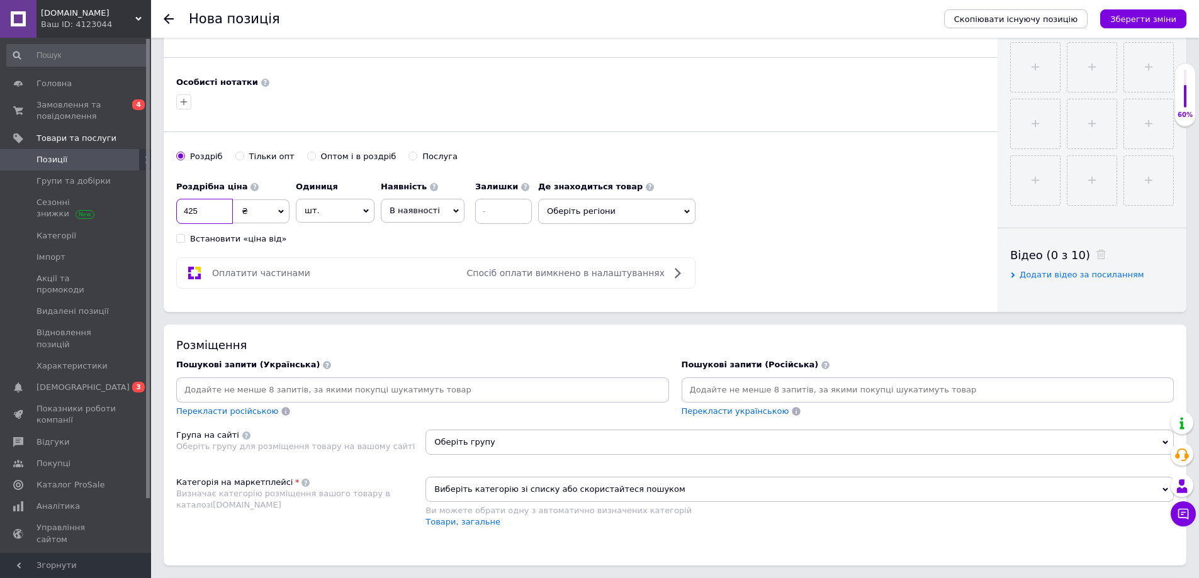
type input "425"
click at [685, 396] on input at bounding box center [928, 390] width 488 height 19
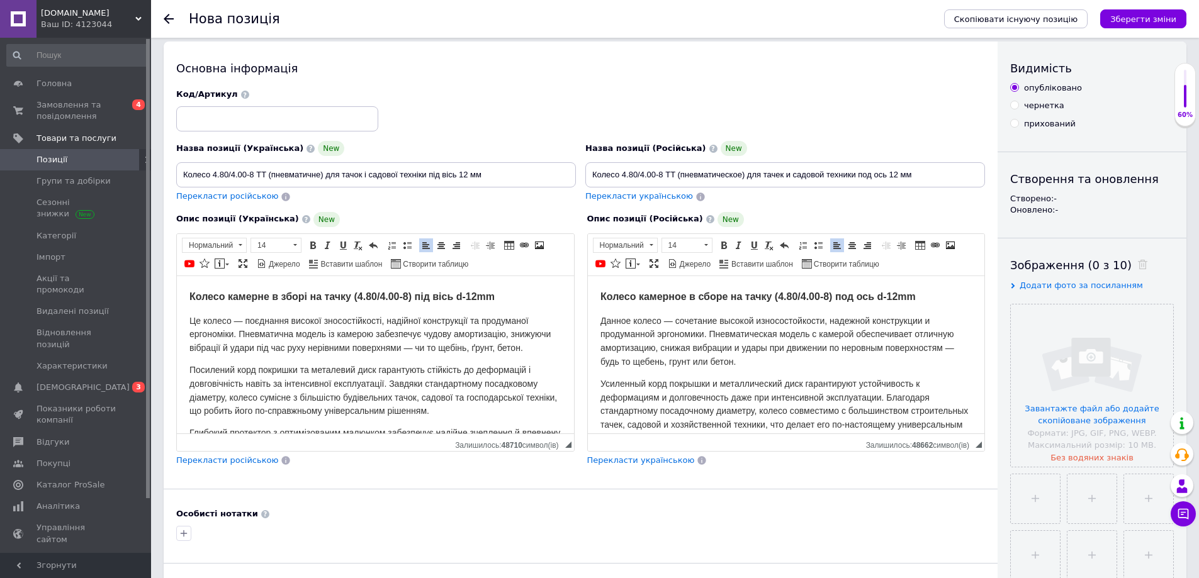
scroll to position [0, 0]
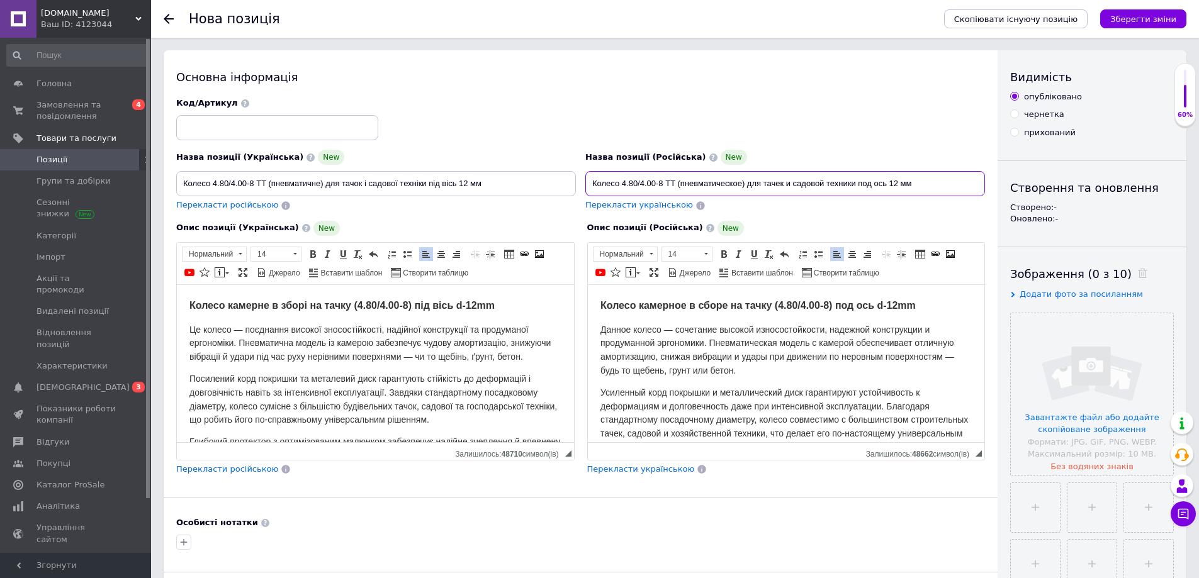
drag, startPoint x: 590, startPoint y: 184, endPoint x: 617, endPoint y: 187, distance: 27.9
click at [617, 187] on input "Колесо 4.80/4.00-8 TT (пневматическое) для тачек и садовой техники под ось 12 мм" at bounding box center [785, 183] width 400 height 25
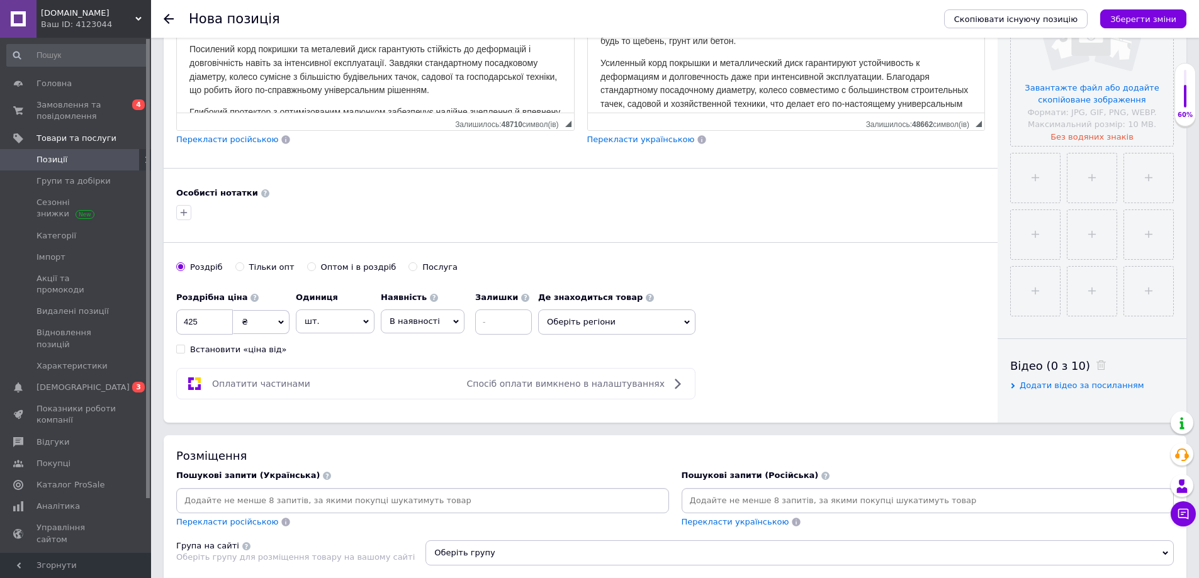
scroll to position [378, 0]
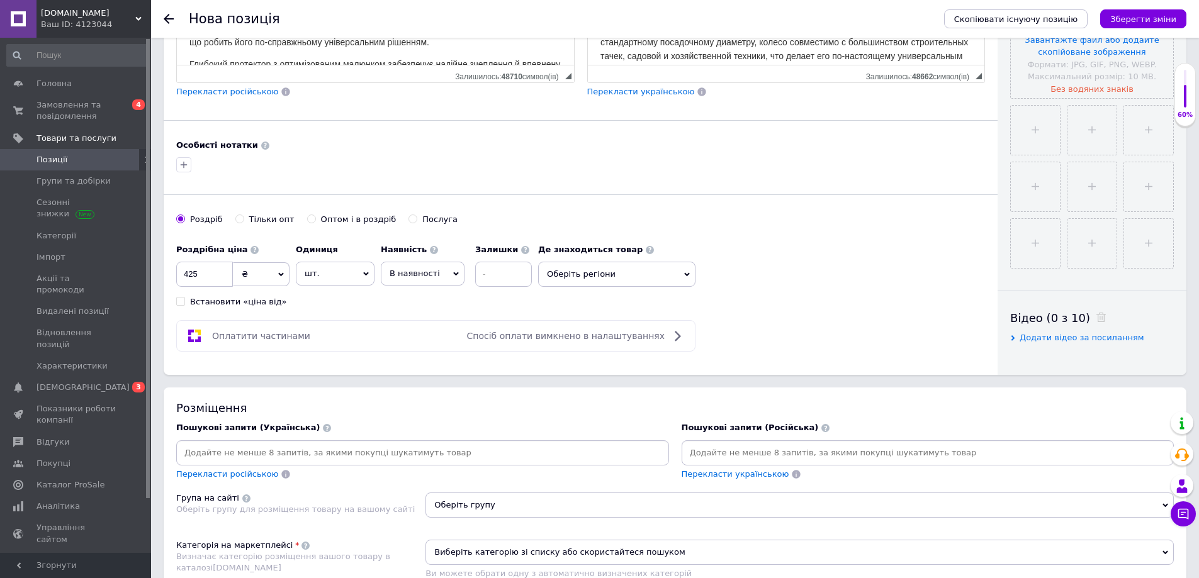
click at [703, 448] on input at bounding box center [928, 453] width 488 height 19
paste input "Колесо"
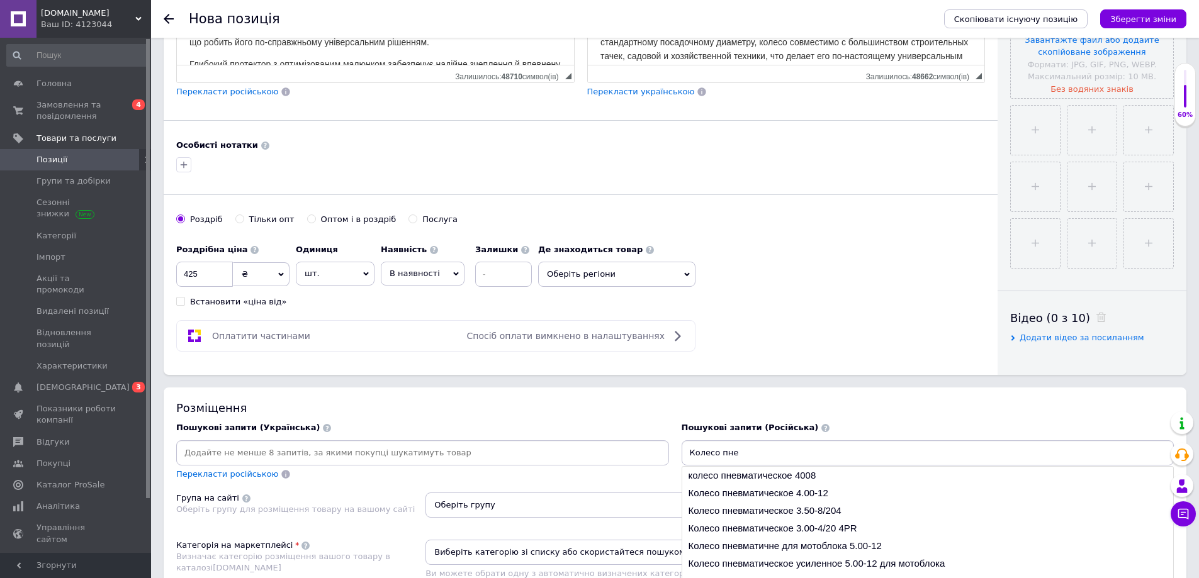
type input "Колесо"
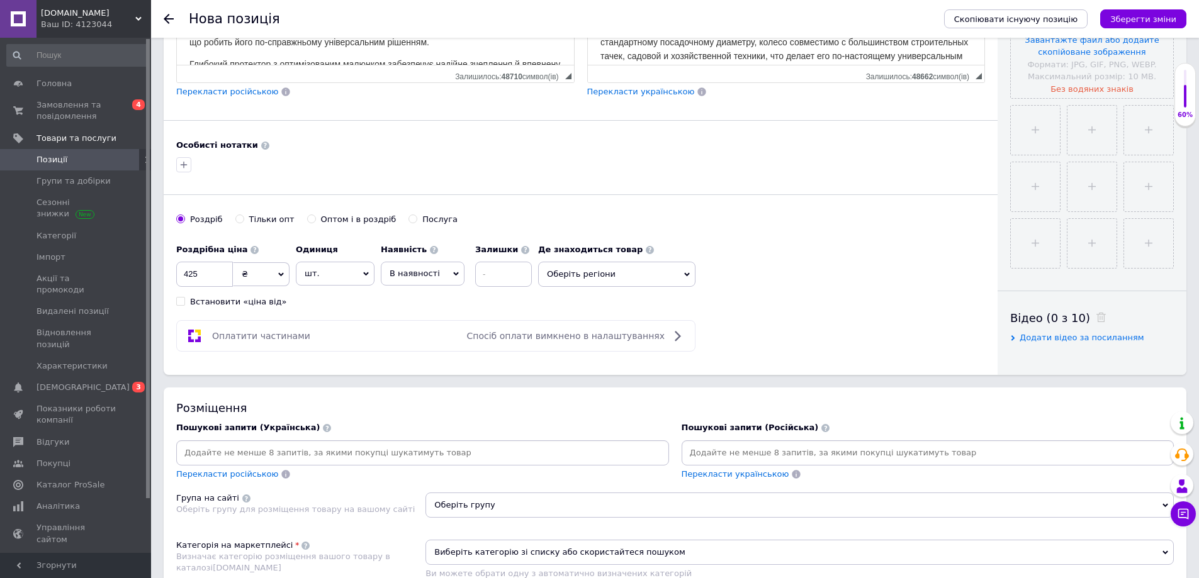
click at [696, 391] on div "Розміщення Пошукові запити (Українська) Перекласти російською Пошукові запити (…" at bounding box center [675, 508] width 1022 height 241
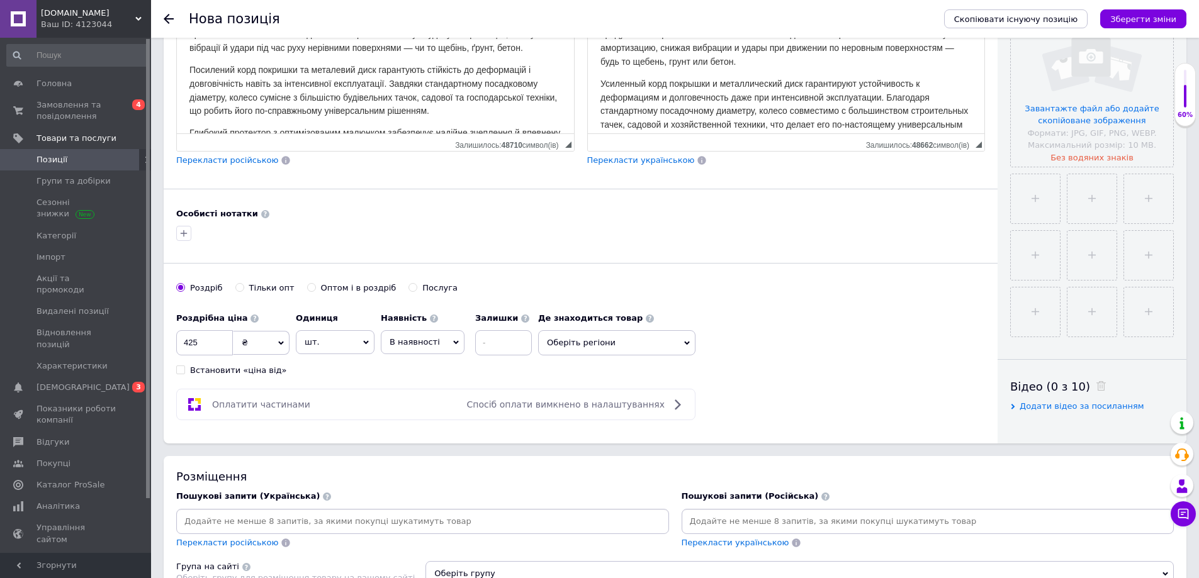
scroll to position [0, 0]
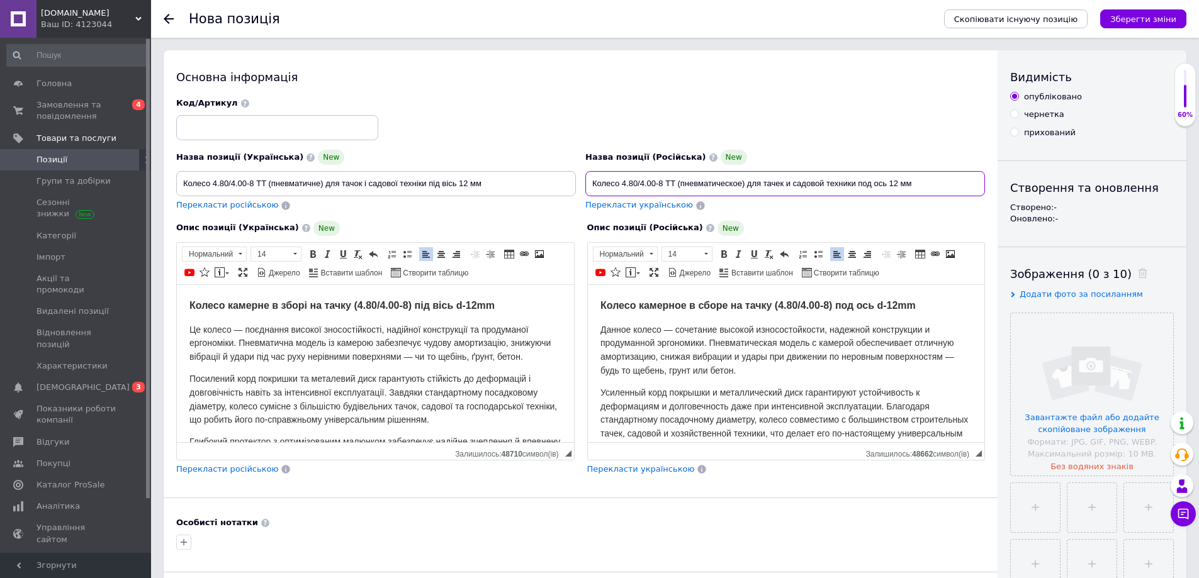
drag, startPoint x: 591, startPoint y: 182, endPoint x: 635, endPoint y: 187, distance: 45.0
click at [635, 187] on input "Колесо 4.80/4.00-8 TT (пневматическое) для тачек и садовой техники под ось 12 мм" at bounding box center [785, 183] width 400 height 25
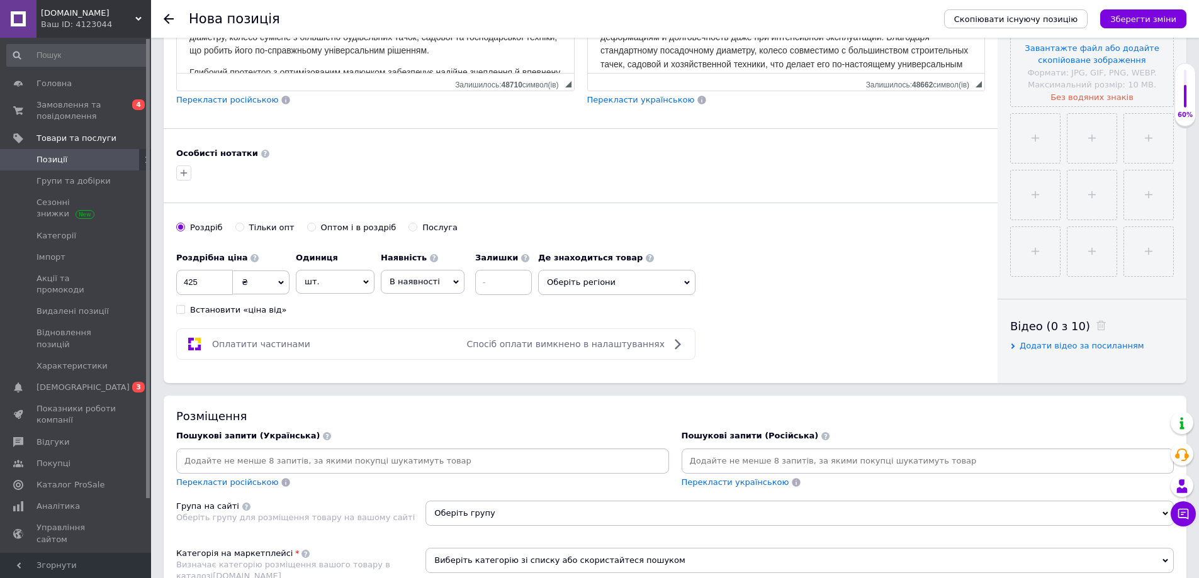
scroll to position [378, 0]
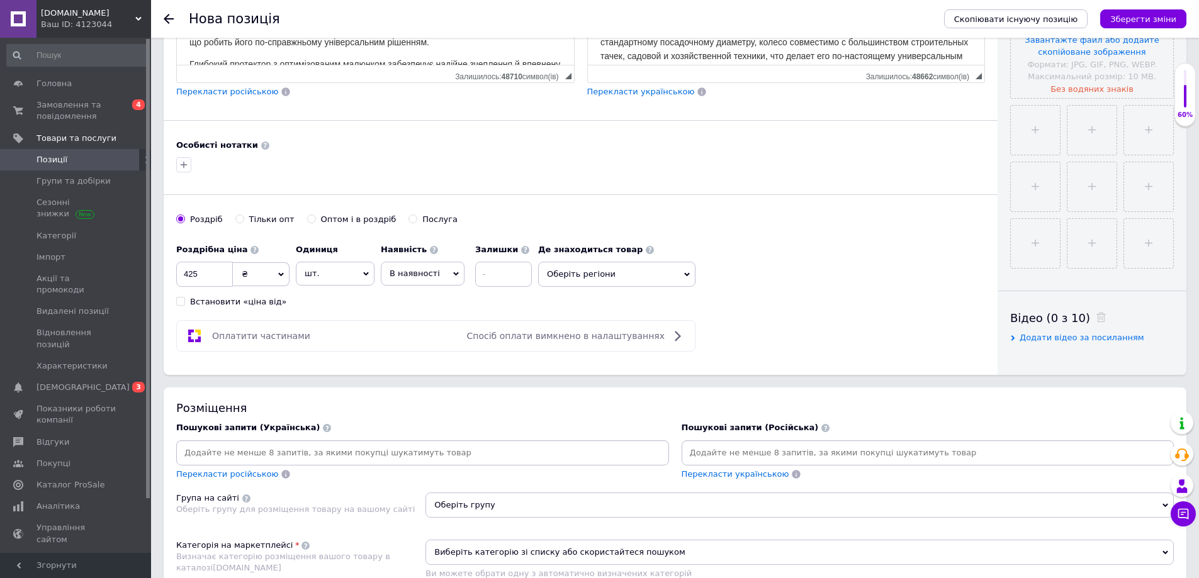
click at [719, 446] on input at bounding box center [928, 453] width 488 height 19
paste input "Колесо 4.80"
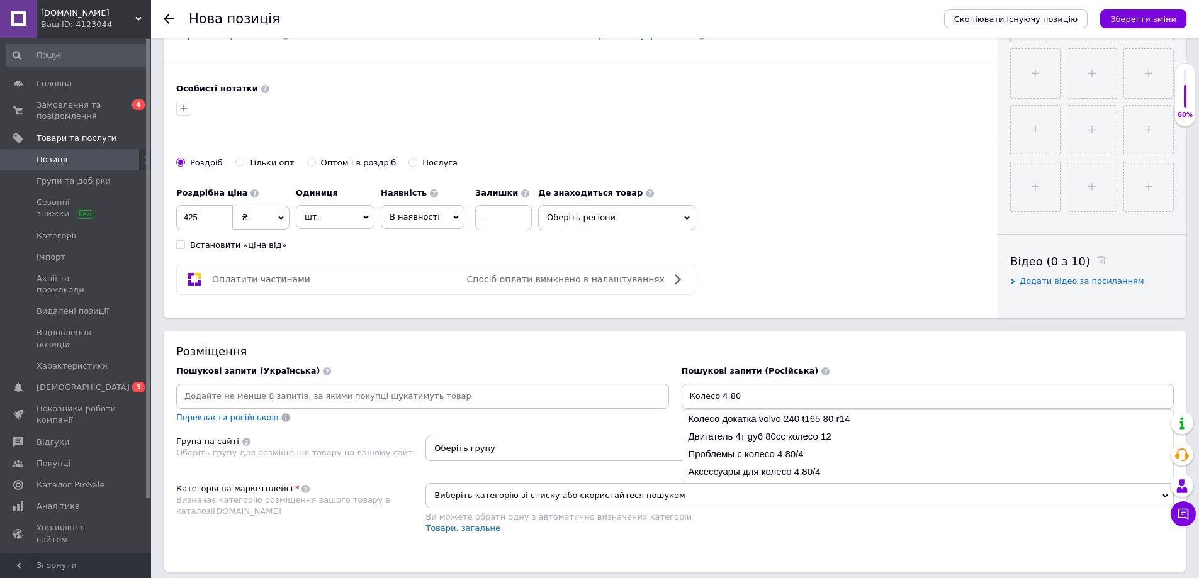
scroll to position [440, 0]
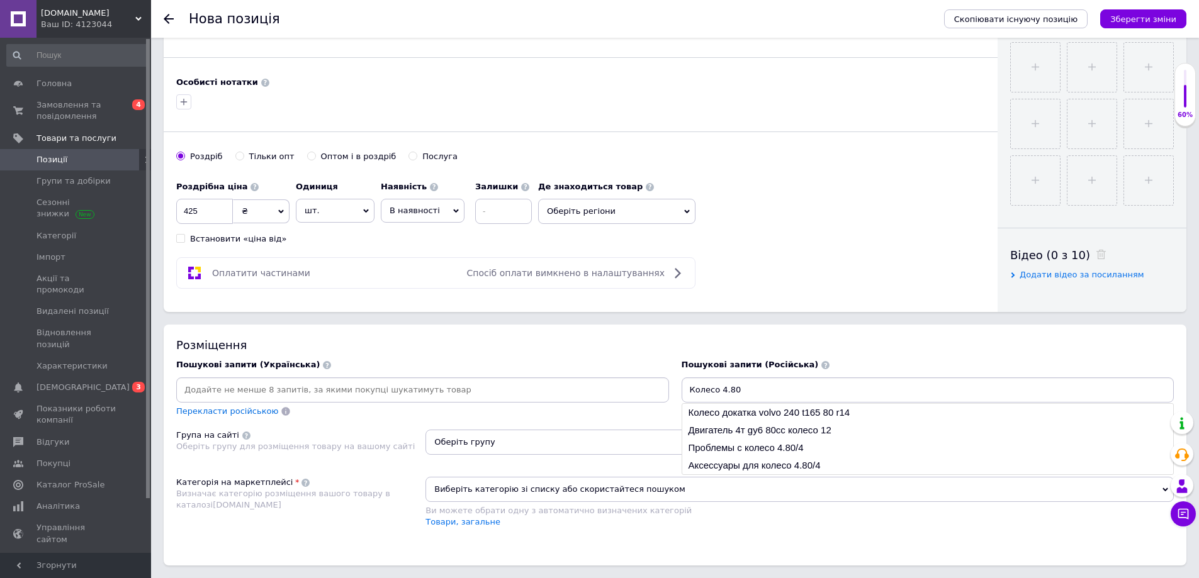
type input "Колесо"
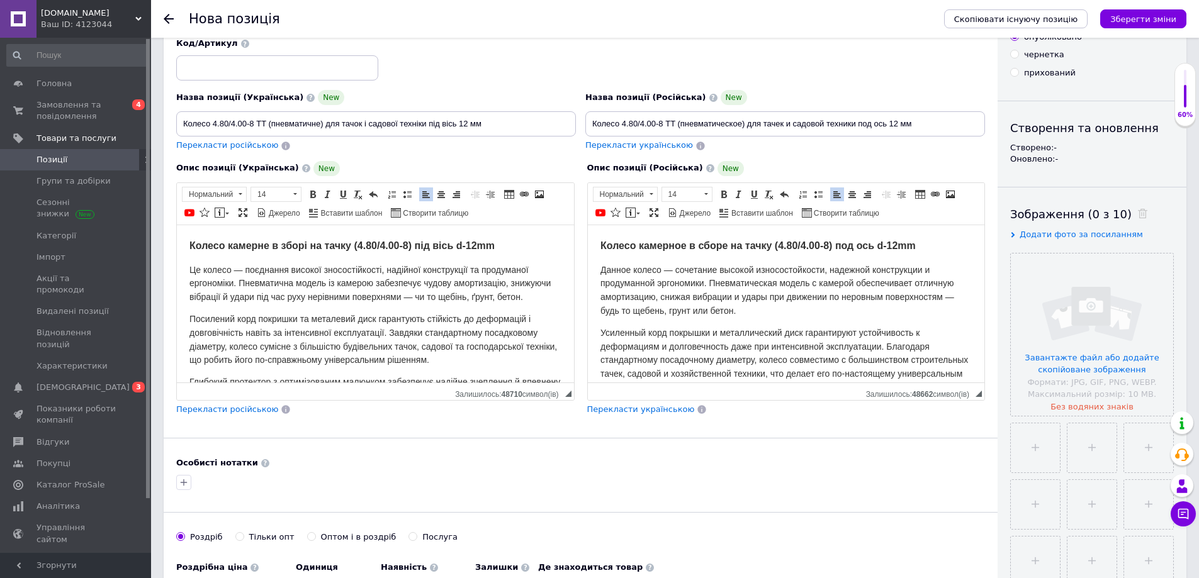
scroll to position [0, 0]
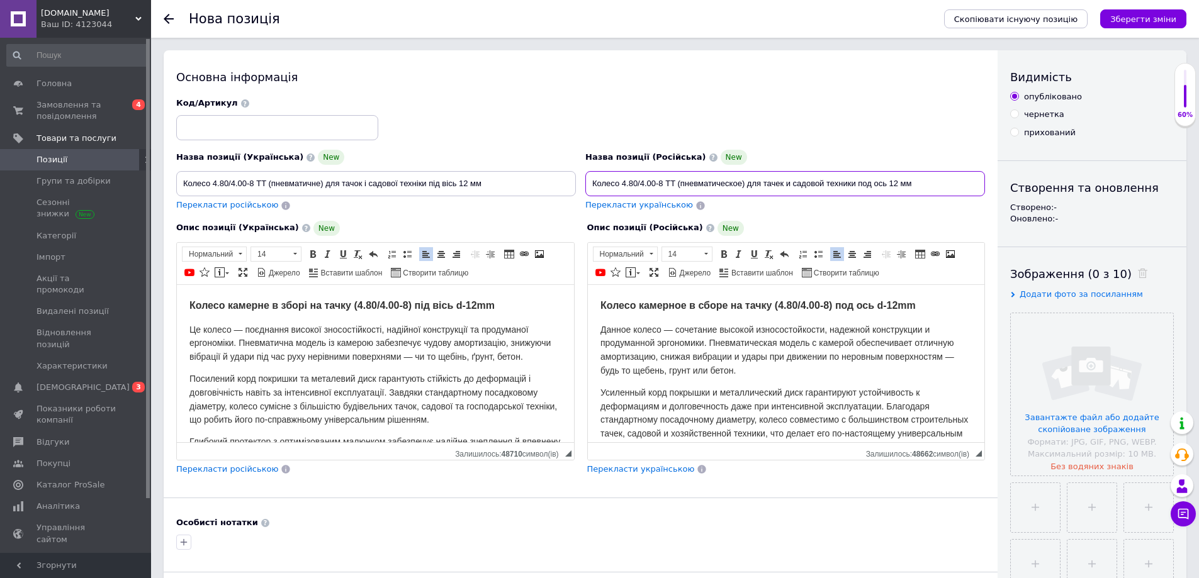
drag, startPoint x: 590, startPoint y: 185, endPoint x: 654, endPoint y: 190, distance: 64.4
click at [654, 190] on input "Колесо 4.80/4.00-8 TT (пневматическое) для тачек и садовой техники под ось 12 мм" at bounding box center [785, 183] width 400 height 25
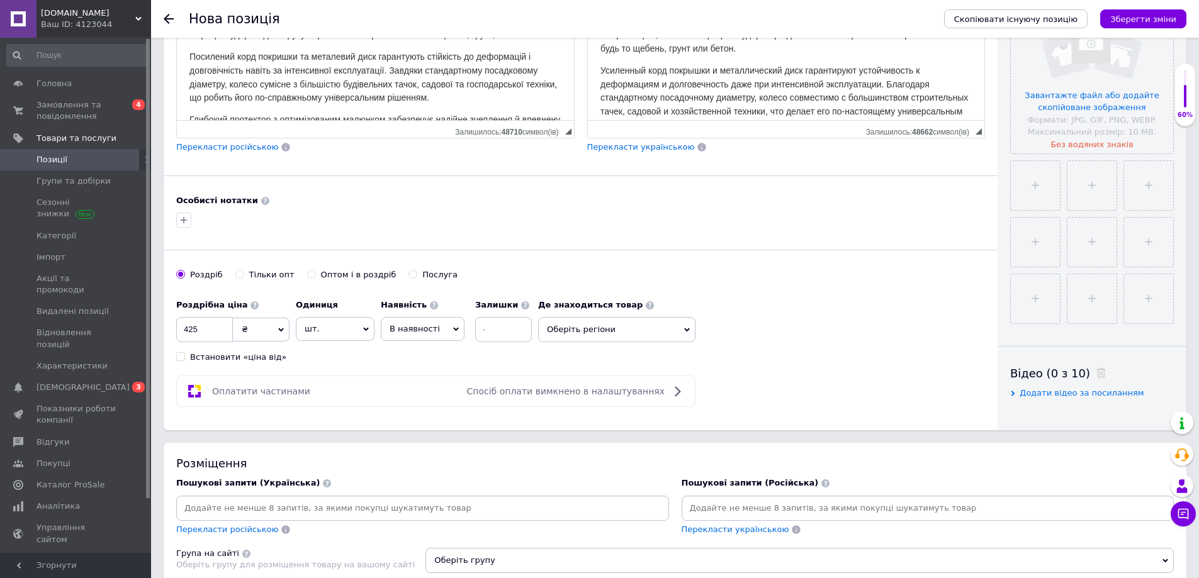
scroll to position [378, 0]
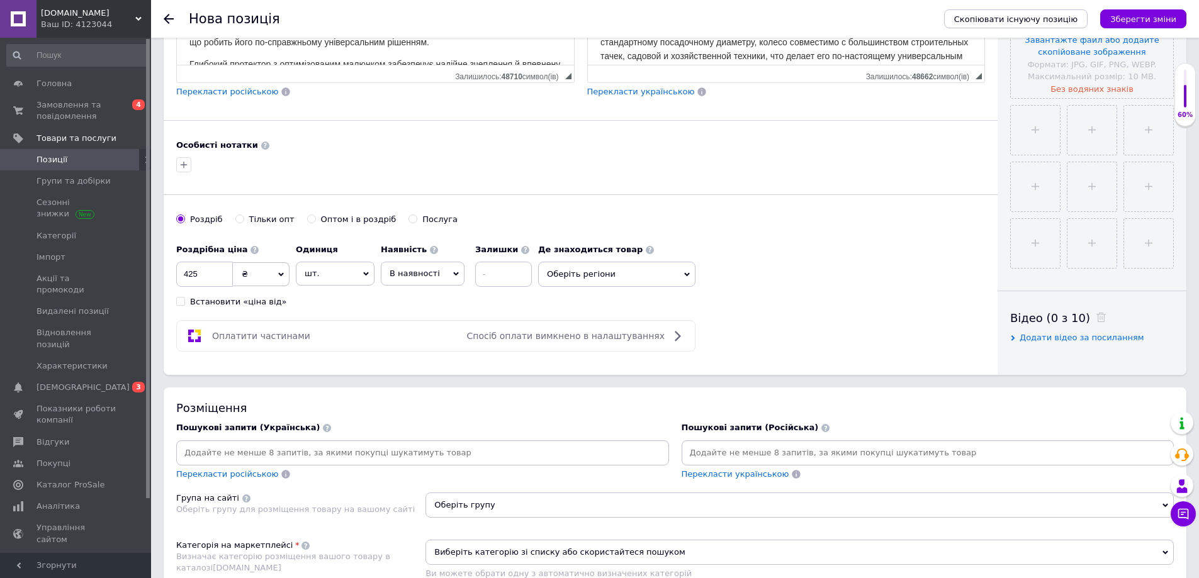
click at [748, 447] on input at bounding box center [928, 453] width 488 height 19
paste input "Колесо 4.80/4.00"
drag, startPoint x: 753, startPoint y: 459, endPoint x: 746, endPoint y: 457, distance: 7.4
click at [746, 457] on input "Колесо 4.80/4.00" at bounding box center [928, 453] width 488 height 19
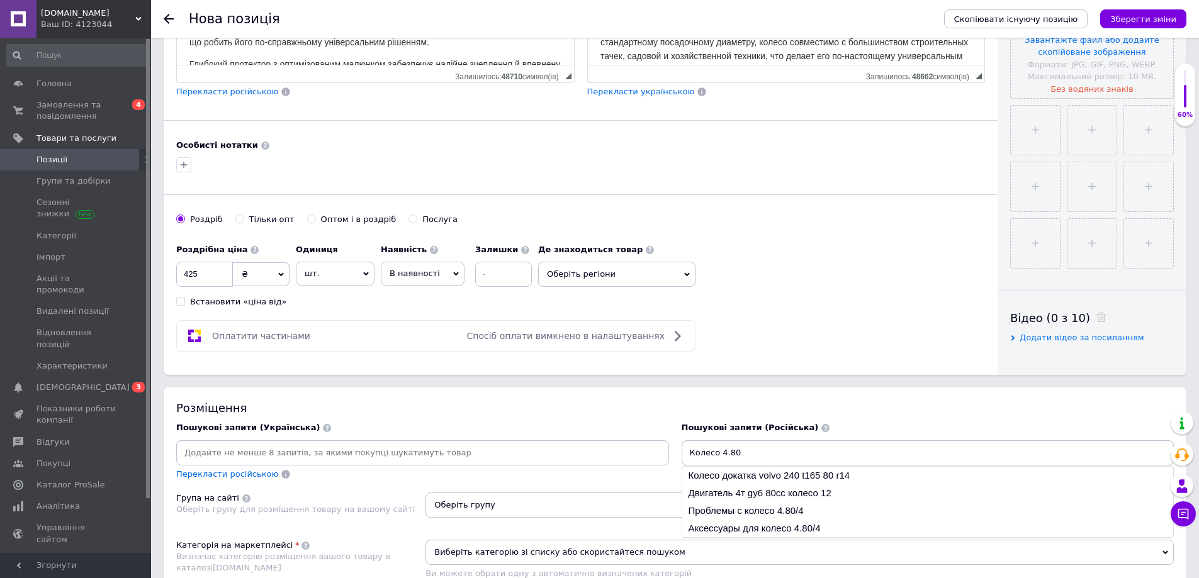
type input "Колесо"
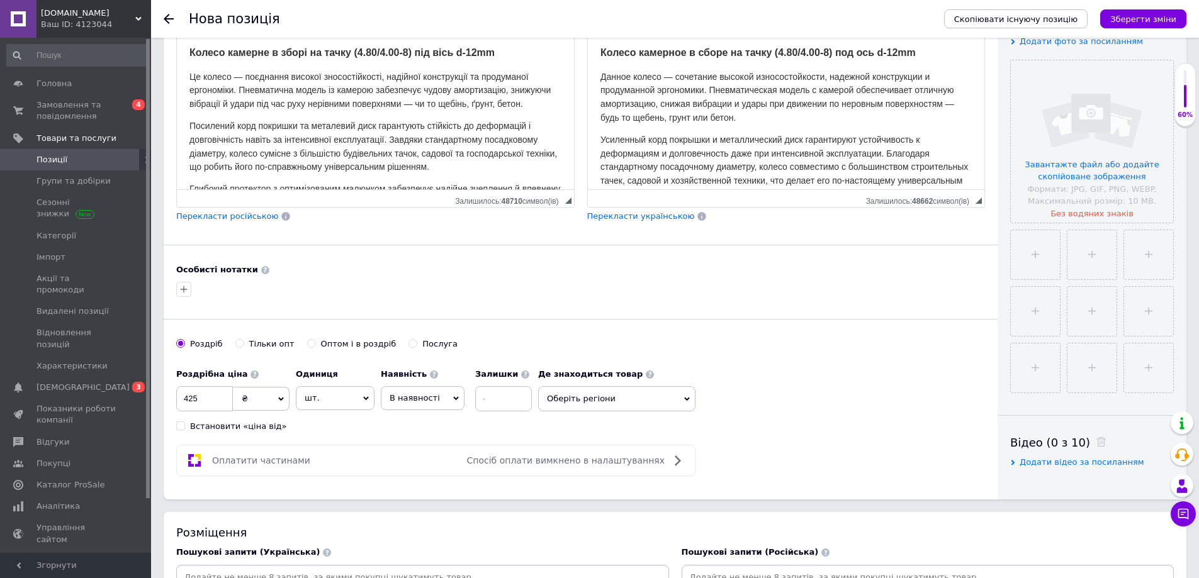
scroll to position [252, 0]
click at [749, 405] on div "Роздрібна ціна 425 ₴ $ EUR CHF GBP ¥ PLN ₸ MDL HUF KGS CNY TRY KRW lei Встанови…" at bounding box center [580, 399] width 809 height 70
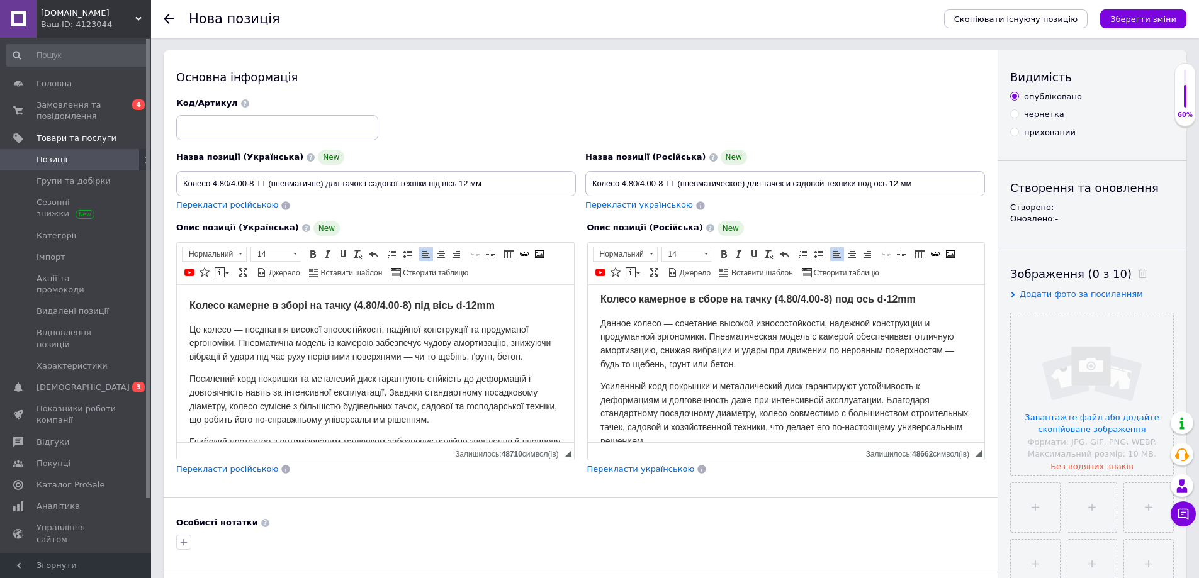
scroll to position [0, 0]
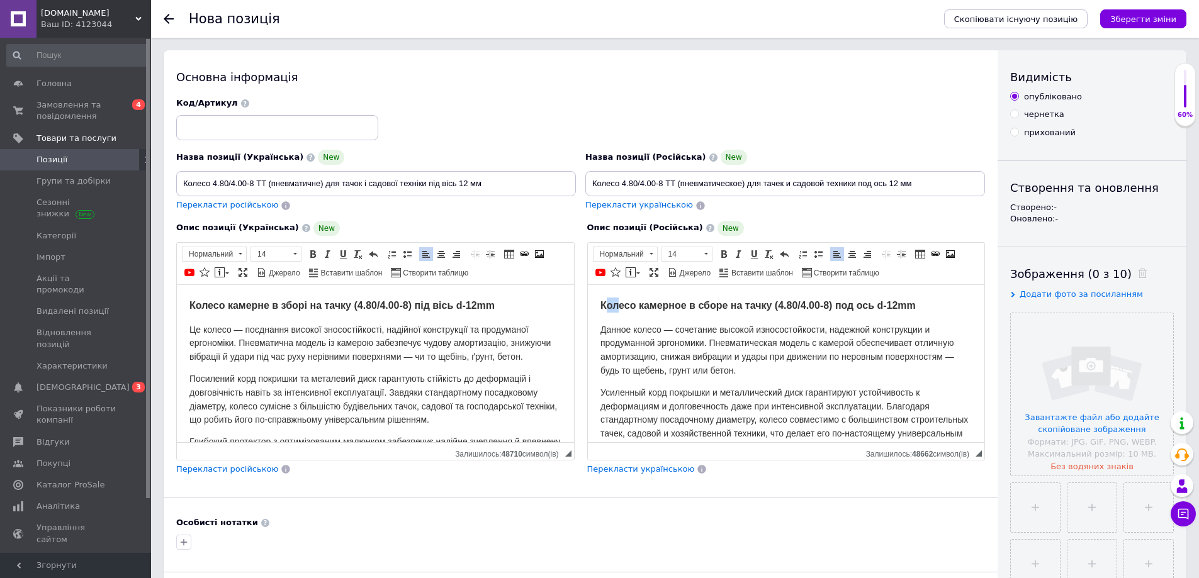
drag, startPoint x: 603, startPoint y: 298, endPoint x: 620, endPoint y: 302, distance: 16.8
click at [620, 302] on strong "Колесо камерное в сборе на тачку (4.80/4.00-8) под ось d-12mm" at bounding box center [757, 304] width 315 height 14
drag, startPoint x: 489, startPoint y: 312, endPoint x: 465, endPoint y: 308, distance: 24.2
click at [465, 308] on h2 "Колесо камерне в зборі на тачку (4.80/4.00-8) під вісь d-12mm" at bounding box center [375, 304] width 372 height 15
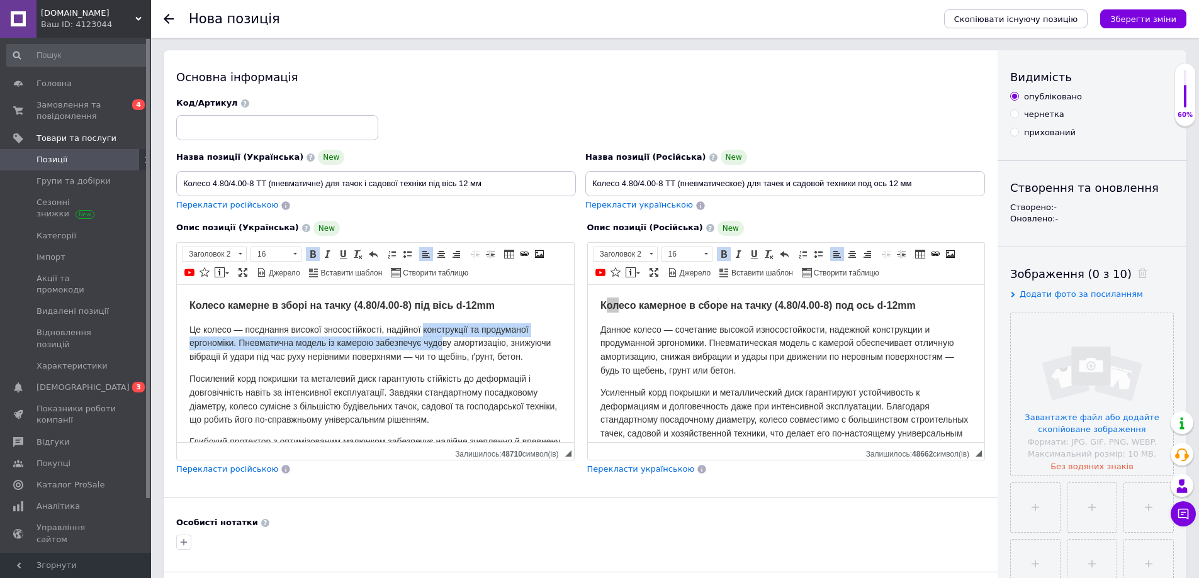
drag, startPoint x: 424, startPoint y: 335, endPoint x: 444, endPoint y: 337, distance: 20.3
click at [444, 337] on p "Це колесо — поєднання високої зносостійкості, надійної конструкції та продумано…" at bounding box center [375, 343] width 372 height 41
drag, startPoint x: 599, startPoint y: 345, endPoint x: 614, endPoint y: 345, distance: 15.1
click at [614, 345] on span "Данное колесо — сочетание высокой износостойкости, надежной конструкции и проду…" at bounding box center [777, 349] width 354 height 51
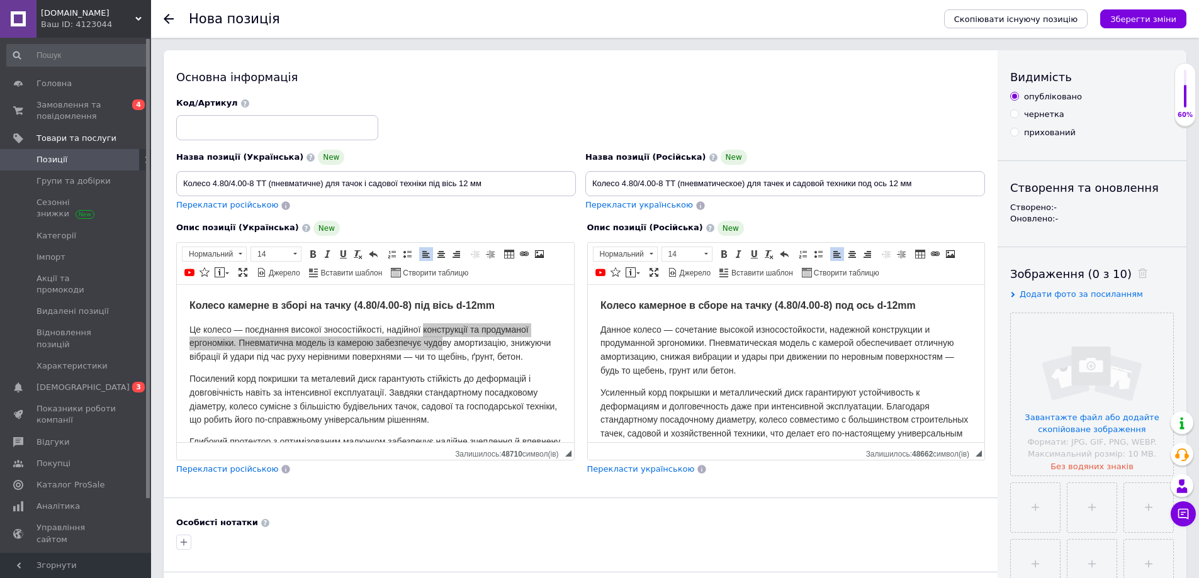
click at [766, 377] on p "Данное колесо — сочетание высокой износостойкости, надежной конструкции и проду…" at bounding box center [786, 350] width 372 height 55
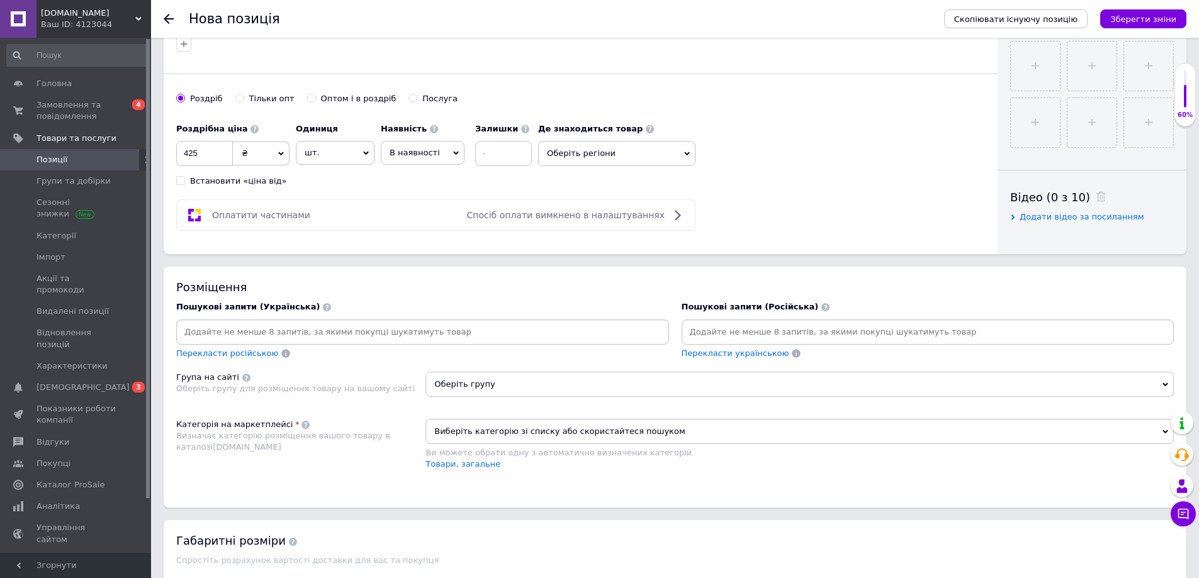
scroll to position [495, 0]
click at [701, 332] on input at bounding box center [928, 335] width 488 height 19
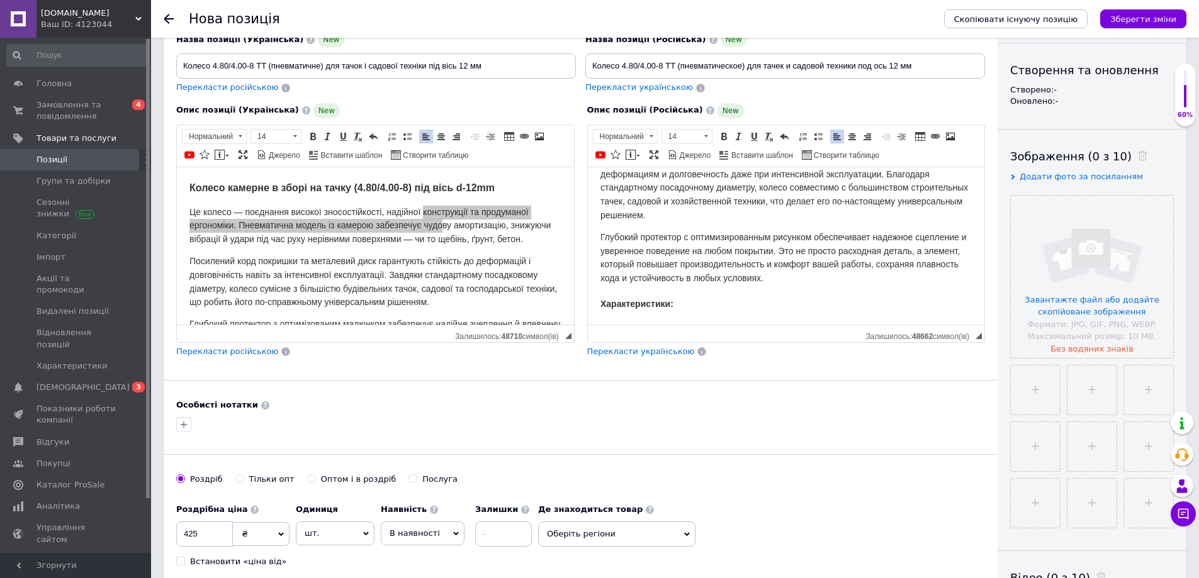
scroll to position [189, 0]
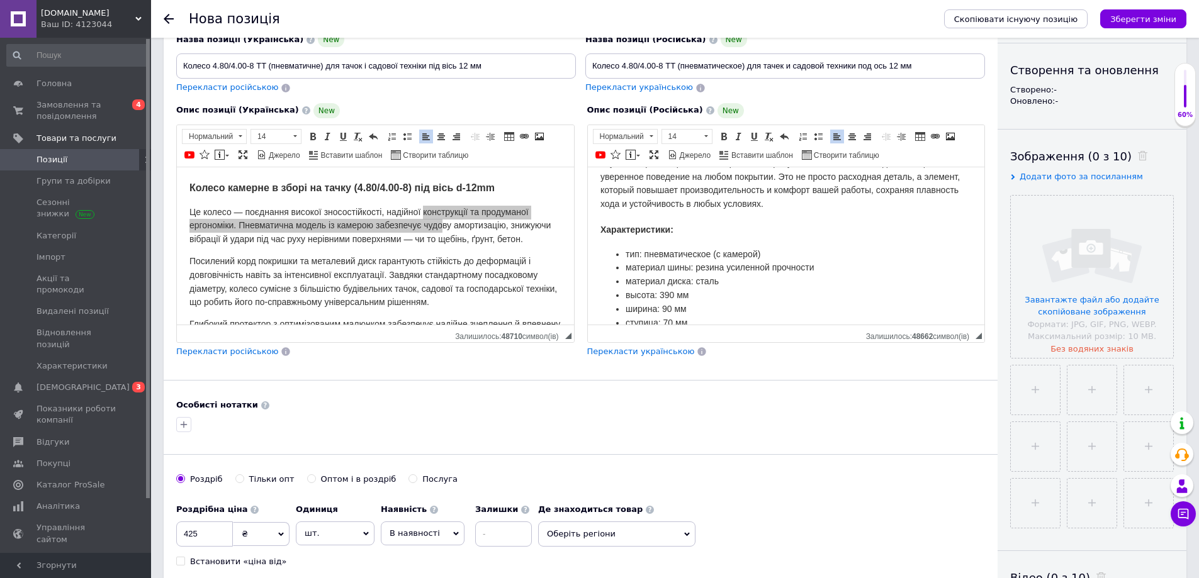
type input "колесо тачк"
click at [779, 305] on li "ширина: 90 мм" at bounding box center [786, 309] width 322 height 14
click at [498, 279] on span "Посилений корд покришки та металевий диск гарантують стійкість до деформацій і …" at bounding box center [372, 280] width 367 height 51
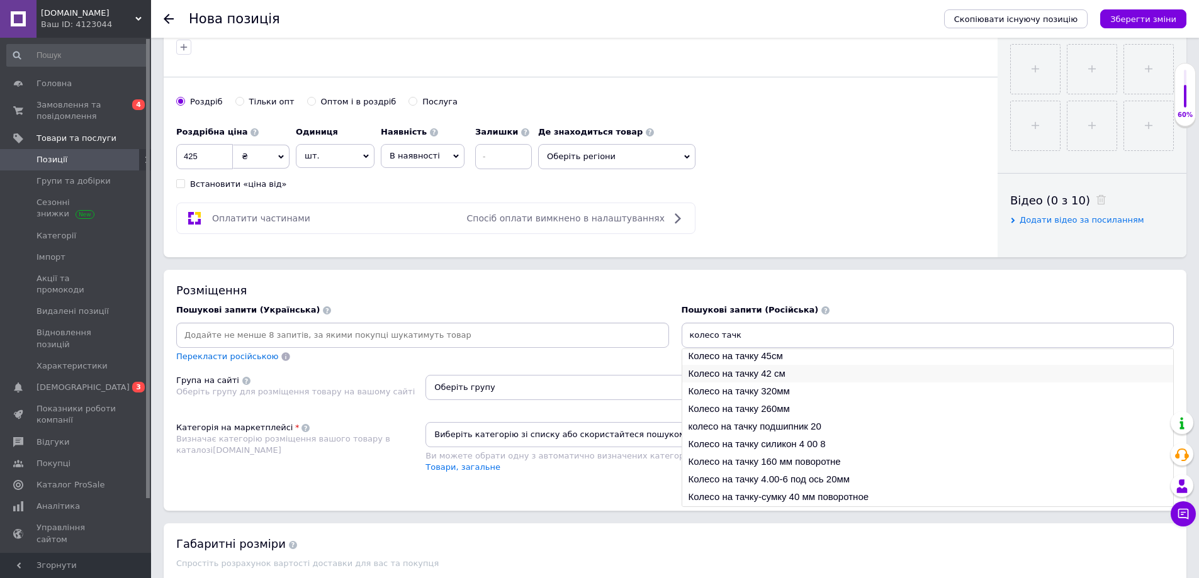
scroll to position [0, 0]
click at [744, 333] on input "колесо тачк" at bounding box center [928, 335] width 488 height 19
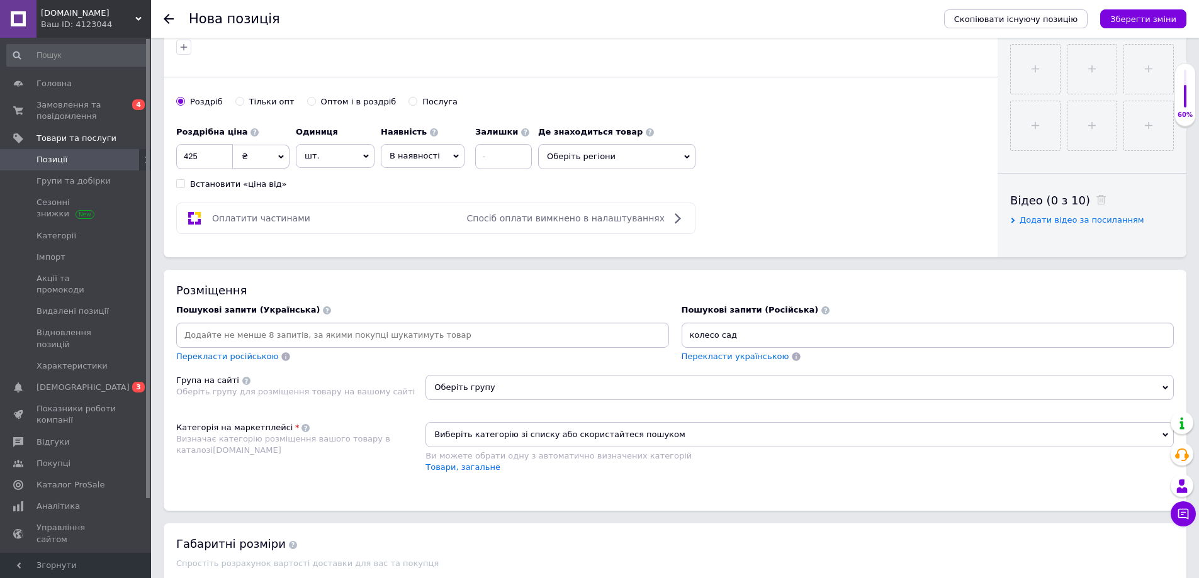
type input "колесо садо"
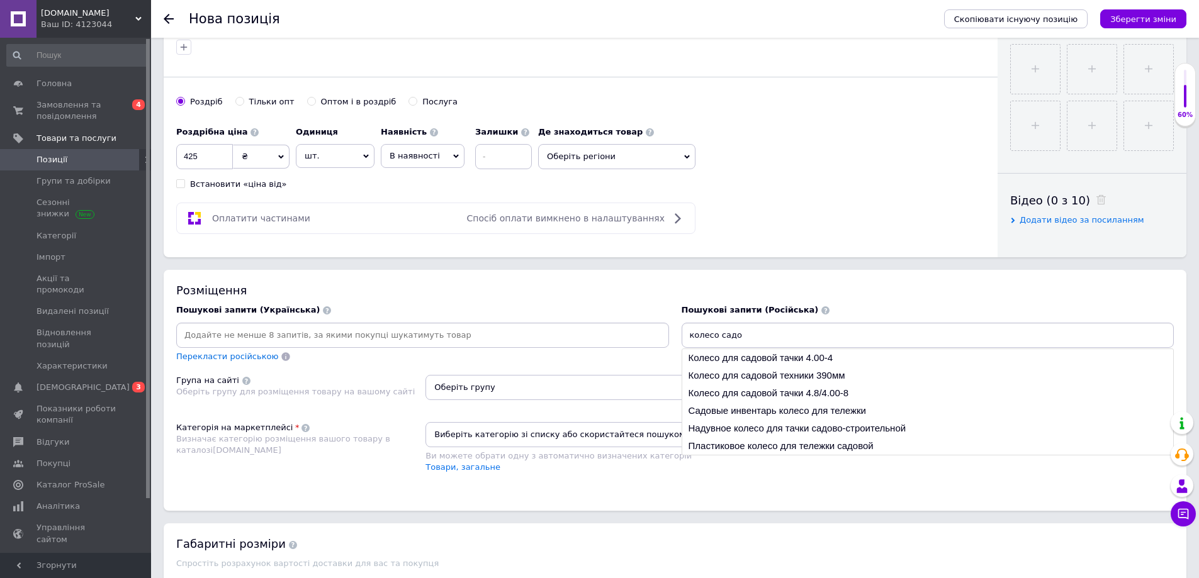
click at [691, 342] on input "колесо садо" at bounding box center [928, 335] width 488 height 19
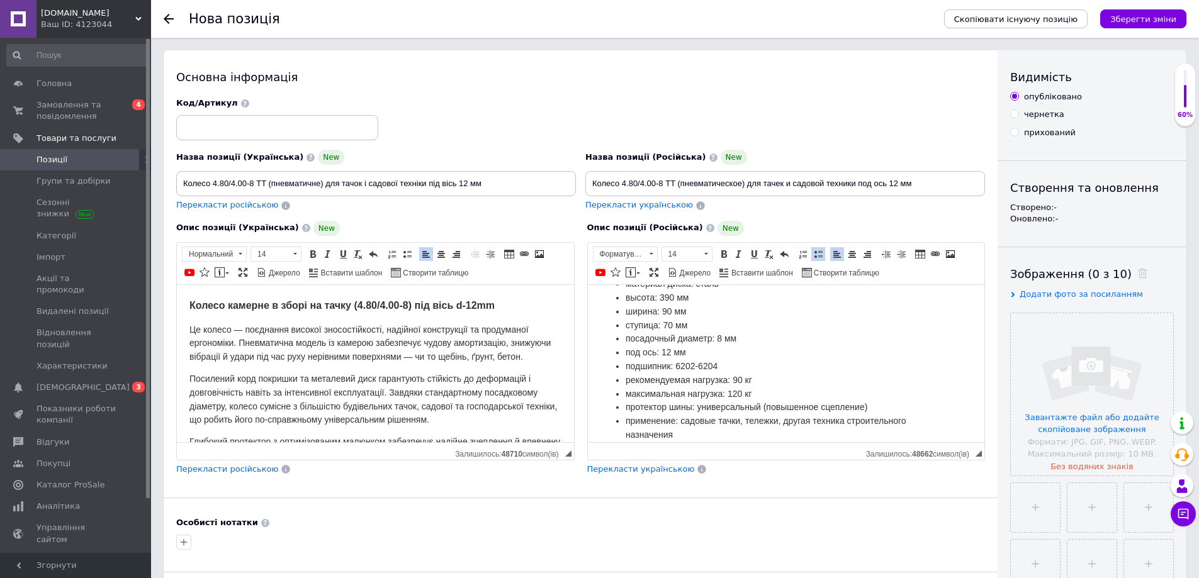
scroll to position [316, 0]
click at [446, 578] on div "Основна інформація Назва позиції (Українська) New Колесо 4.80/4.00-8 TT (пневма…" at bounding box center [581, 401] width 834 height 702
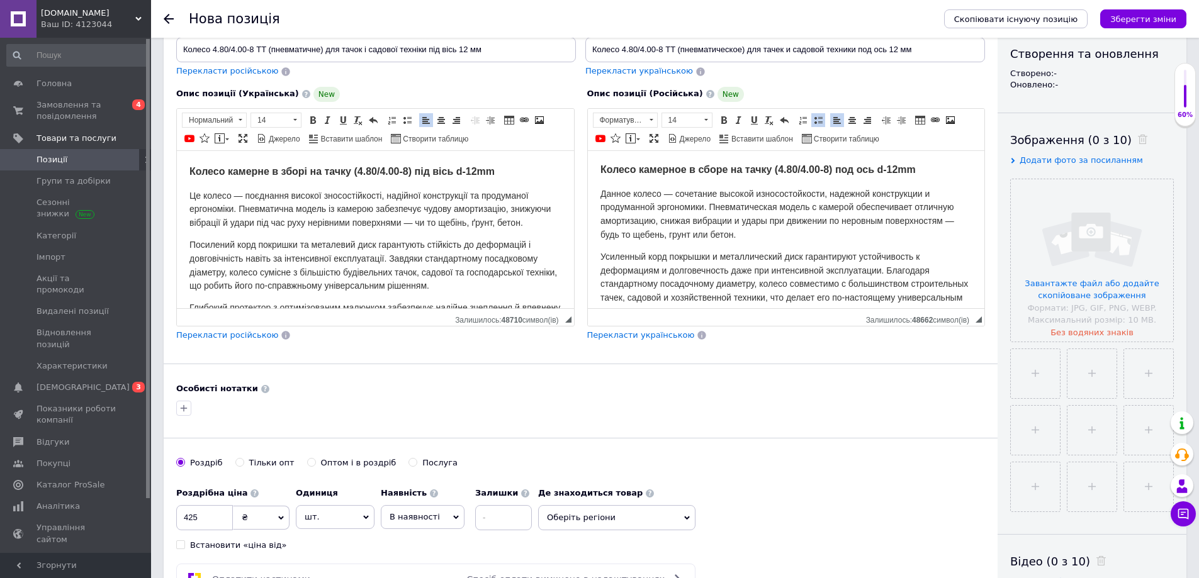
scroll to position [0, 0]
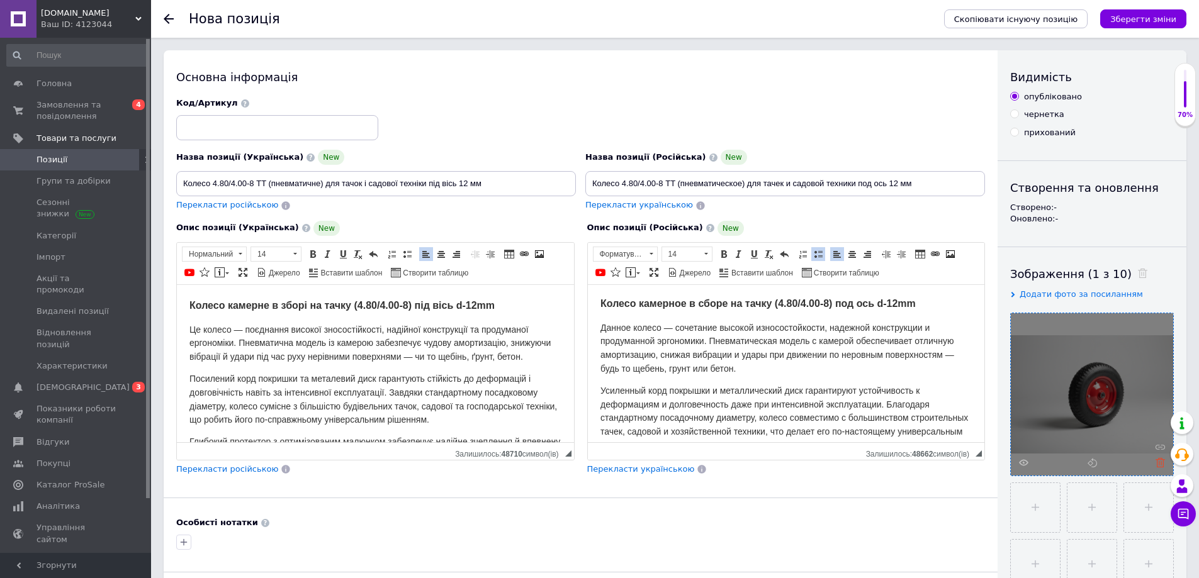
click at [1156, 465] on icon at bounding box center [1159, 462] width 9 height 9
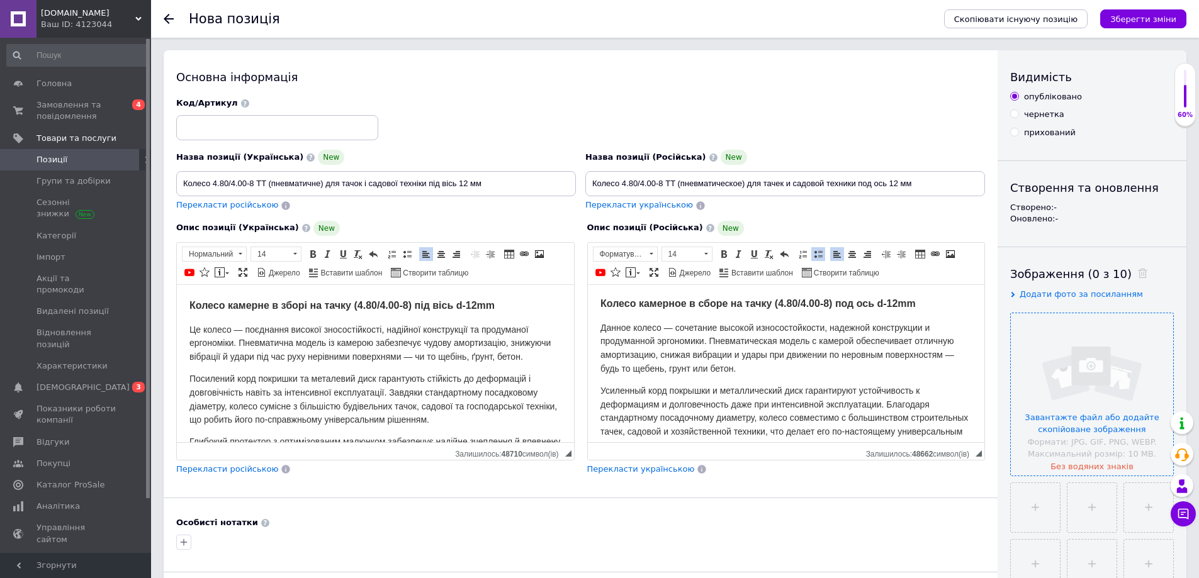
click at [1028, 361] on input "file" at bounding box center [1091, 394] width 162 height 162
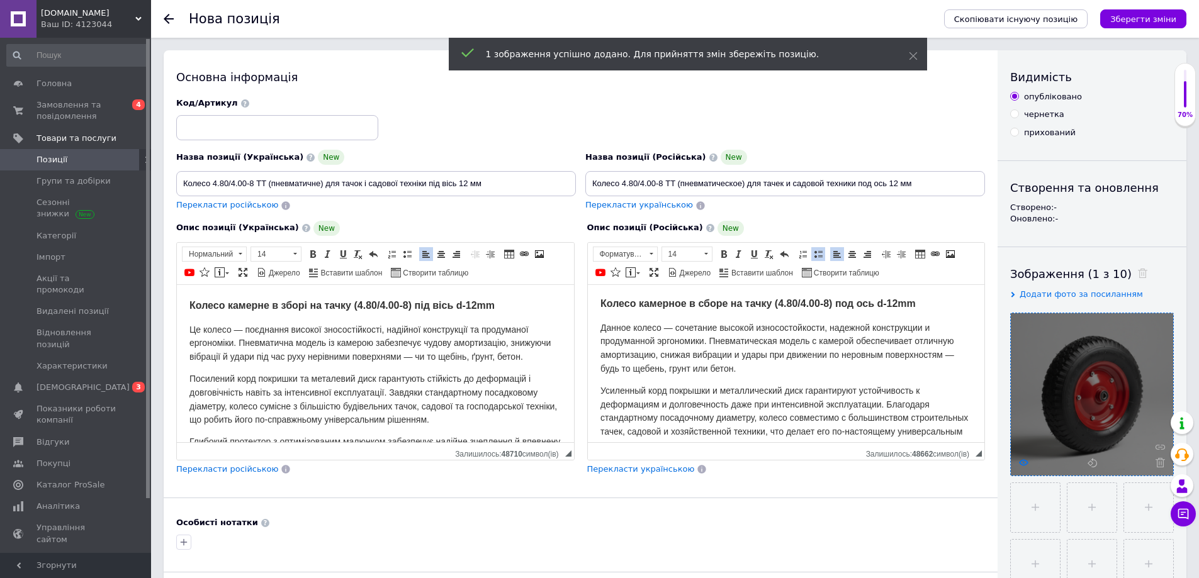
click at [1020, 464] on use at bounding box center [1023, 462] width 9 height 6
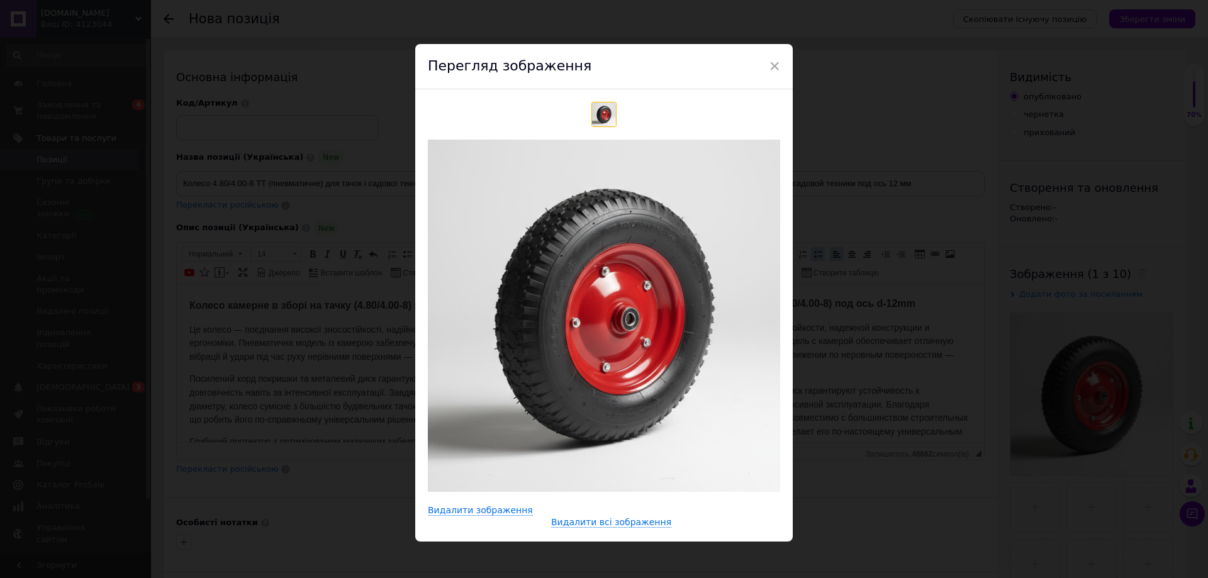
click at [291, 452] on div "× Перегляд зображення Видалити зображення Видалити всі зображення" at bounding box center [604, 289] width 1208 height 578
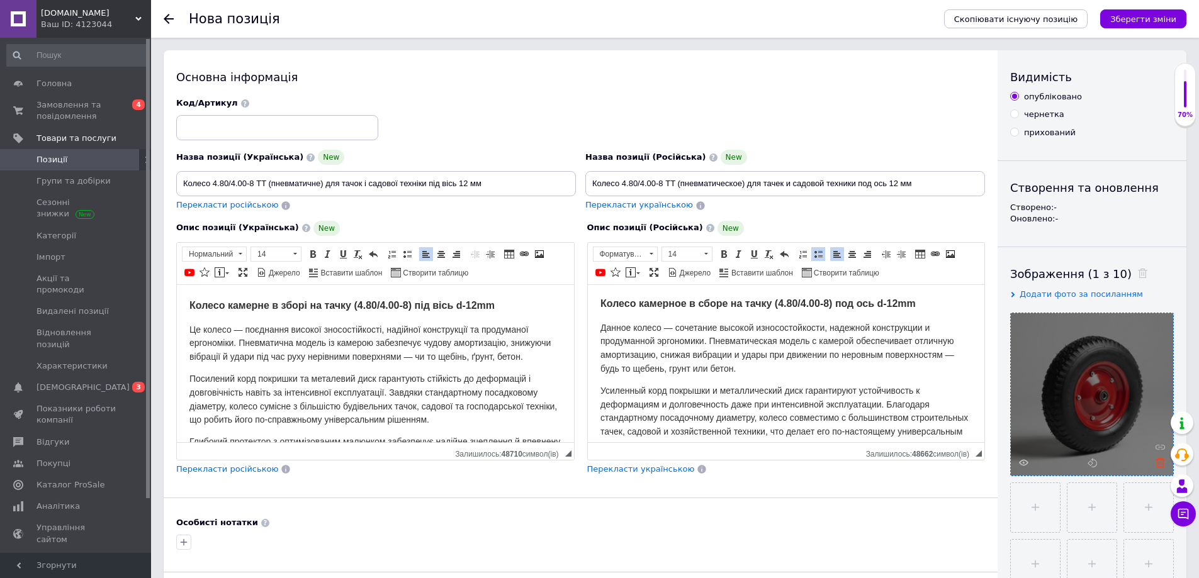
click at [1159, 464] on use at bounding box center [1159, 462] width 9 height 9
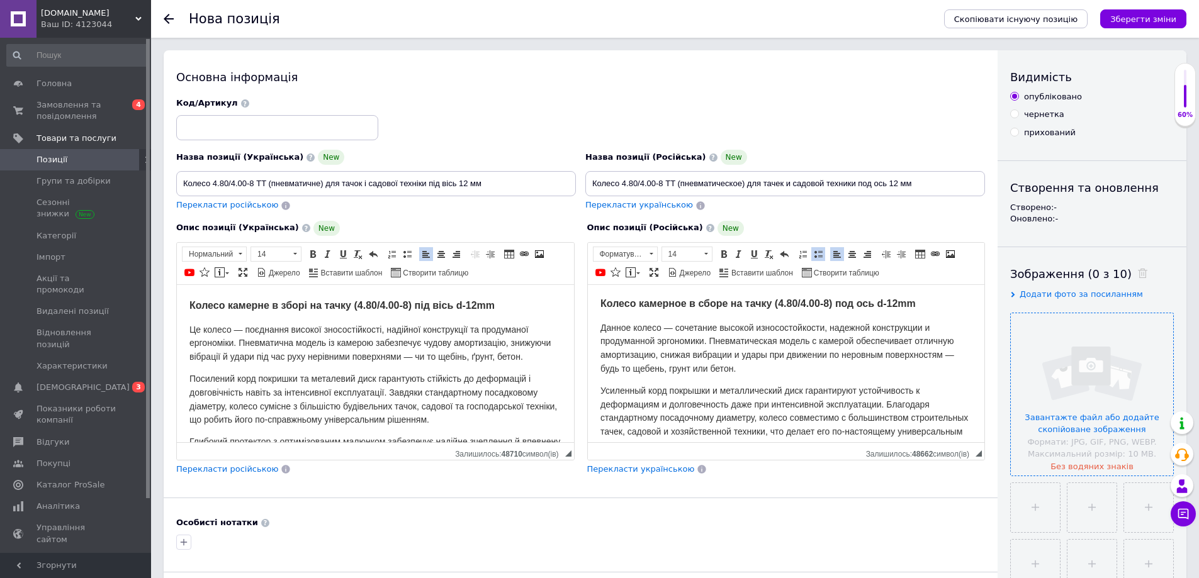
click at [1107, 411] on input "file" at bounding box center [1091, 394] width 162 height 162
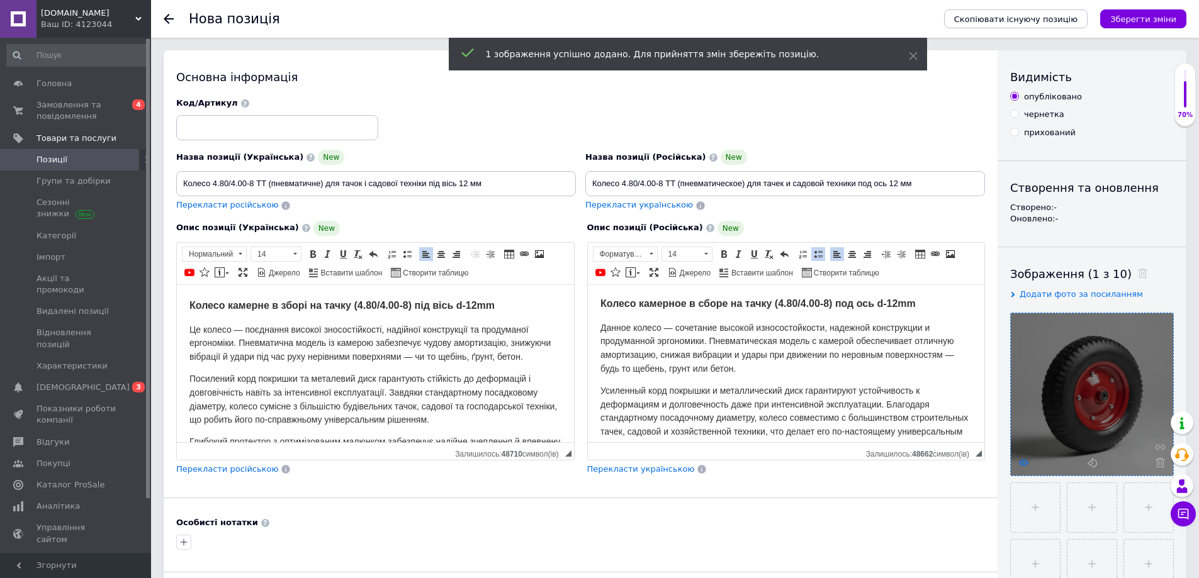
click at [1021, 462] on icon at bounding box center [1023, 462] width 9 height 9
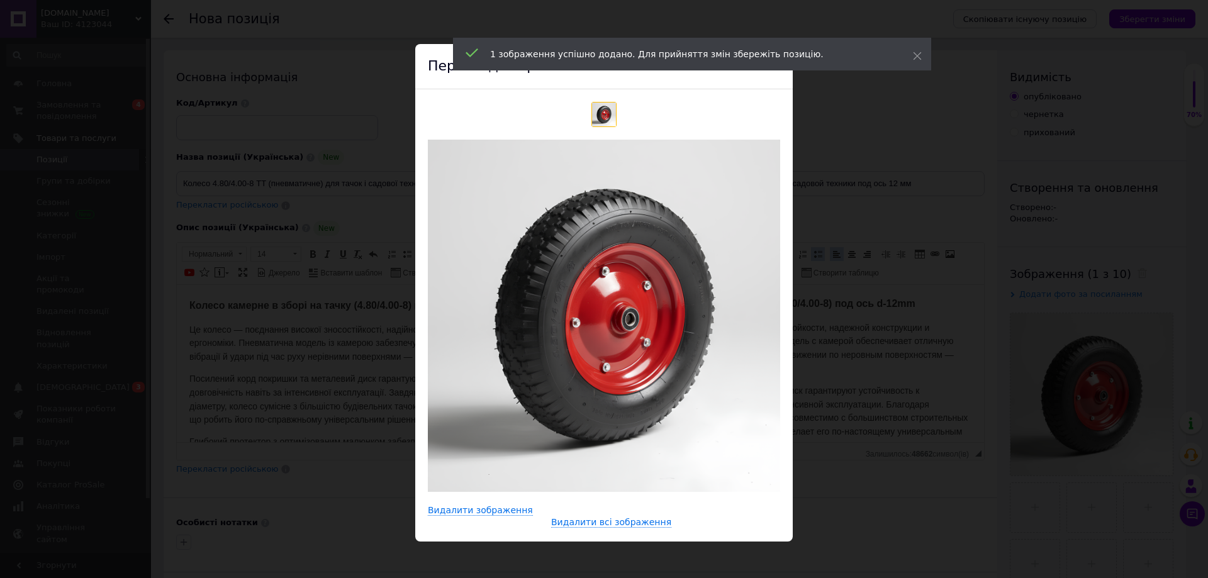
drag, startPoint x: 307, startPoint y: 427, endPoint x: 149, endPoint y: 145, distance: 323.1
click at [307, 427] on div "× Перегляд зображення Видалити зображення Видалити всі зображення" at bounding box center [604, 289] width 1208 height 578
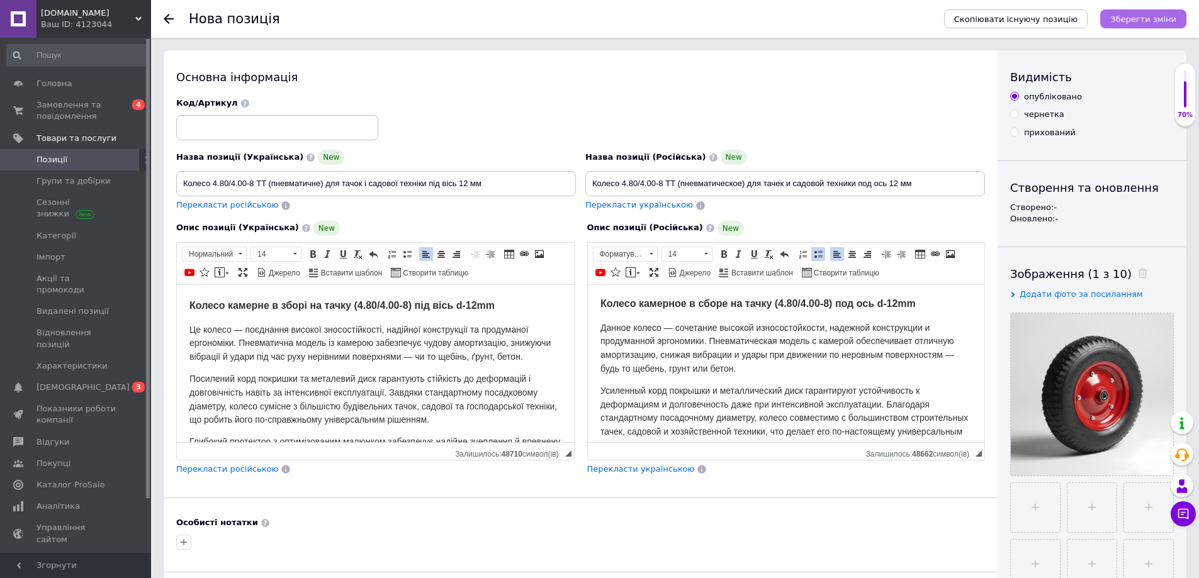
click at [1111, 18] on button "Зберегти зміни" at bounding box center [1143, 18] width 86 height 19
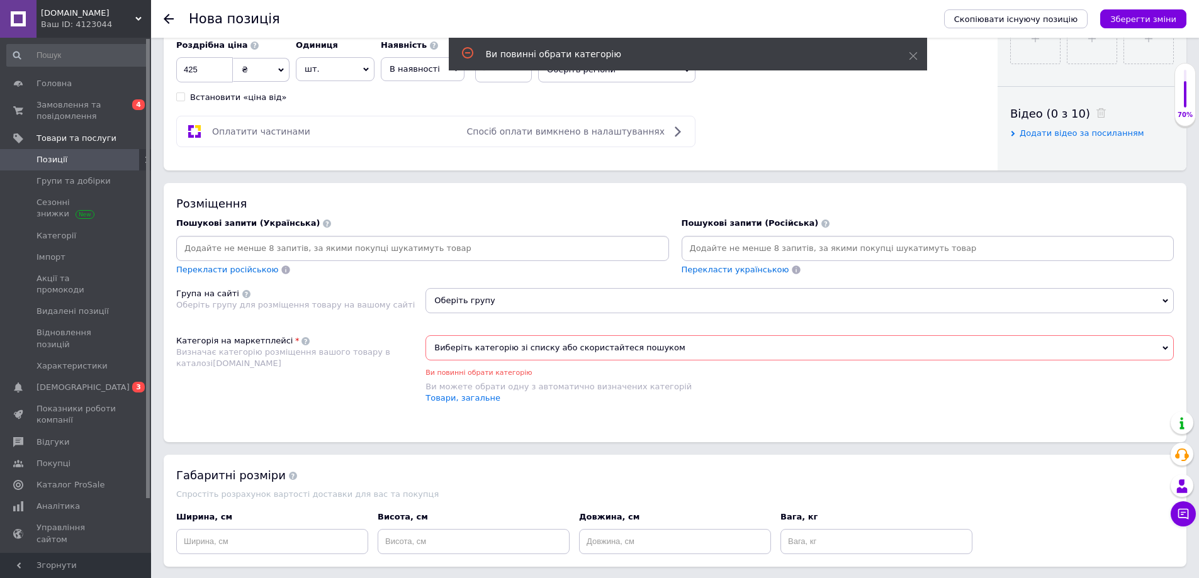
scroll to position [540, 0]
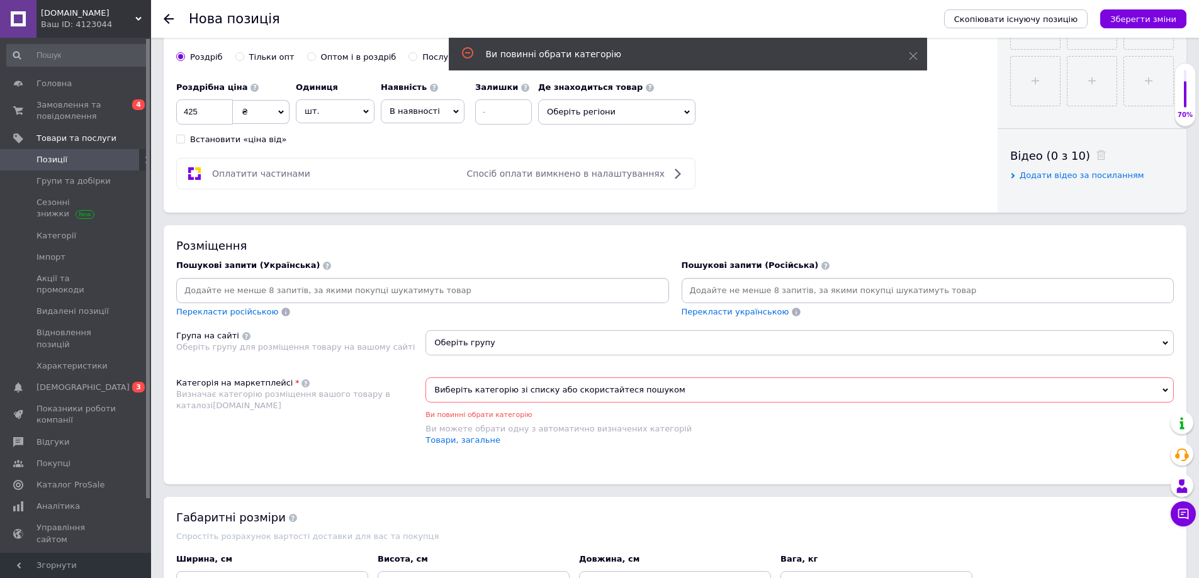
click at [507, 379] on span "Виберіть категорію зі списку або скористайтеся пошуком" at bounding box center [799, 390] width 748 height 25
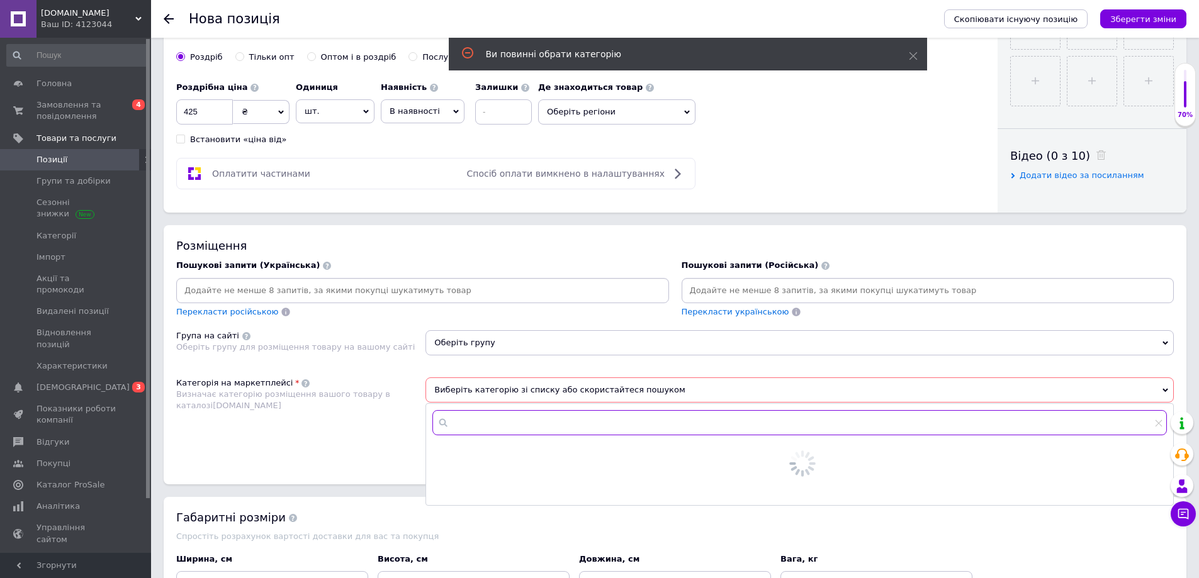
click at [493, 418] on input "text" at bounding box center [799, 422] width 734 height 25
type input "колес"
type input "тележ"
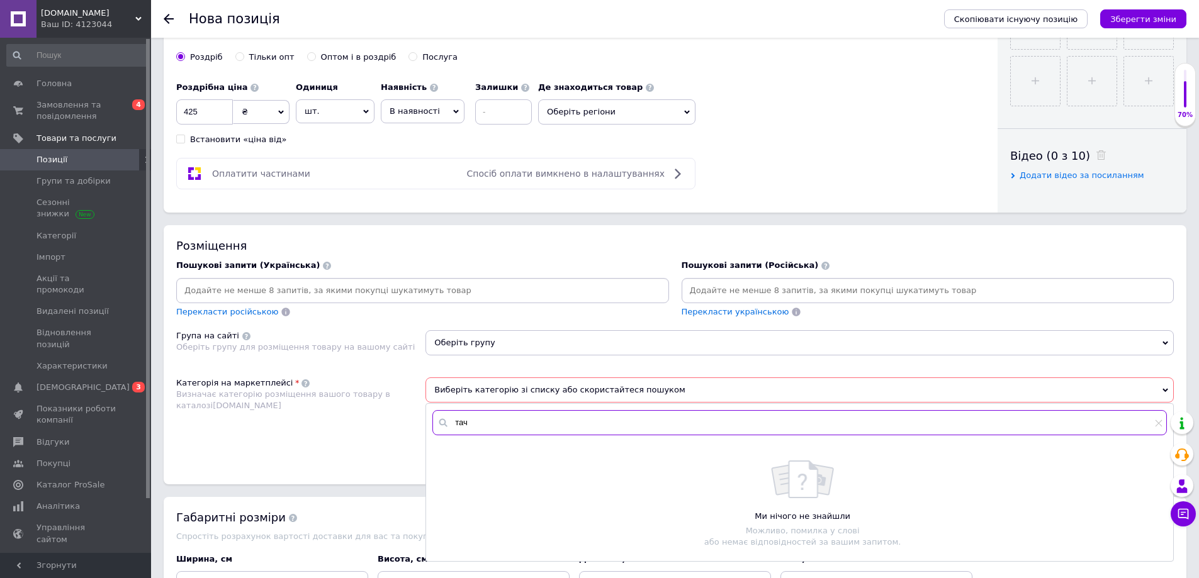
type input "тачк"
type input "колес"
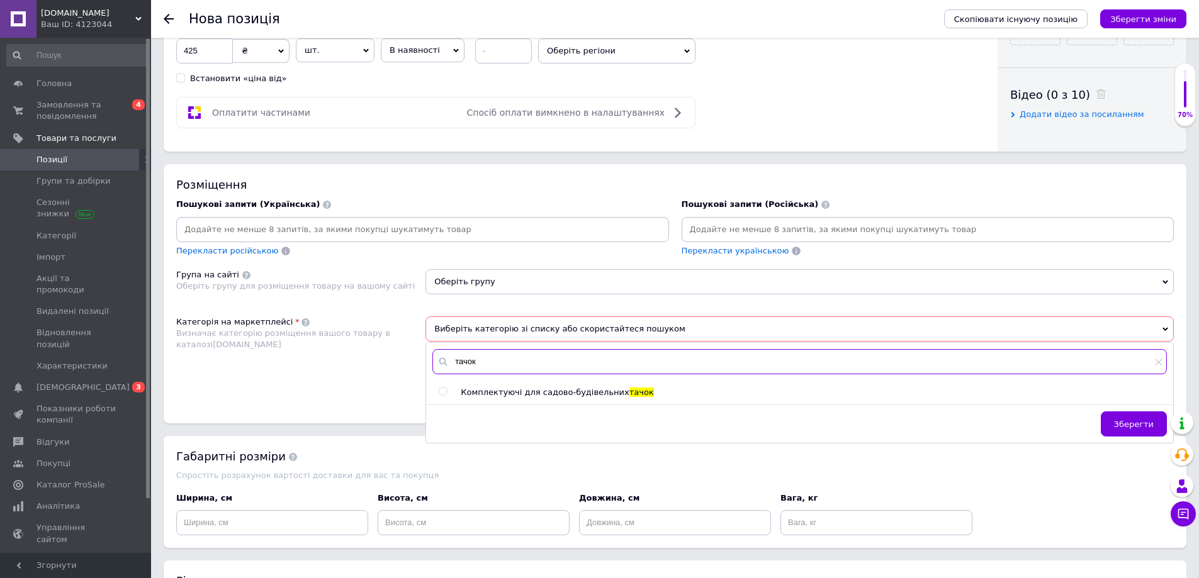
scroll to position [603, 0]
type input "тачок"
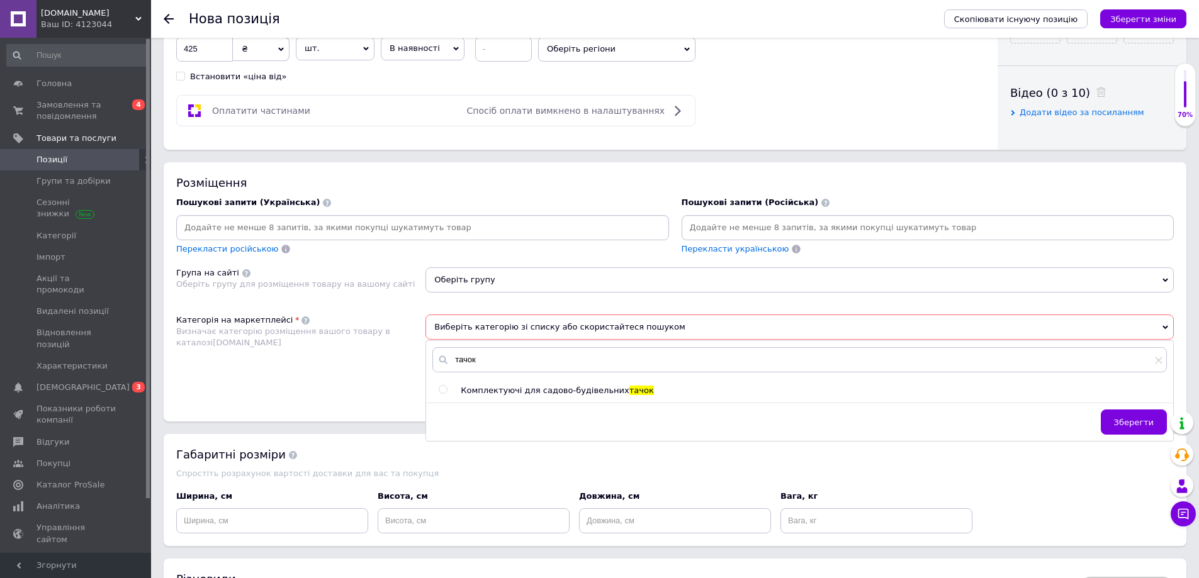
click at [442, 385] on span at bounding box center [443, 389] width 9 height 9
click at [442, 386] on input "radio" at bounding box center [443, 390] width 8 height 8
radio input "true"
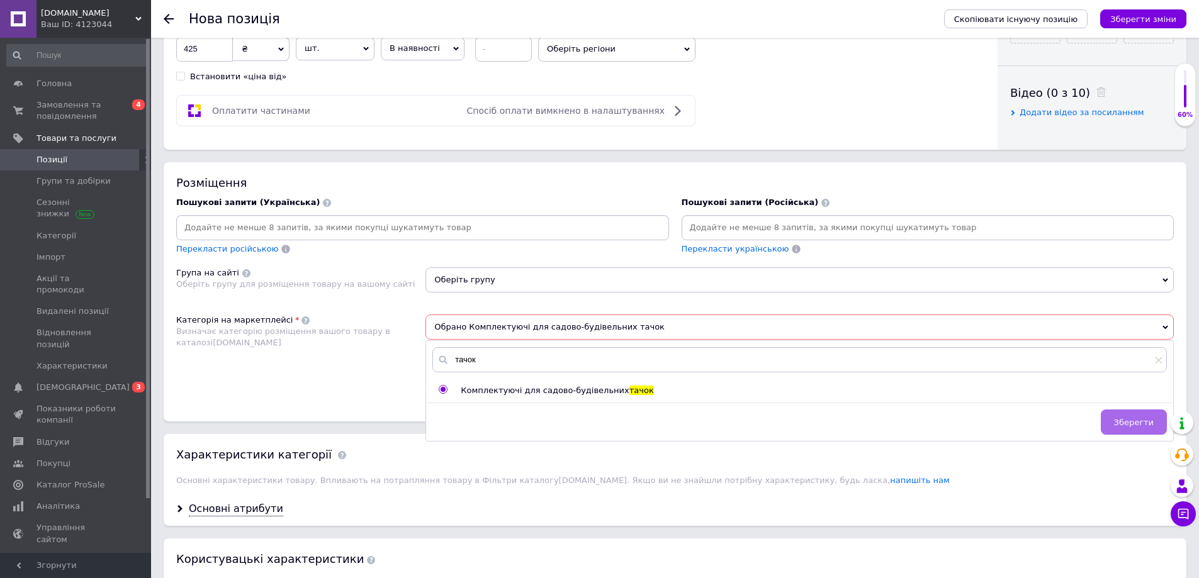
click at [1119, 412] on button "Зберегти" at bounding box center [1133, 422] width 66 height 25
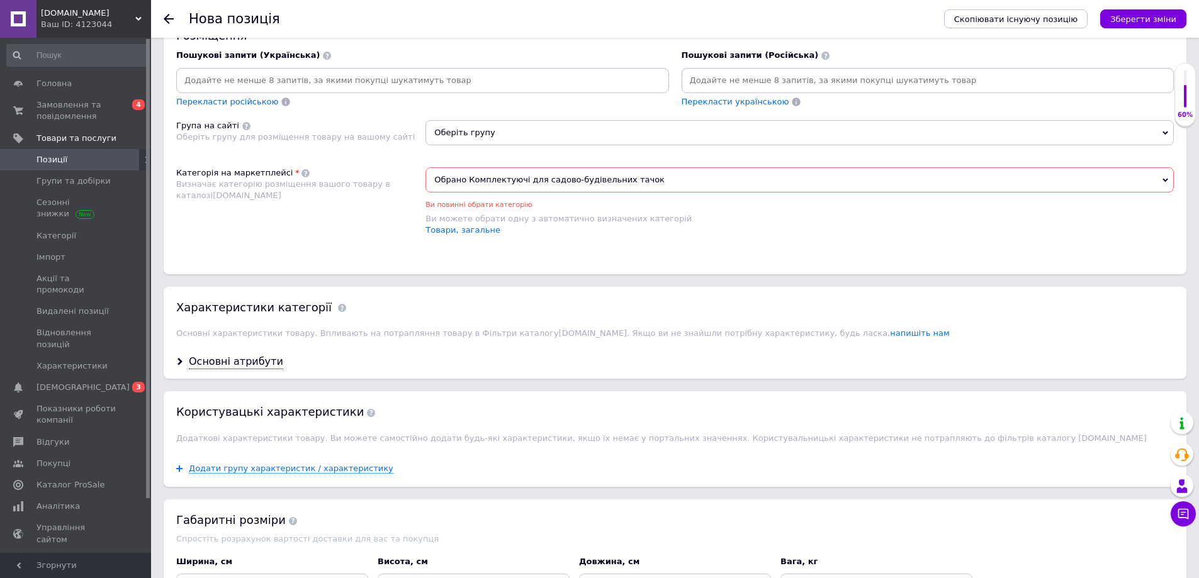
scroll to position [854, 0]
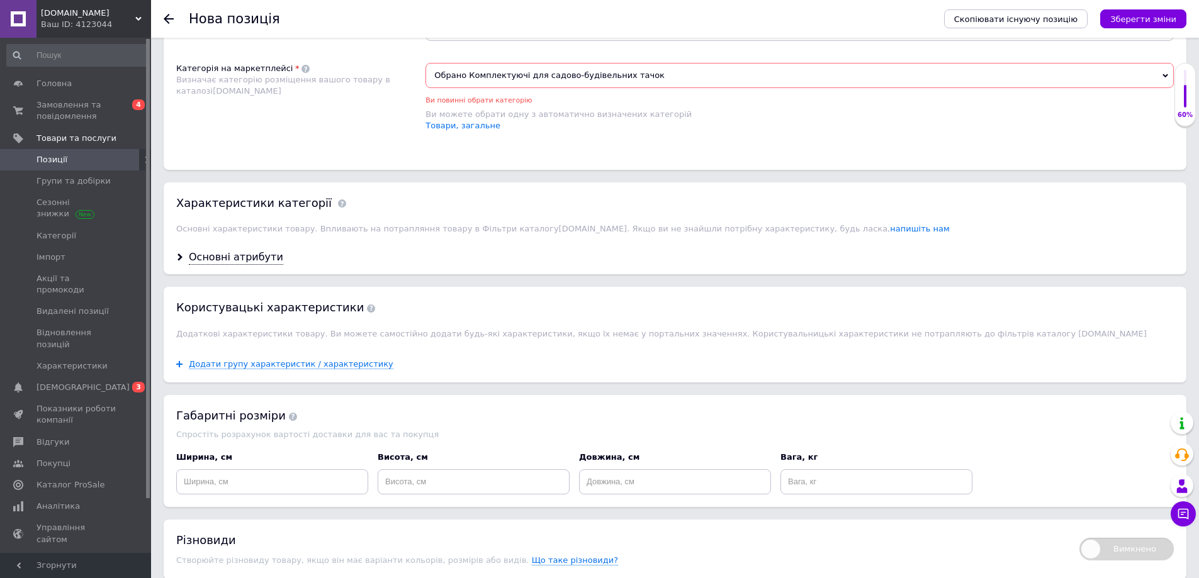
click at [236, 249] on div "Основні атрибути" at bounding box center [675, 257] width 1022 height 33
click at [240, 262] on div "Основні атрибути" at bounding box center [236, 257] width 94 height 14
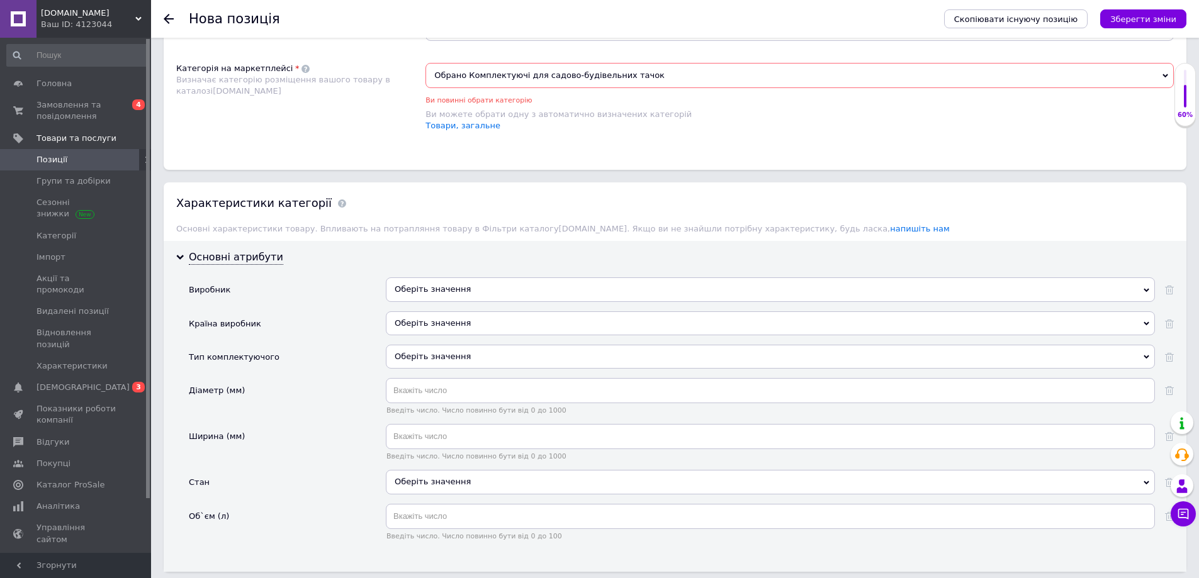
click at [420, 283] on div "Оберіть значення" at bounding box center [770, 289] width 769 height 24
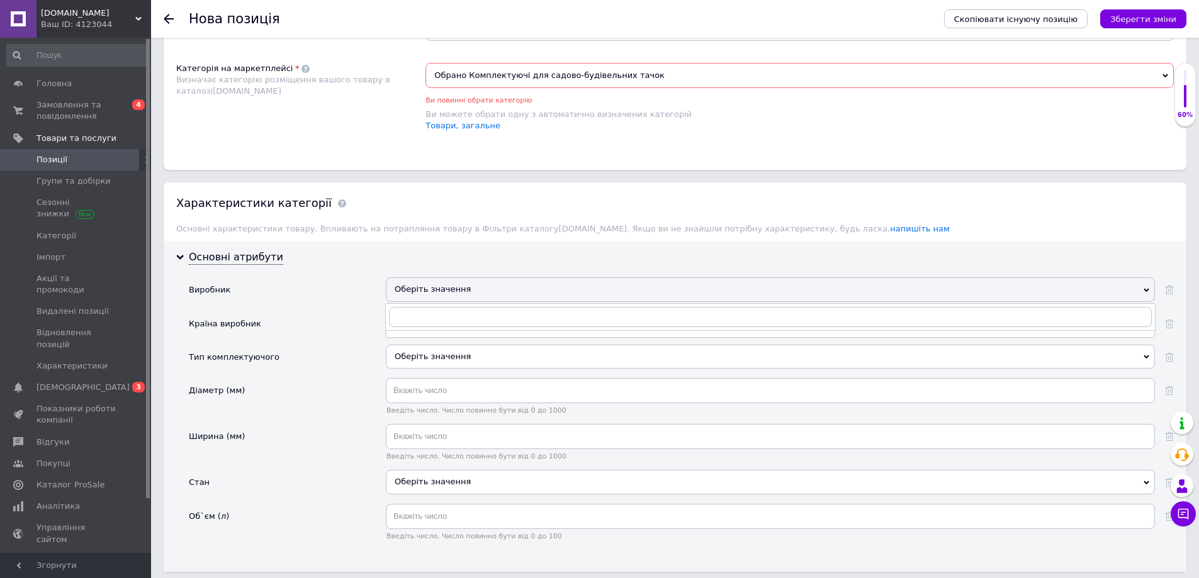
click at [330, 307] on div "Виробник" at bounding box center [287, 293] width 197 height 33
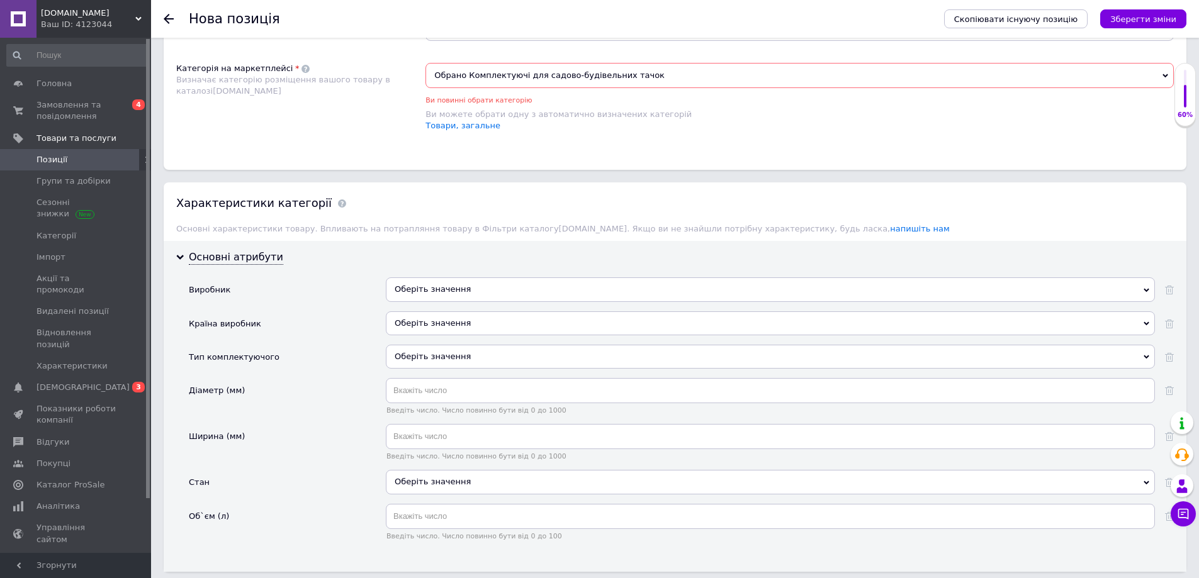
click at [407, 319] on div "Оберіть значення" at bounding box center [770, 323] width 769 height 24
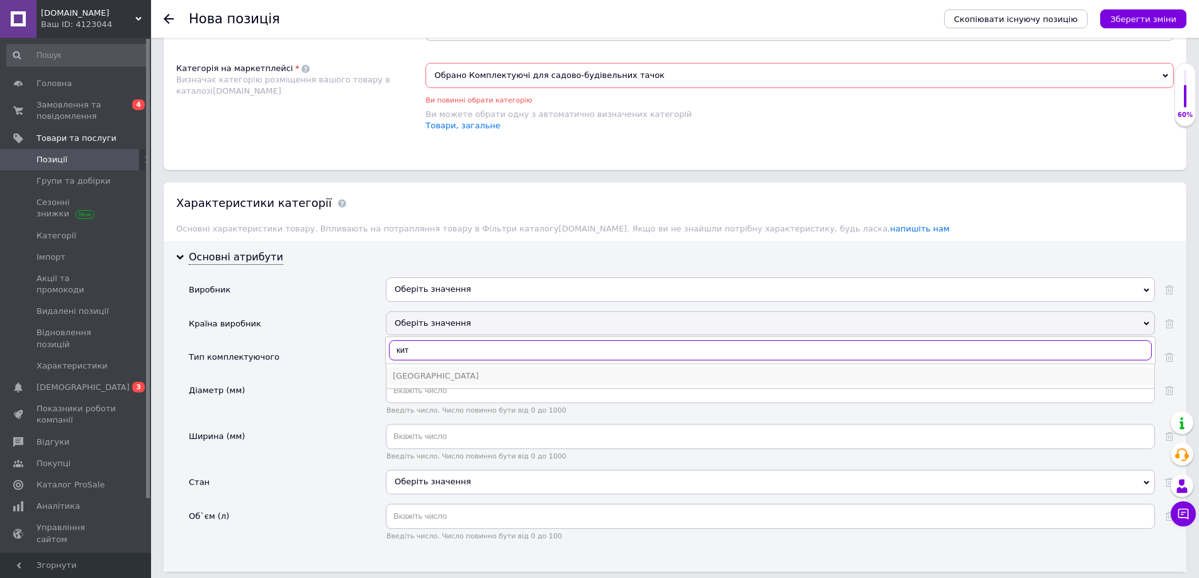
type input "кит"
click at [417, 374] on div "Китай" at bounding box center [770, 376] width 755 height 11
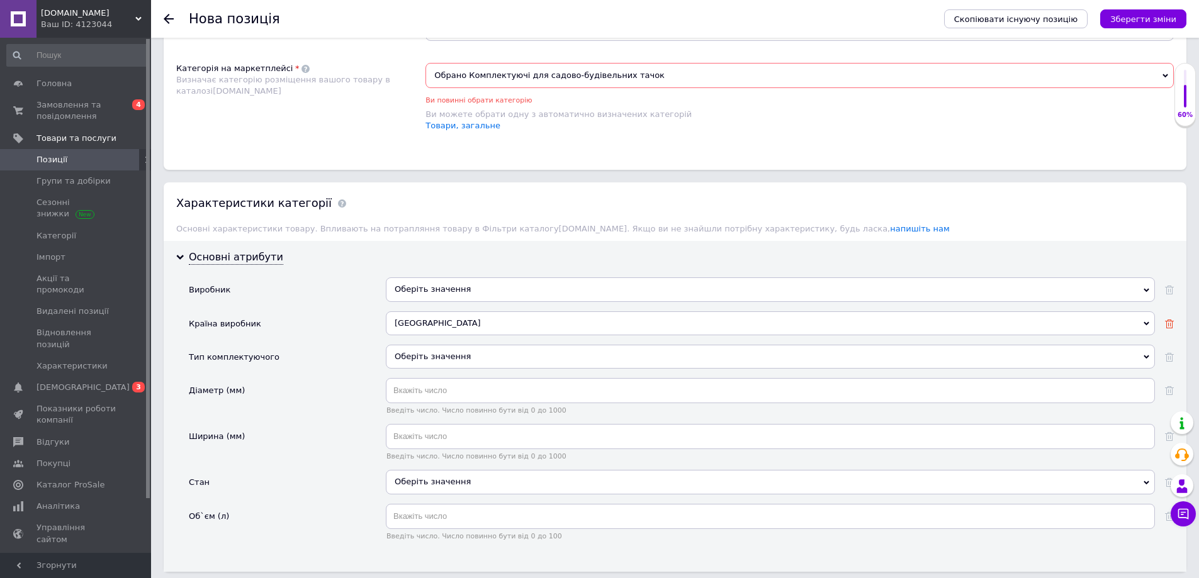
click at [1172, 323] on use at bounding box center [1169, 324] width 9 height 9
click at [399, 354] on div "Оберіть значення" at bounding box center [770, 357] width 769 height 24
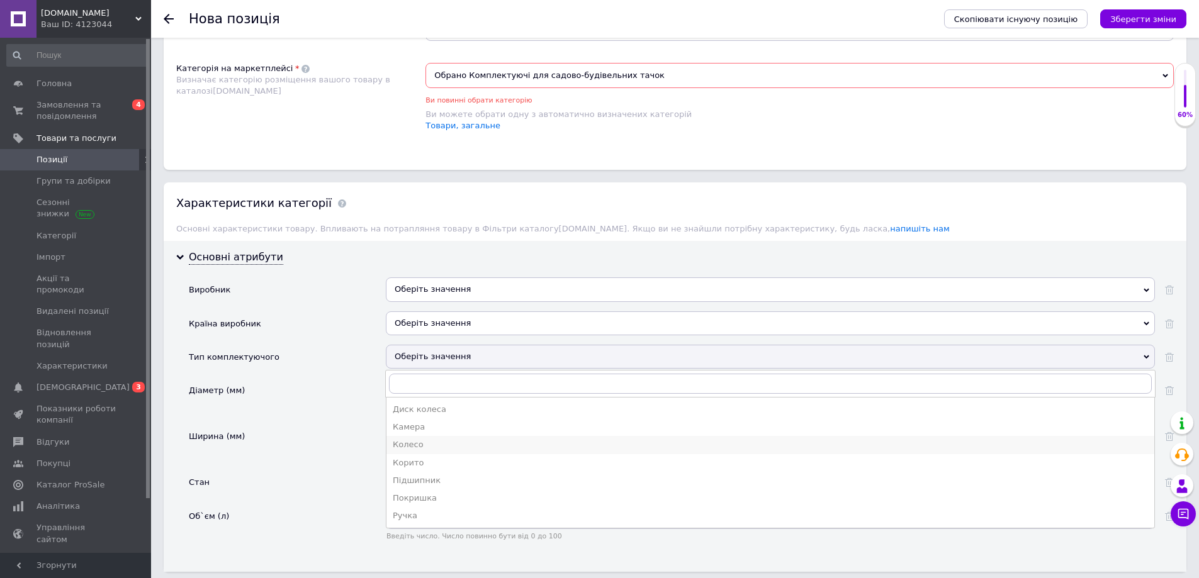
click at [415, 439] on li "Колесо" at bounding box center [770, 445] width 768 height 18
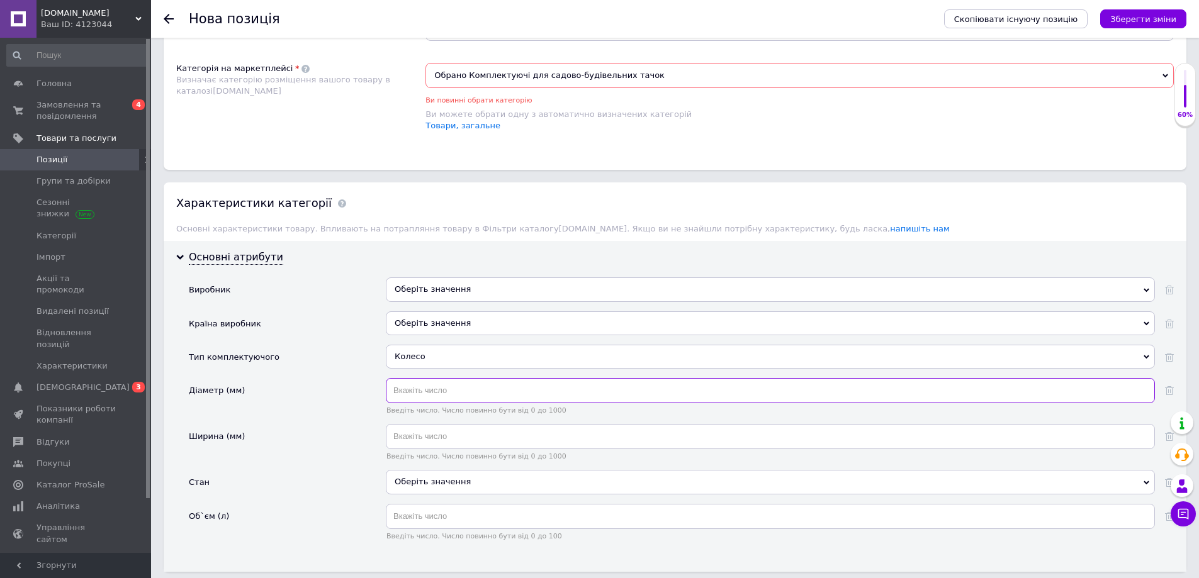
click at [408, 395] on input "text" at bounding box center [770, 390] width 769 height 25
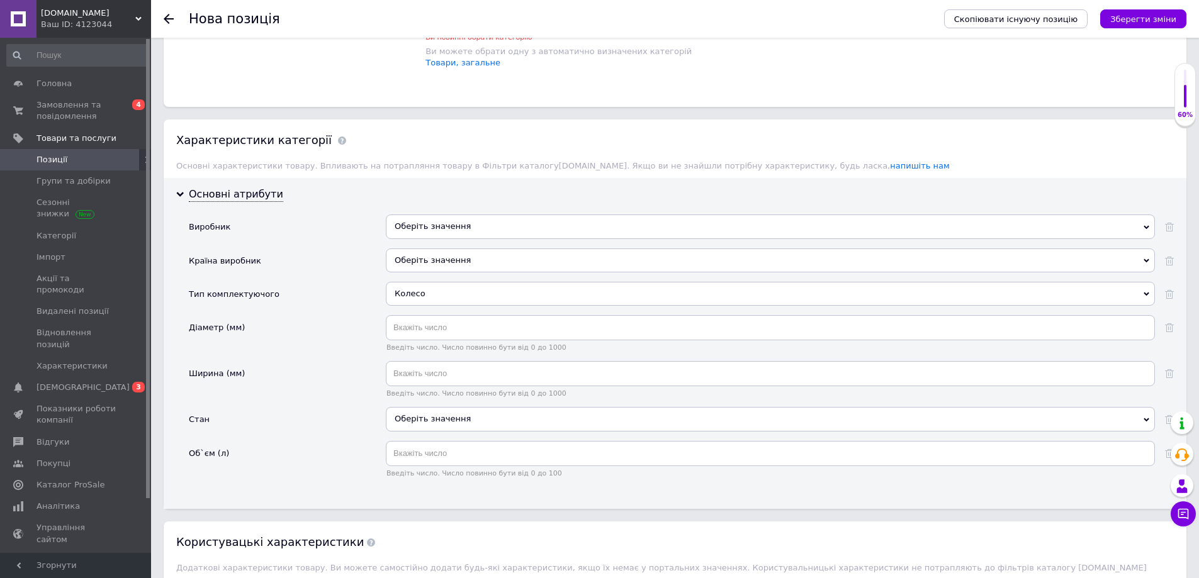
click at [396, 419] on div "Оберіть значення" at bounding box center [770, 419] width 769 height 24
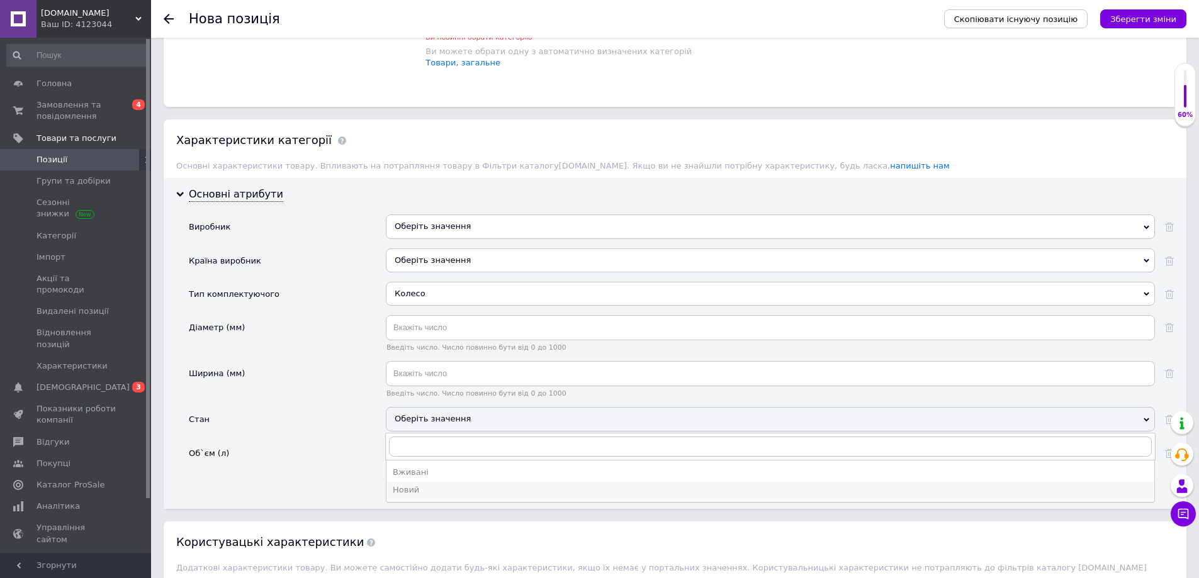
click at [408, 488] on div "Новий" at bounding box center [770, 489] width 755 height 11
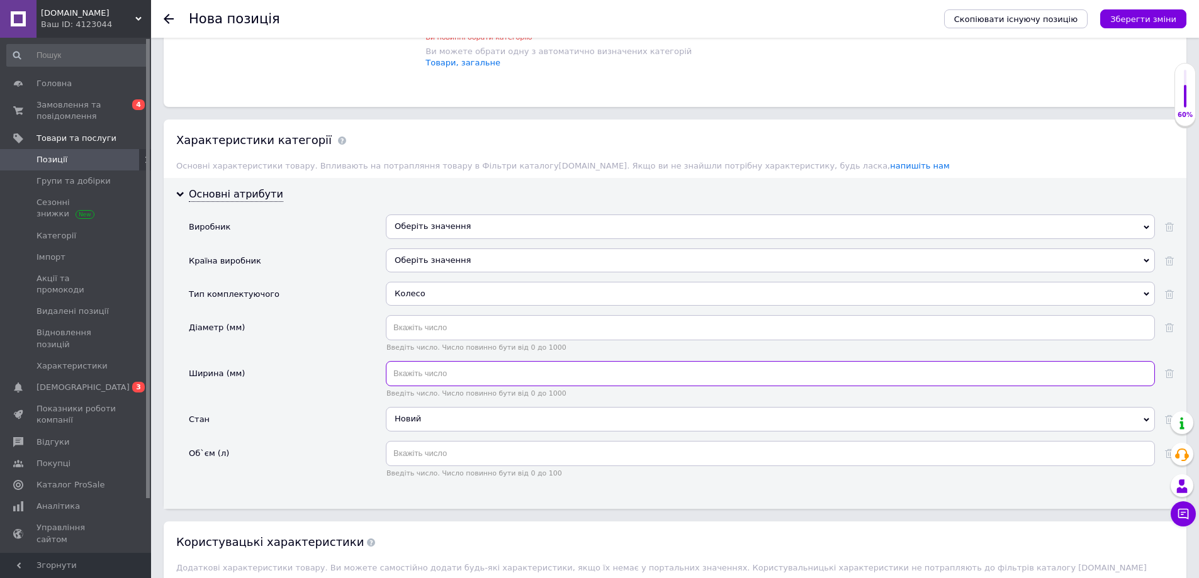
click at [422, 370] on input "text" at bounding box center [770, 373] width 769 height 25
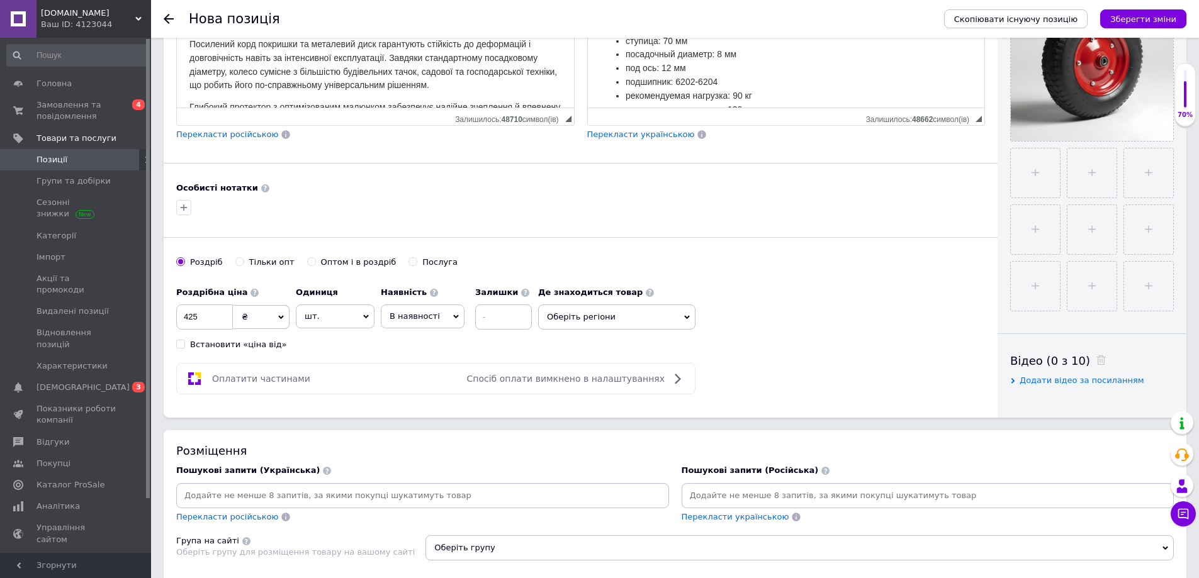
scroll to position [854, 0]
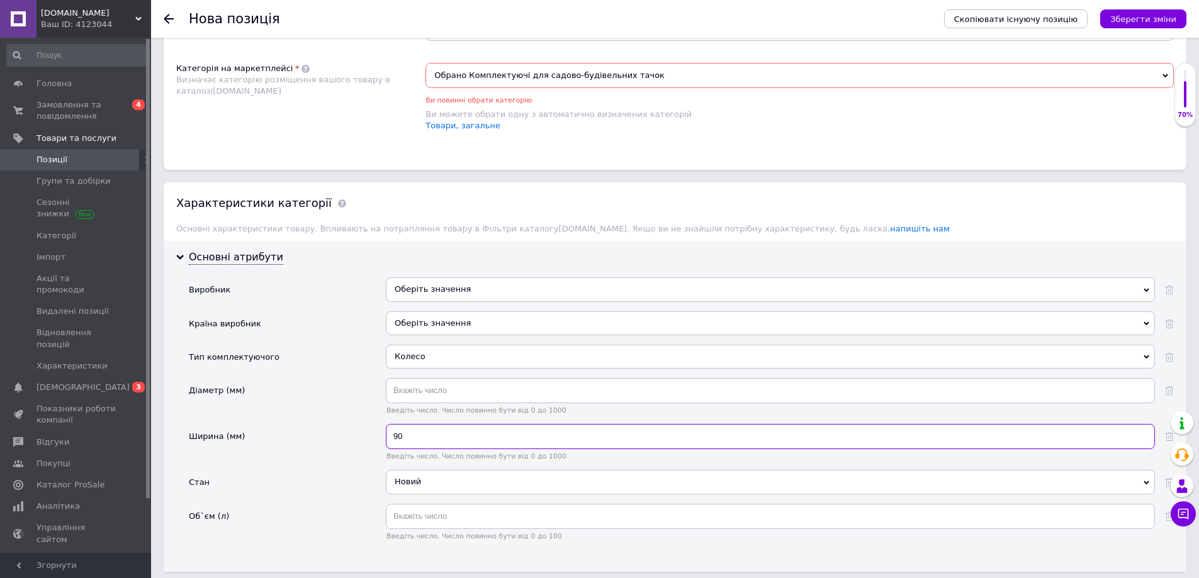
type input "90"
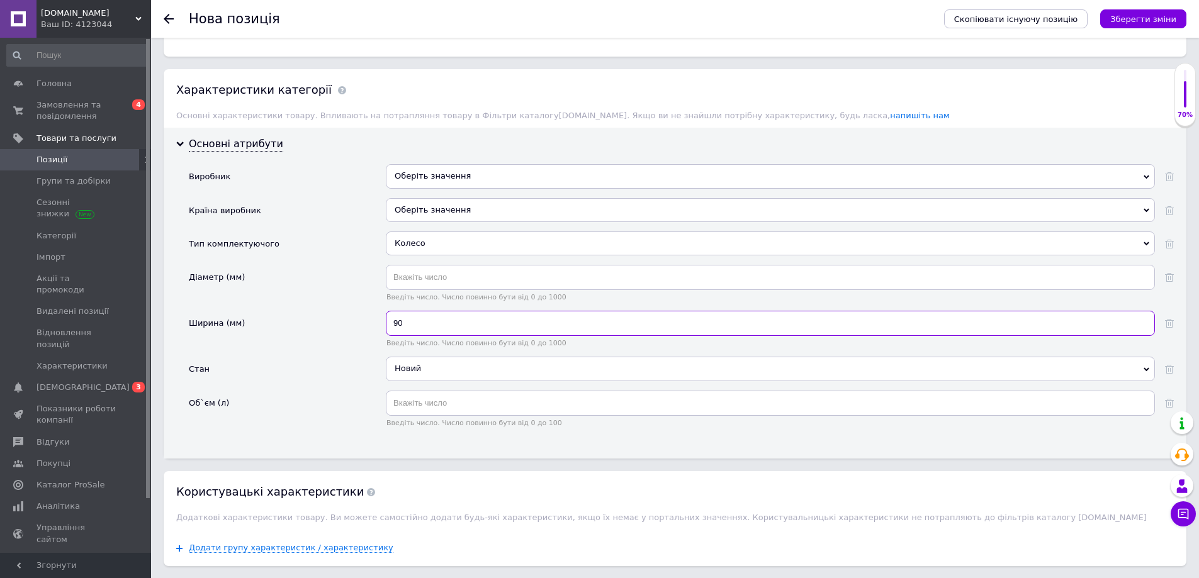
scroll to position [980, 0]
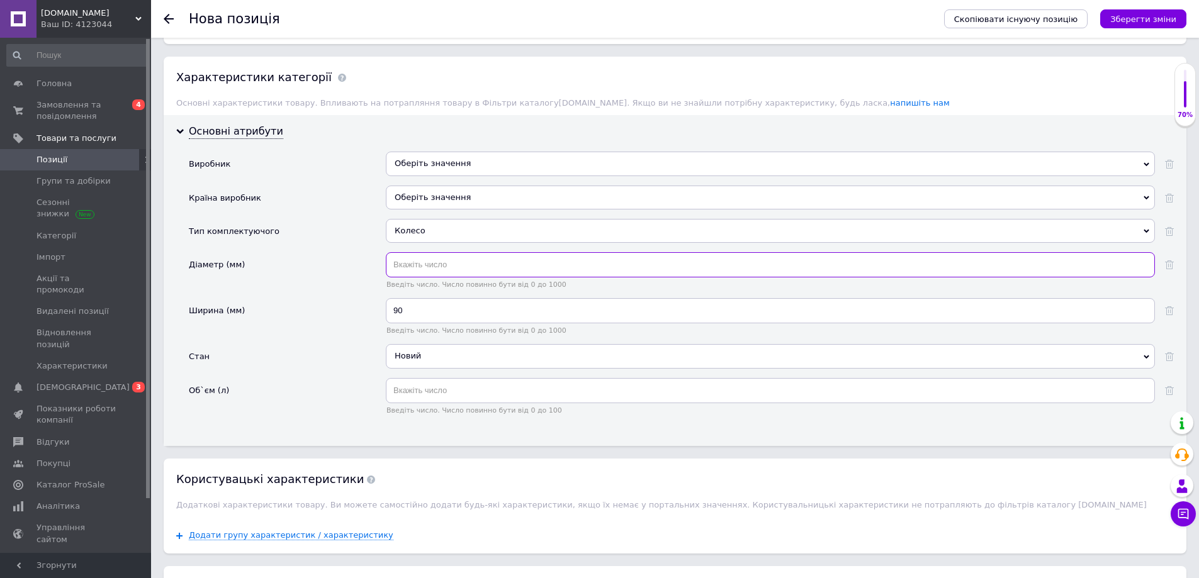
click at [401, 267] on input "text" at bounding box center [770, 264] width 769 height 25
type input "8"
click at [307, 337] on div "Ширина (мм)" at bounding box center [287, 321] width 197 height 46
click at [1119, 21] on icon "Зберегти зміни" at bounding box center [1143, 18] width 66 height 9
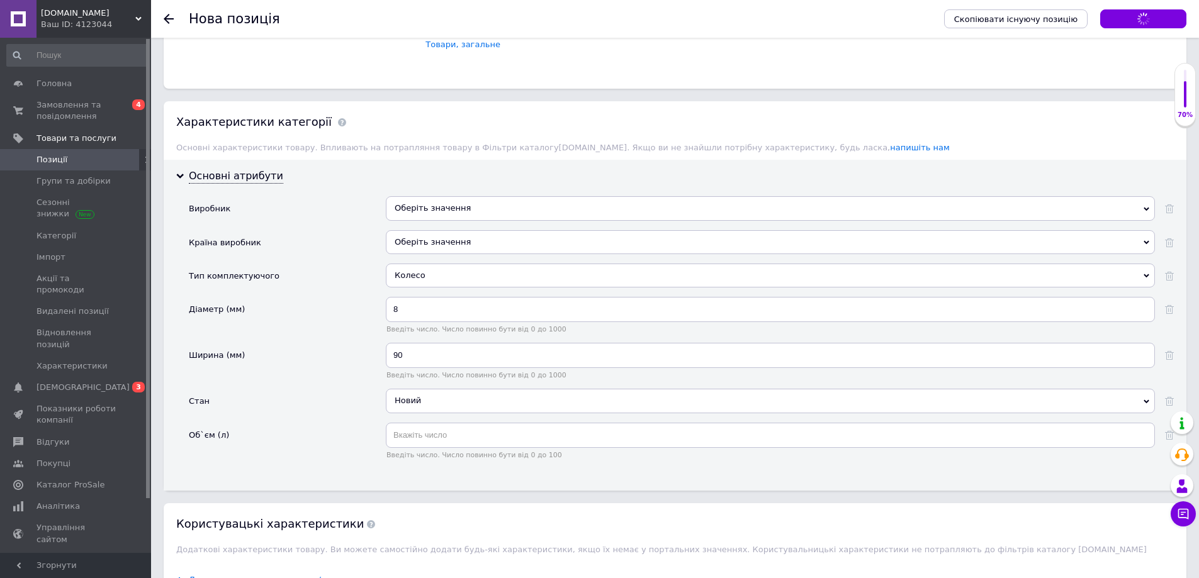
scroll to position [540, 0]
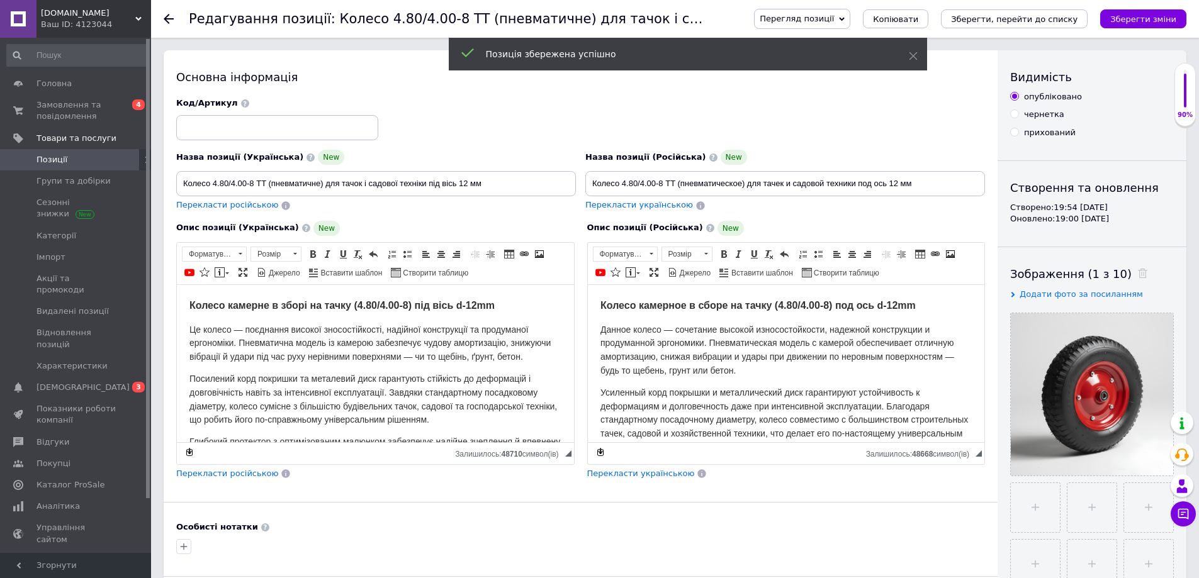
click at [850, 18] on span "Перегляд позиції" at bounding box center [802, 19] width 96 height 20
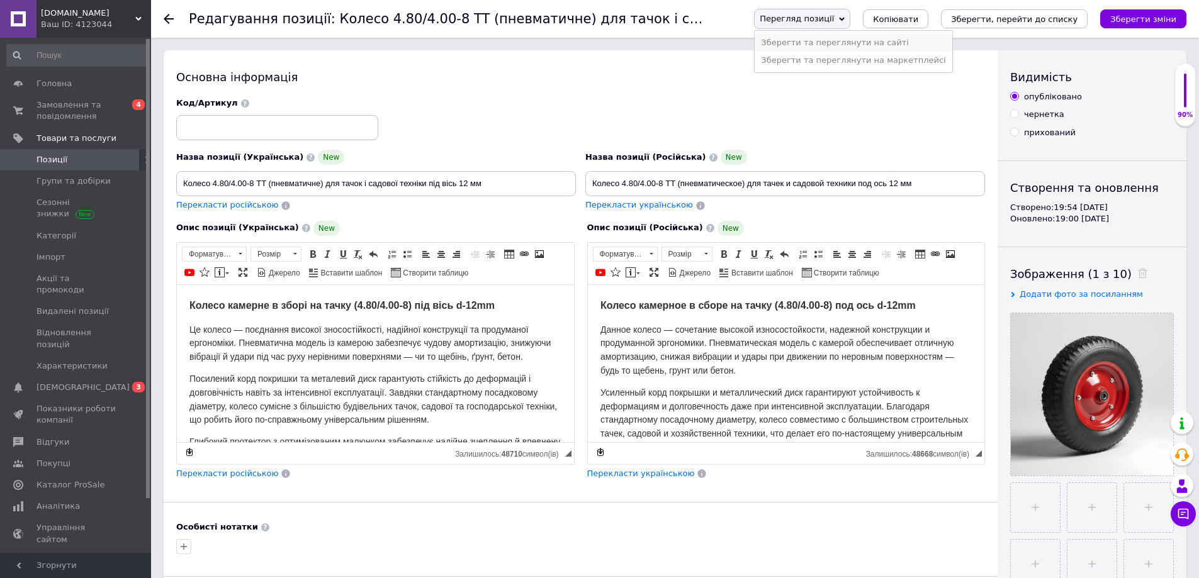
click at [878, 36] on li "Зберегти та переглянути на сайті" at bounding box center [852, 43] width 197 height 18
click at [834, 20] on span "Перегляд позиції" at bounding box center [796, 18] width 74 height 9
click at [866, 62] on li "Зберегти та переглянути на маркетплейсі" at bounding box center [852, 61] width 197 height 18
click at [1053, 137] on div "прихований" at bounding box center [1050, 132] width 52 height 11
click at [1018, 136] on input "прихований" at bounding box center [1014, 132] width 8 height 8
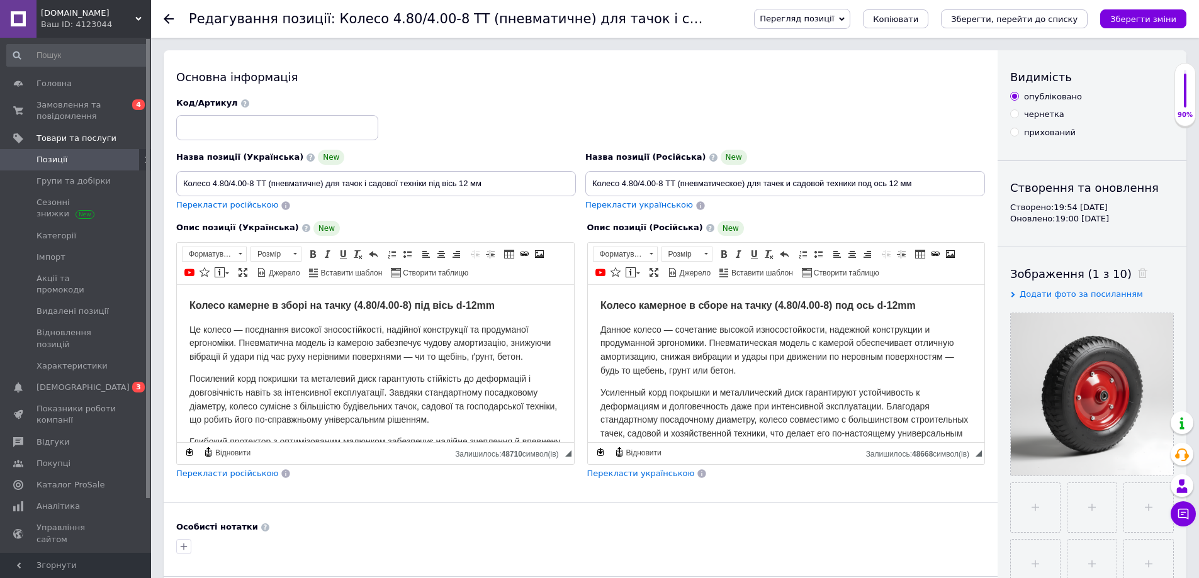
radio input "true"
click at [1024, 21] on icon "Зберегти, перейти до списку" at bounding box center [1014, 18] width 126 height 9
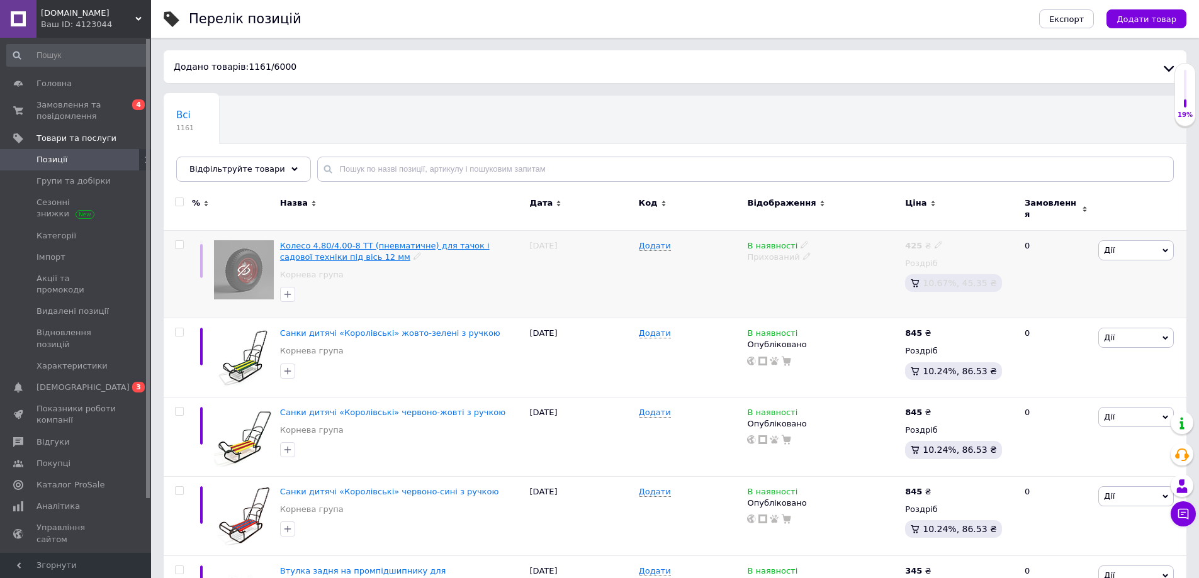
click at [415, 242] on span "Колесо 4.80/4.00-8 TT (пневматичне) для тачок і садової техніки під вісь 12 мм" at bounding box center [385, 251] width 210 height 21
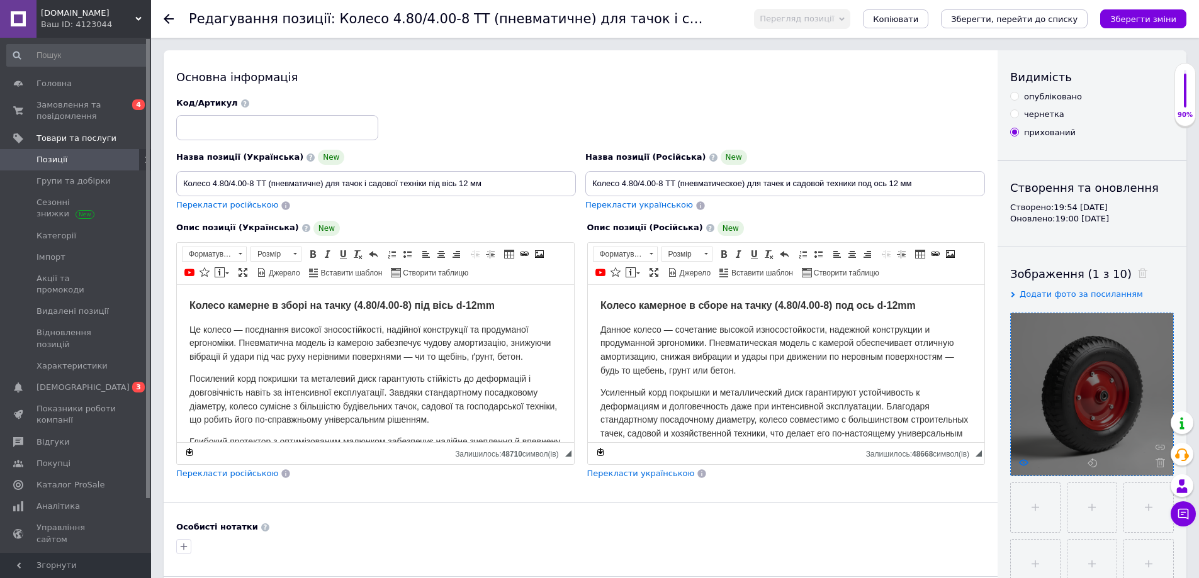
click at [1022, 459] on icon at bounding box center [1023, 462] width 9 height 9
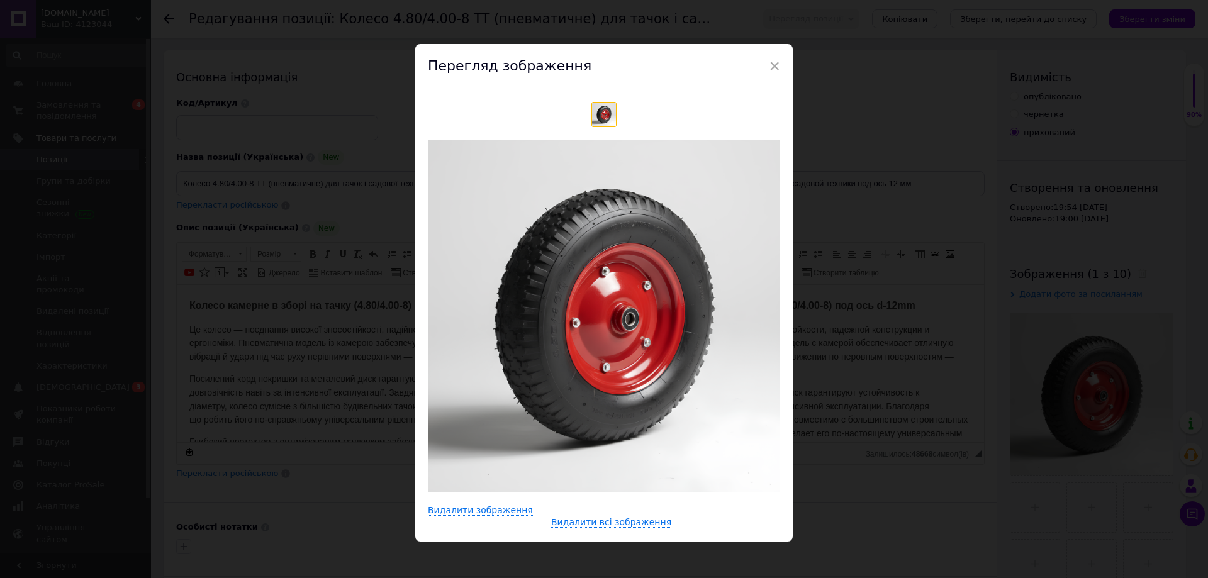
drag, startPoint x: 311, startPoint y: 348, endPoint x: 84, endPoint y: 3, distance: 413.8
click at [311, 348] on div "× Перегляд зображення Видалити зображення Видалити всі зображення" at bounding box center [604, 289] width 1208 height 578
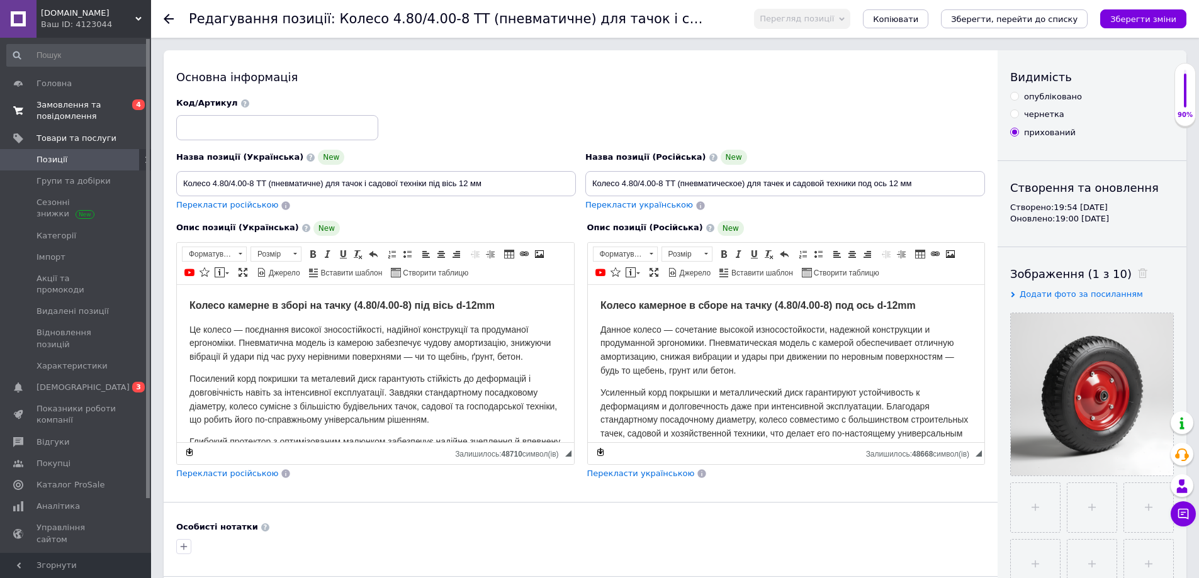
click at [120, 117] on span "0 4" at bounding box center [133, 110] width 35 height 23
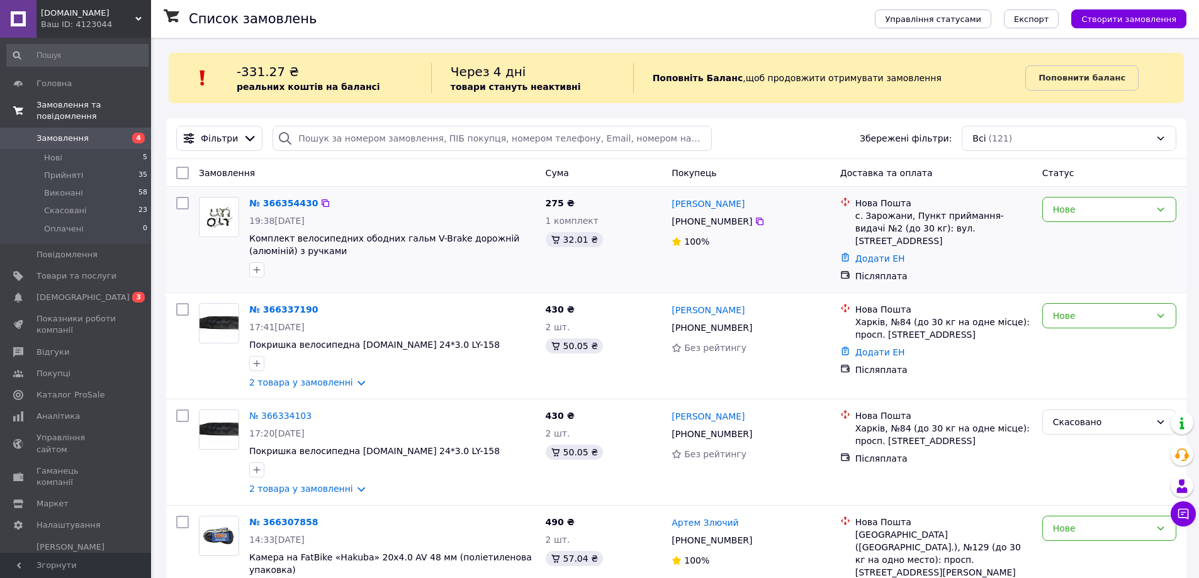
scroll to position [506, 0]
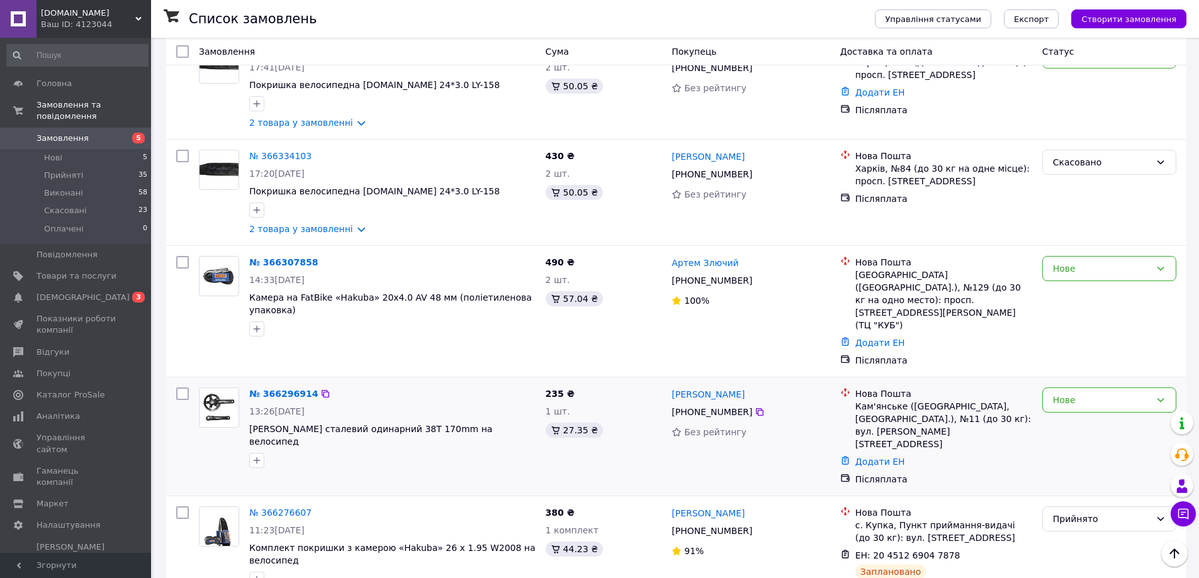
scroll to position [252, 0]
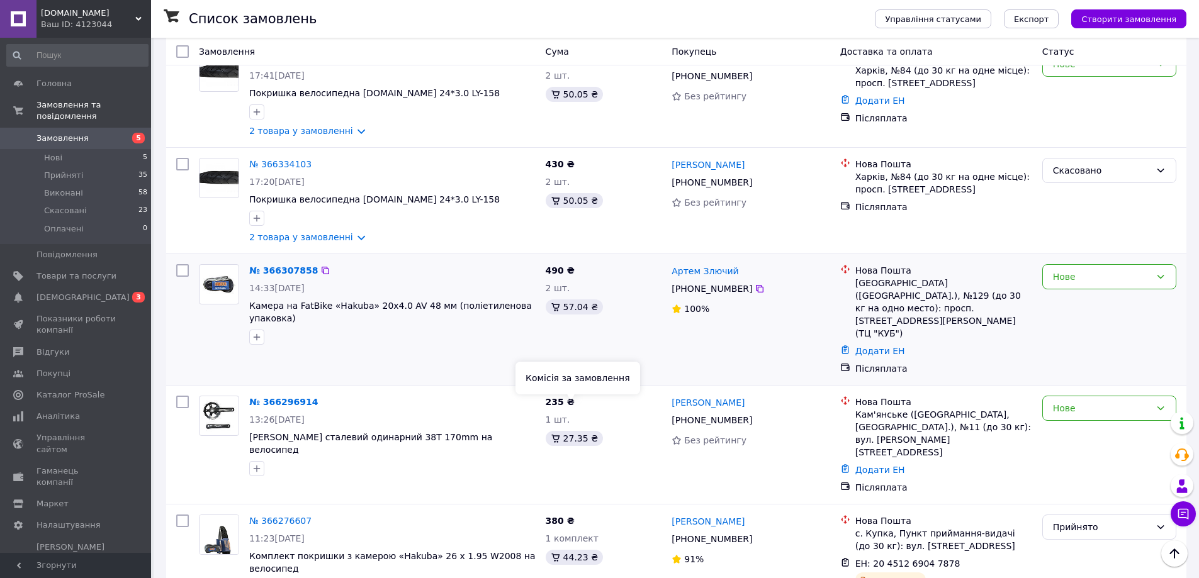
click at [543, 350] on div "490 ₴ 2 шт. 57.04 ₴" at bounding box center [603, 319] width 126 height 121
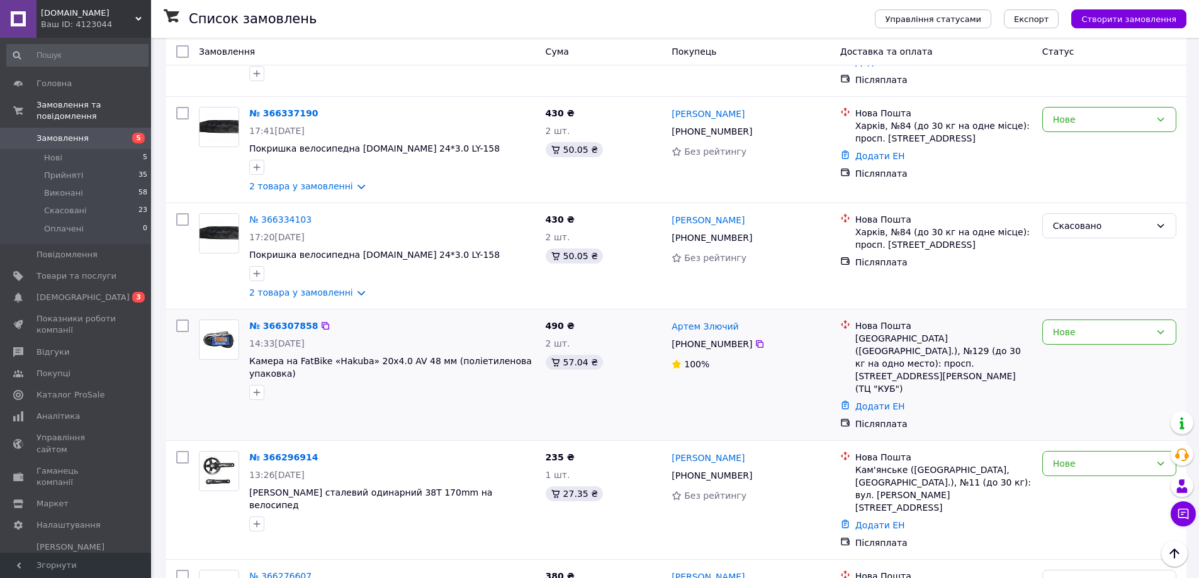
scroll to position [189, 0]
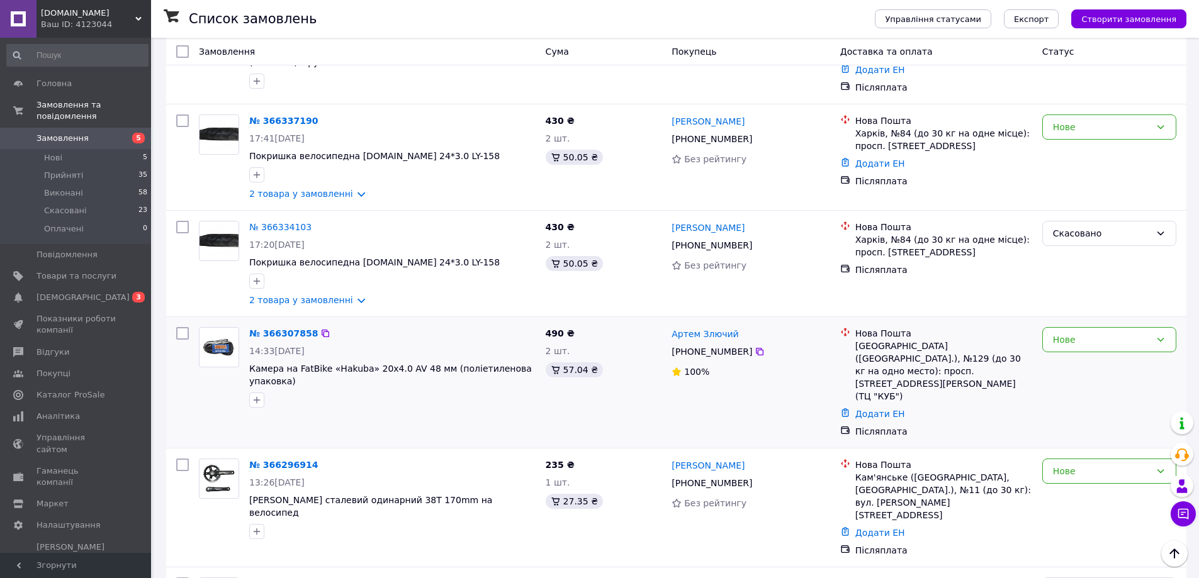
click at [544, 399] on div "490 ₴ 2 шт. 57.04 ₴" at bounding box center [603, 382] width 126 height 121
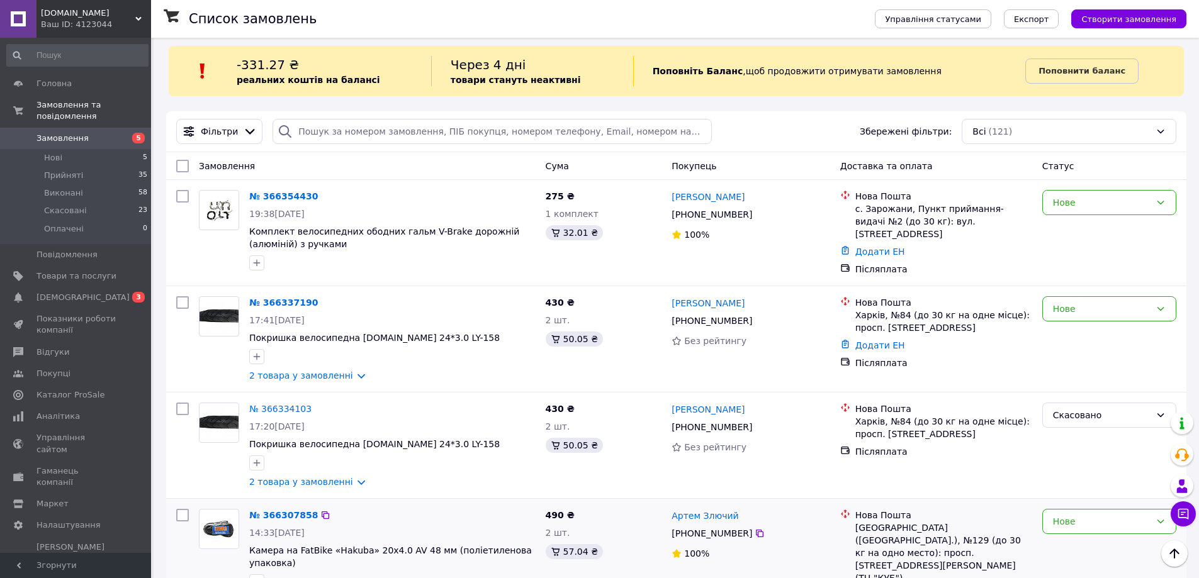
scroll to position [0, 0]
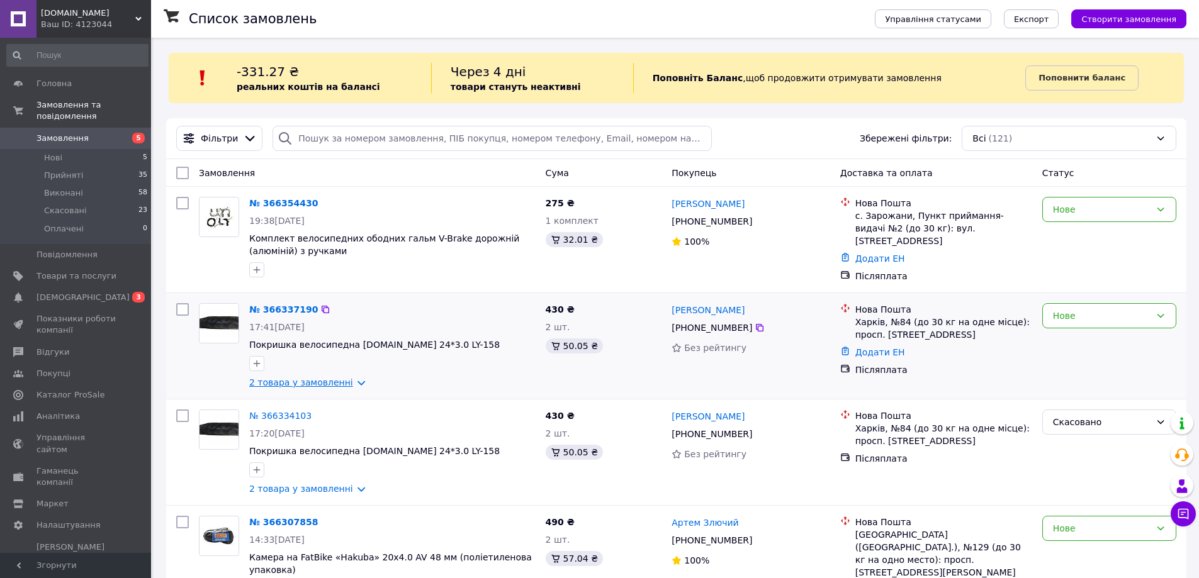
click at [339, 381] on link "2 товара у замовленні" at bounding box center [301, 383] width 104 height 10
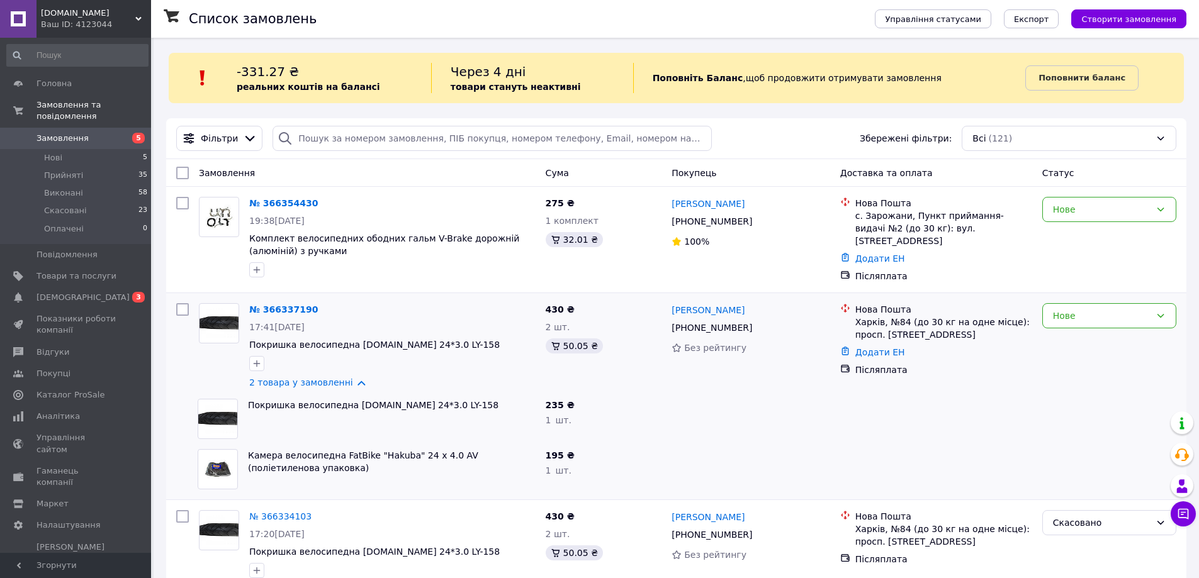
click at [617, 406] on div "235 ₴" at bounding box center [604, 405] width 116 height 13
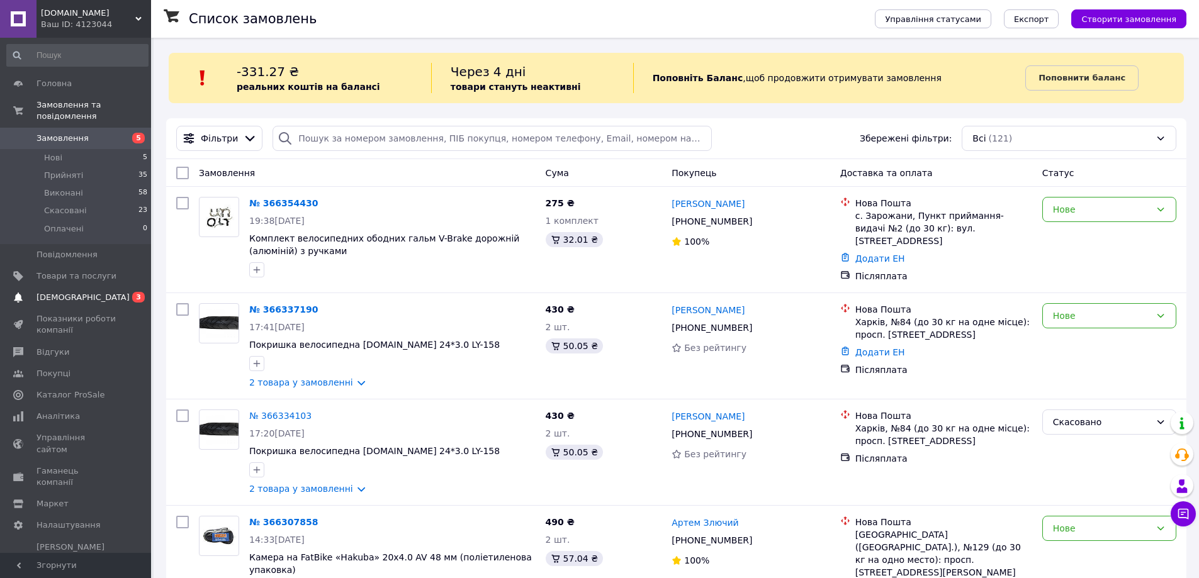
click at [136, 292] on span "3" at bounding box center [138, 297] width 13 height 11
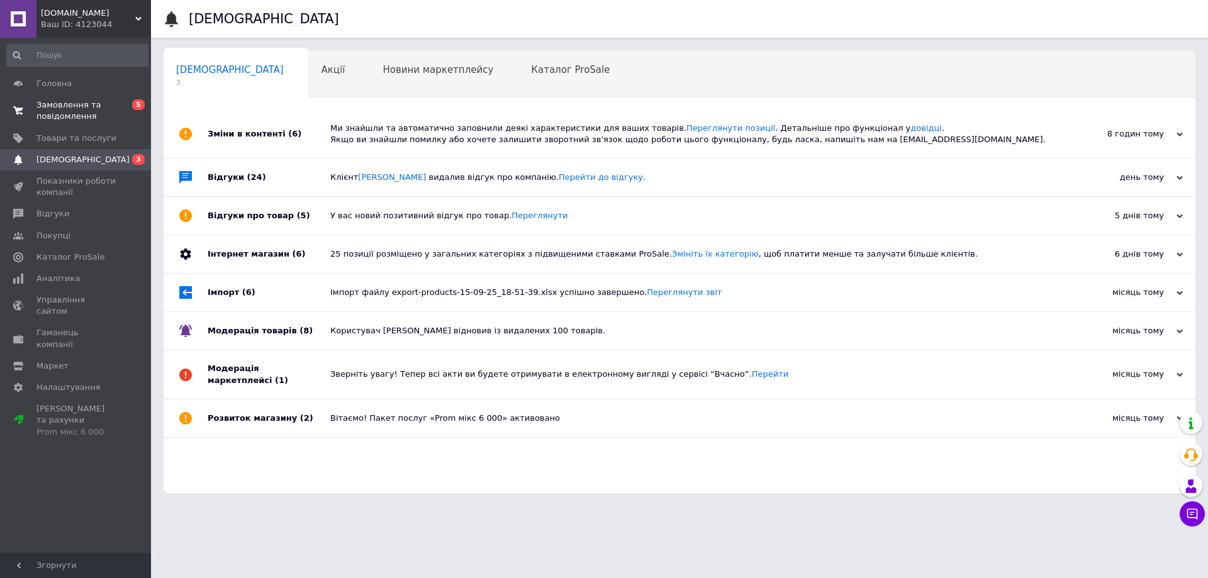
click at [128, 122] on span "0 5" at bounding box center [133, 110] width 35 height 23
